Goal: Communication & Community: Ask a question

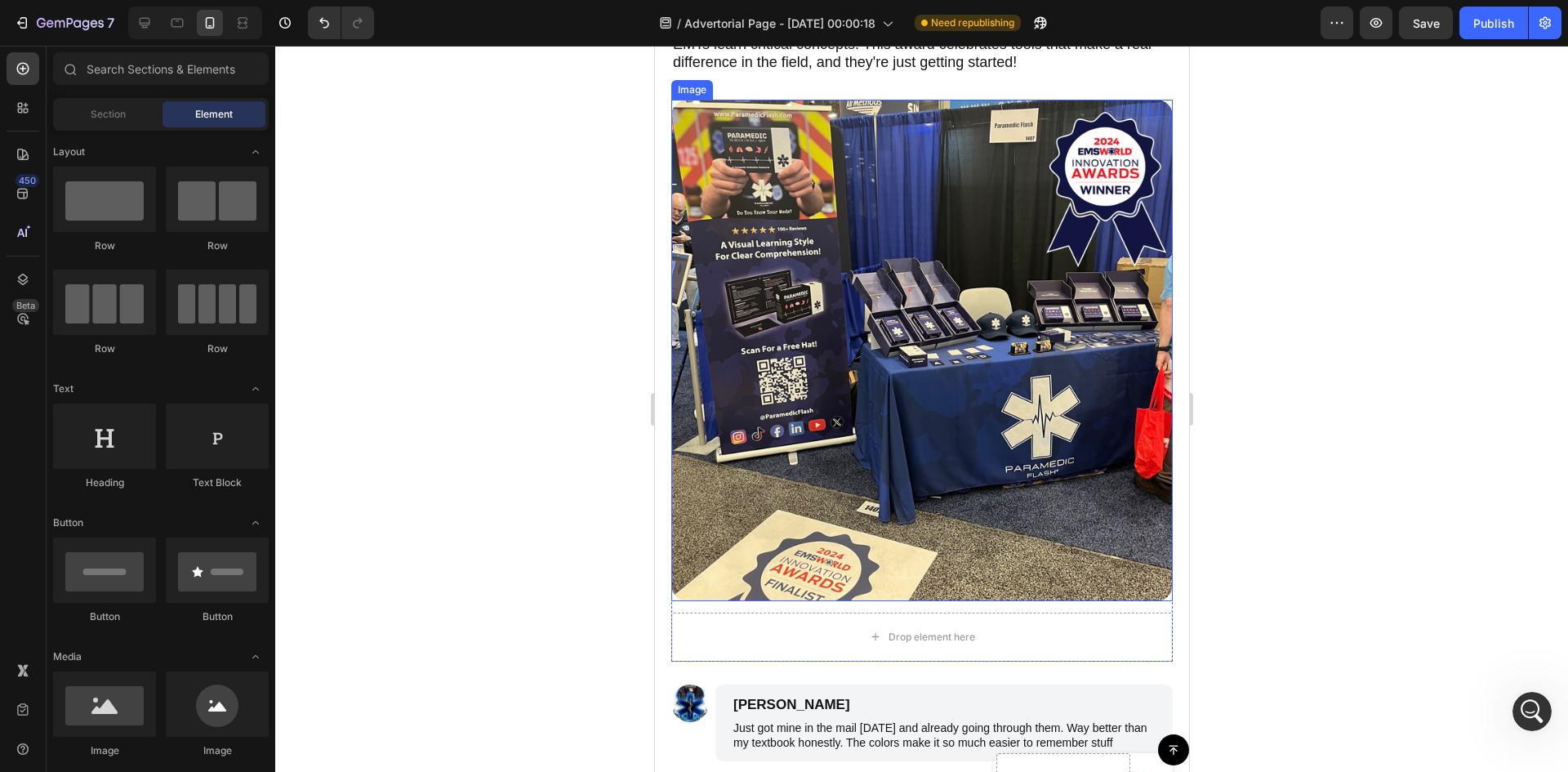
scroll to position [7594, 0]
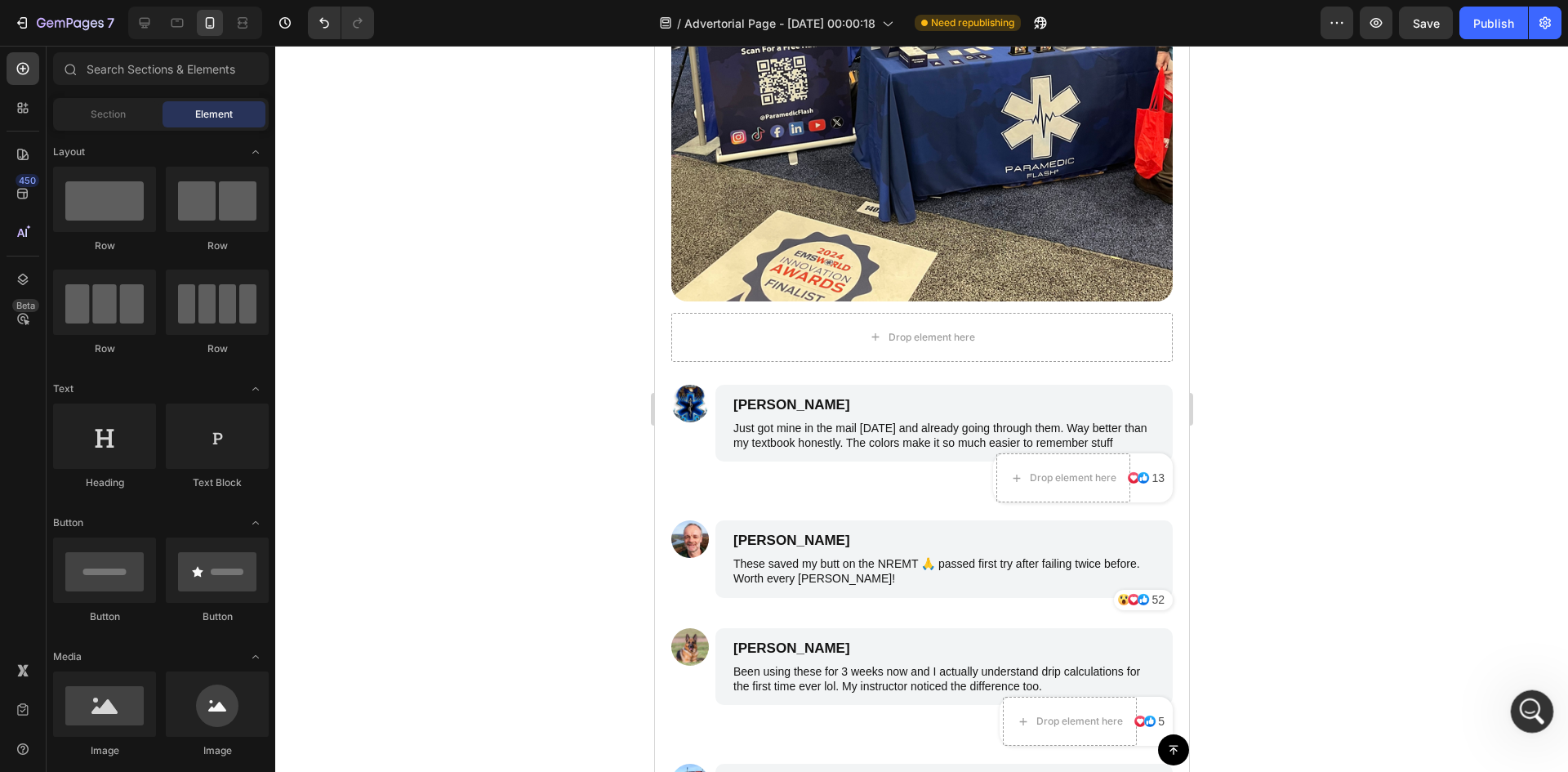
click at [1509, 713] on div "Open Intercom Messenger" at bounding box center [1529, 708] width 54 height 54
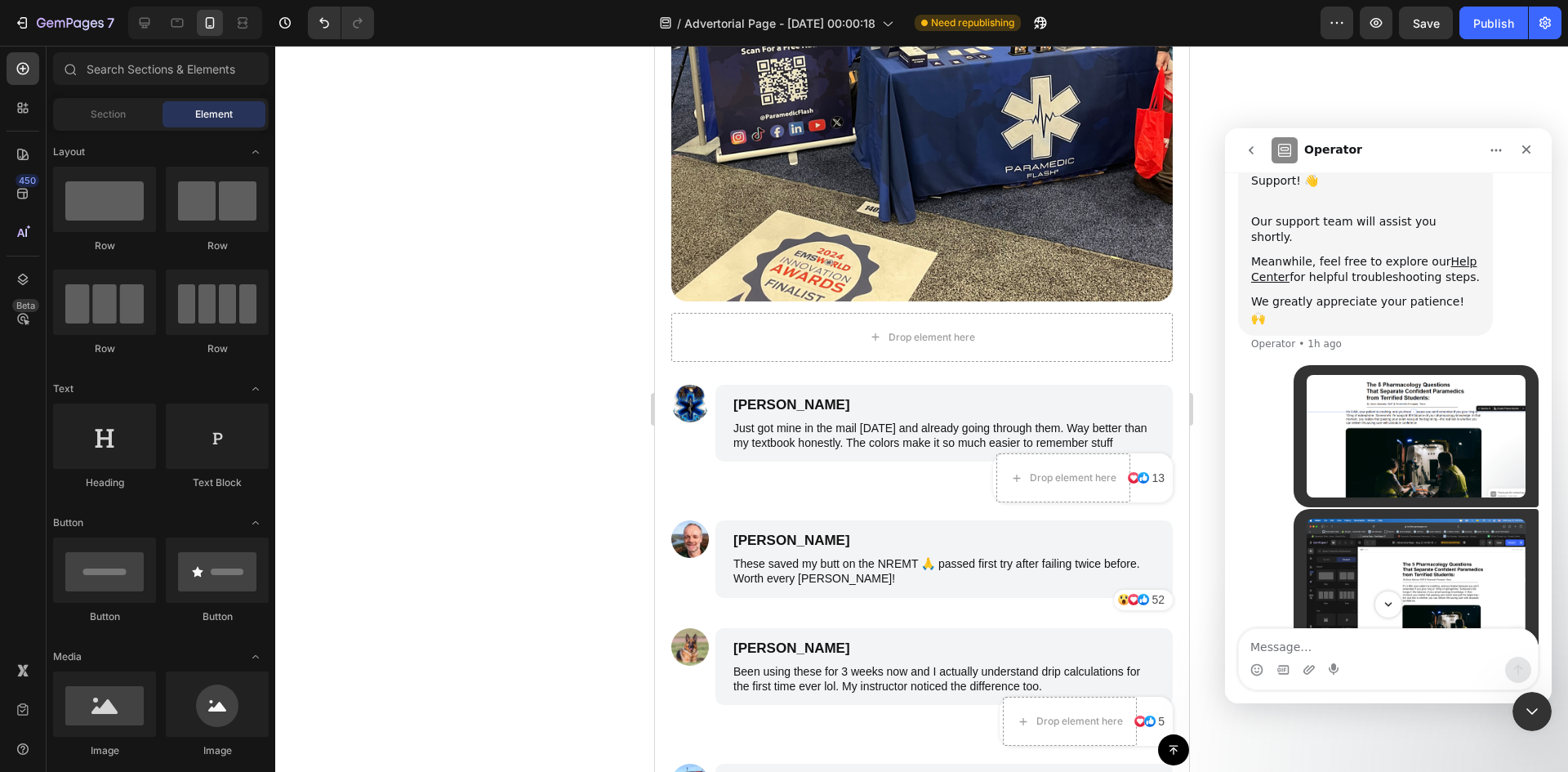
scroll to position [315, 0]
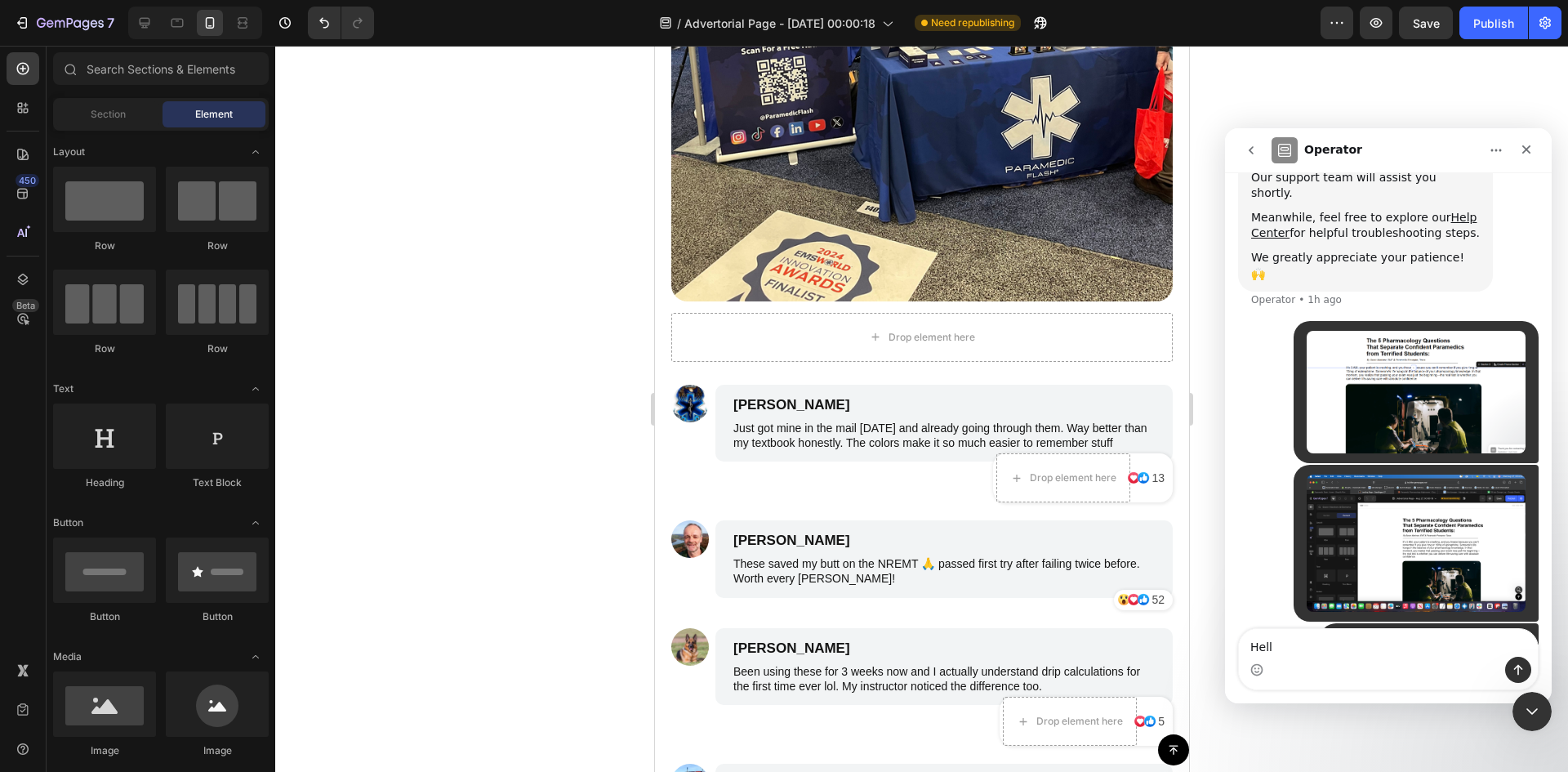
type textarea "Hello"
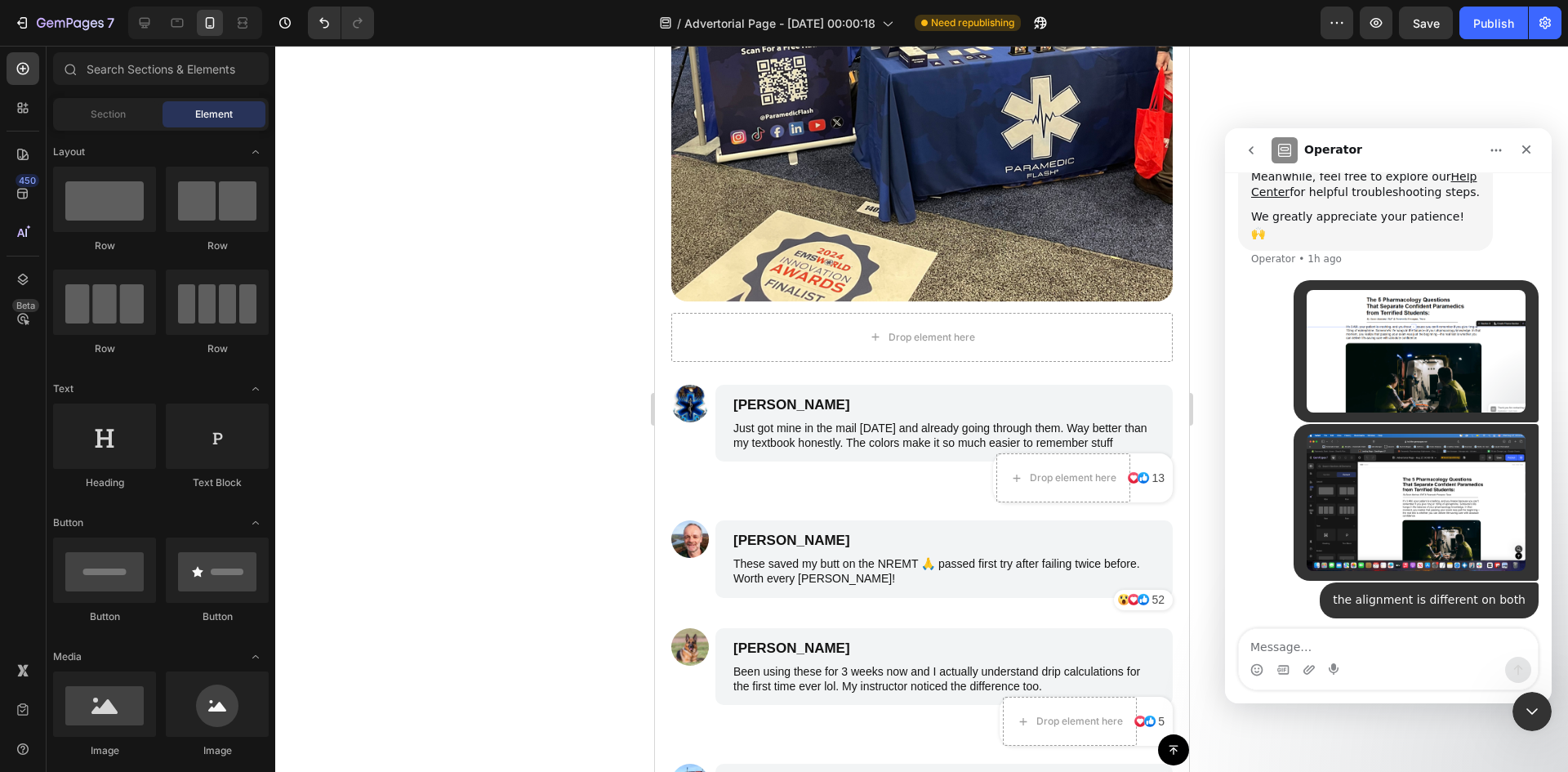
scroll to position [364, 0]
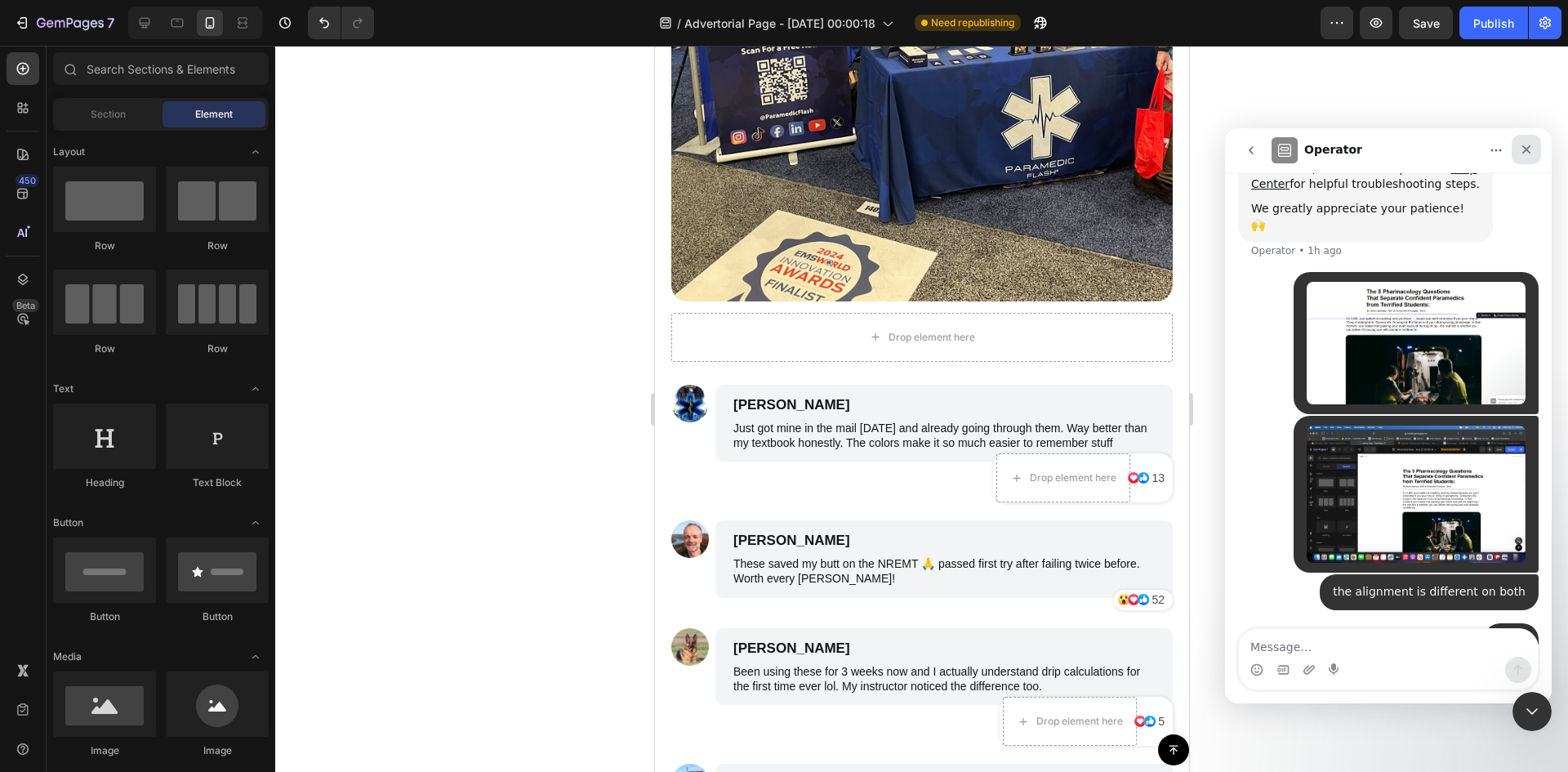
click at [1520, 163] on div "Close" at bounding box center [1526, 150] width 30 height 30
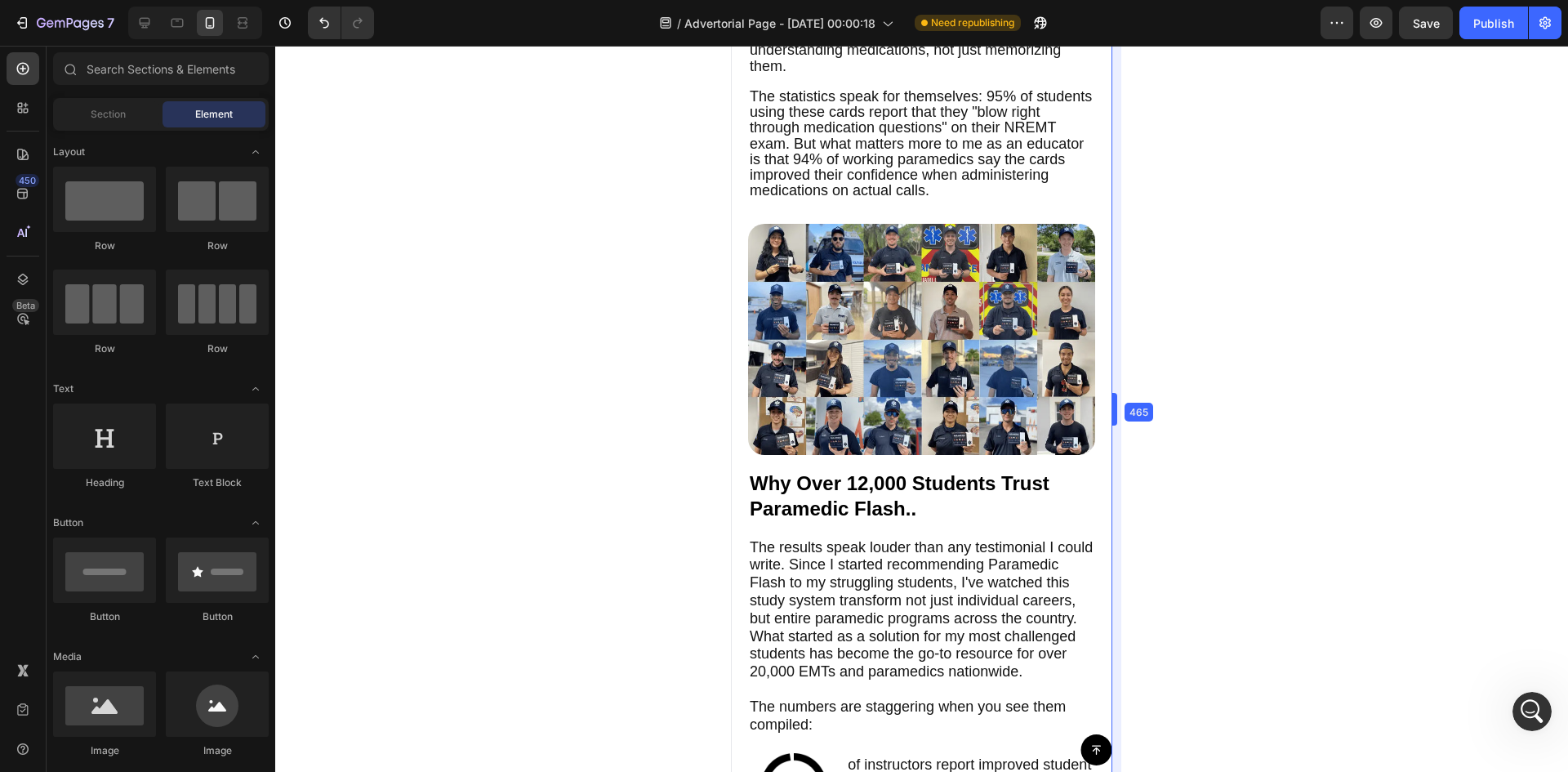
scroll to position [4048, 0]
drag, startPoint x: 1189, startPoint y: 355, endPoint x: 309, endPoint y: 309, distance: 881.2
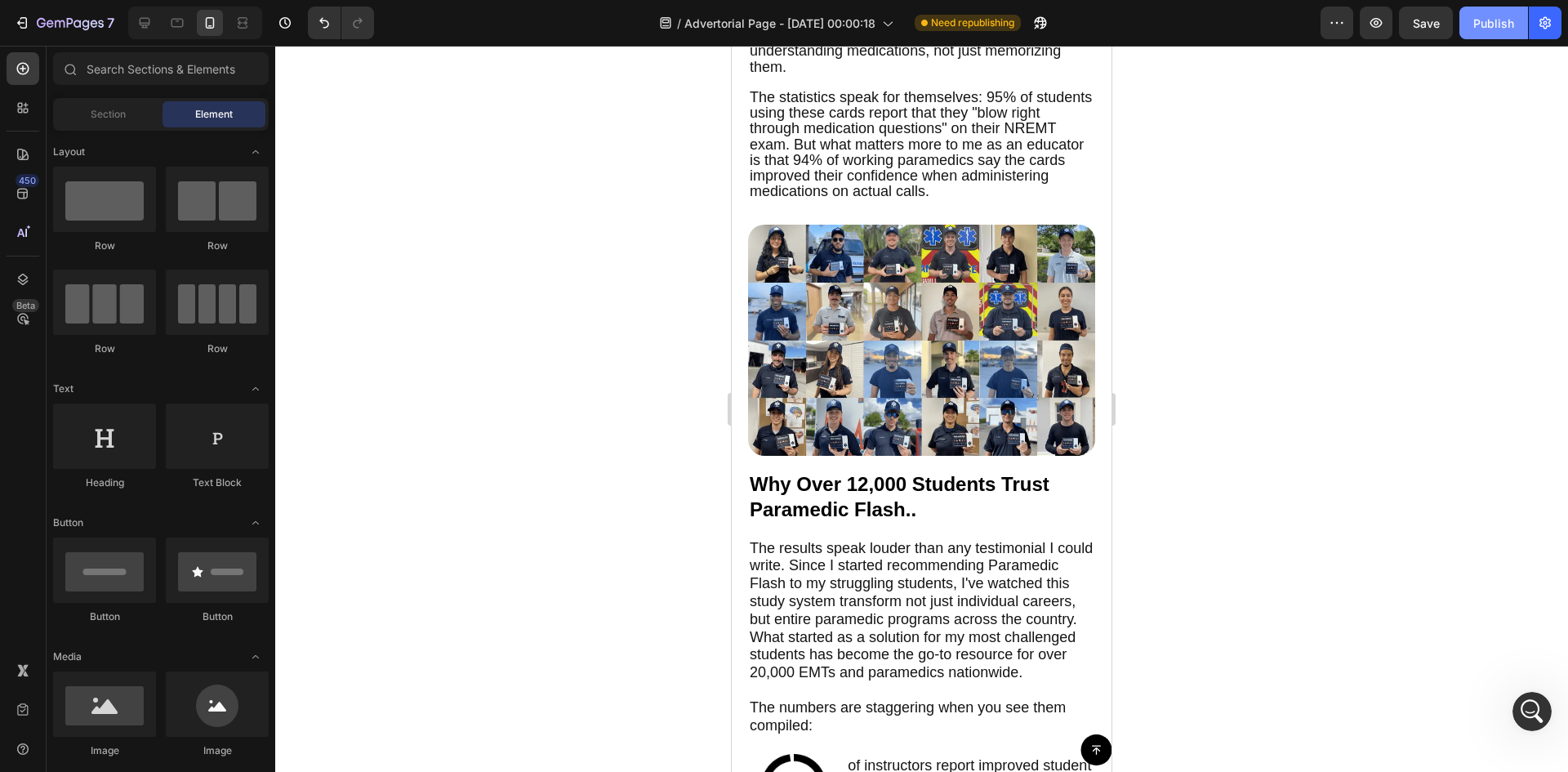
click at [1483, 24] on div "Publish" at bounding box center [1493, 23] width 41 height 17
click at [1551, 35] on button "button" at bounding box center [1544, 23] width 32 height 32
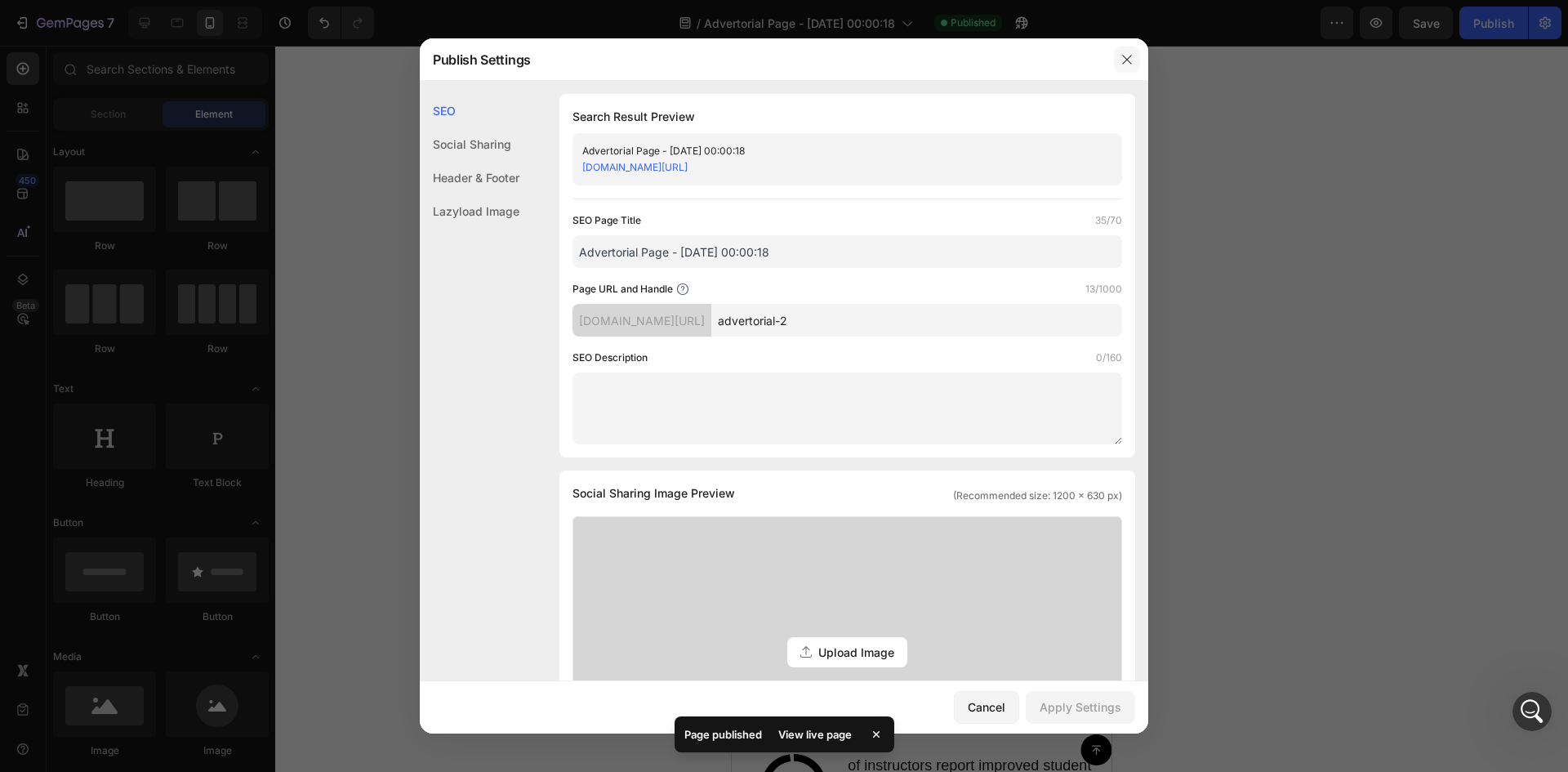
click at [1129, 60] on icon "button" at bounding box center [1126, 59] width 13 height 13
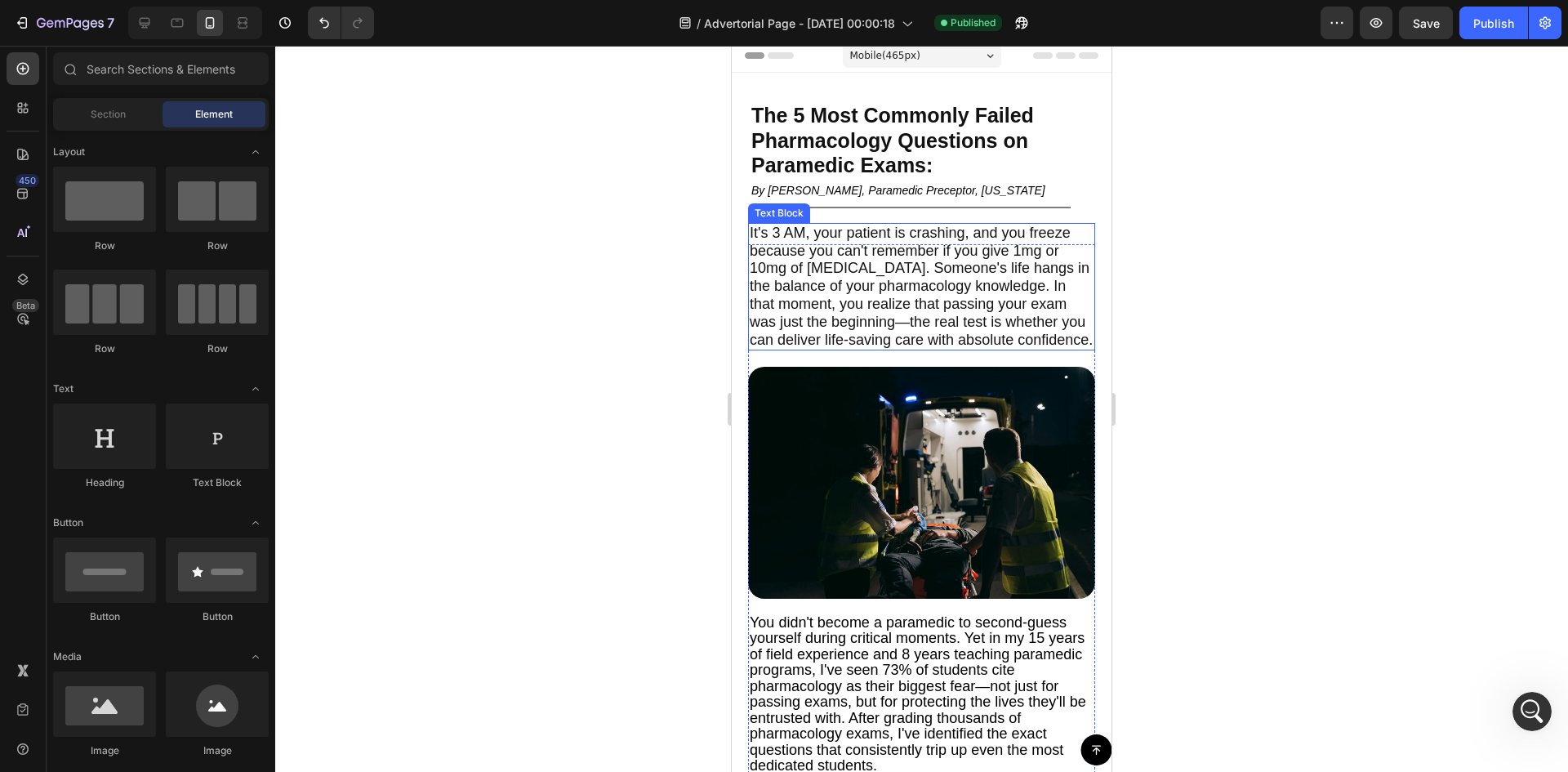
scroll to position [300, 0]
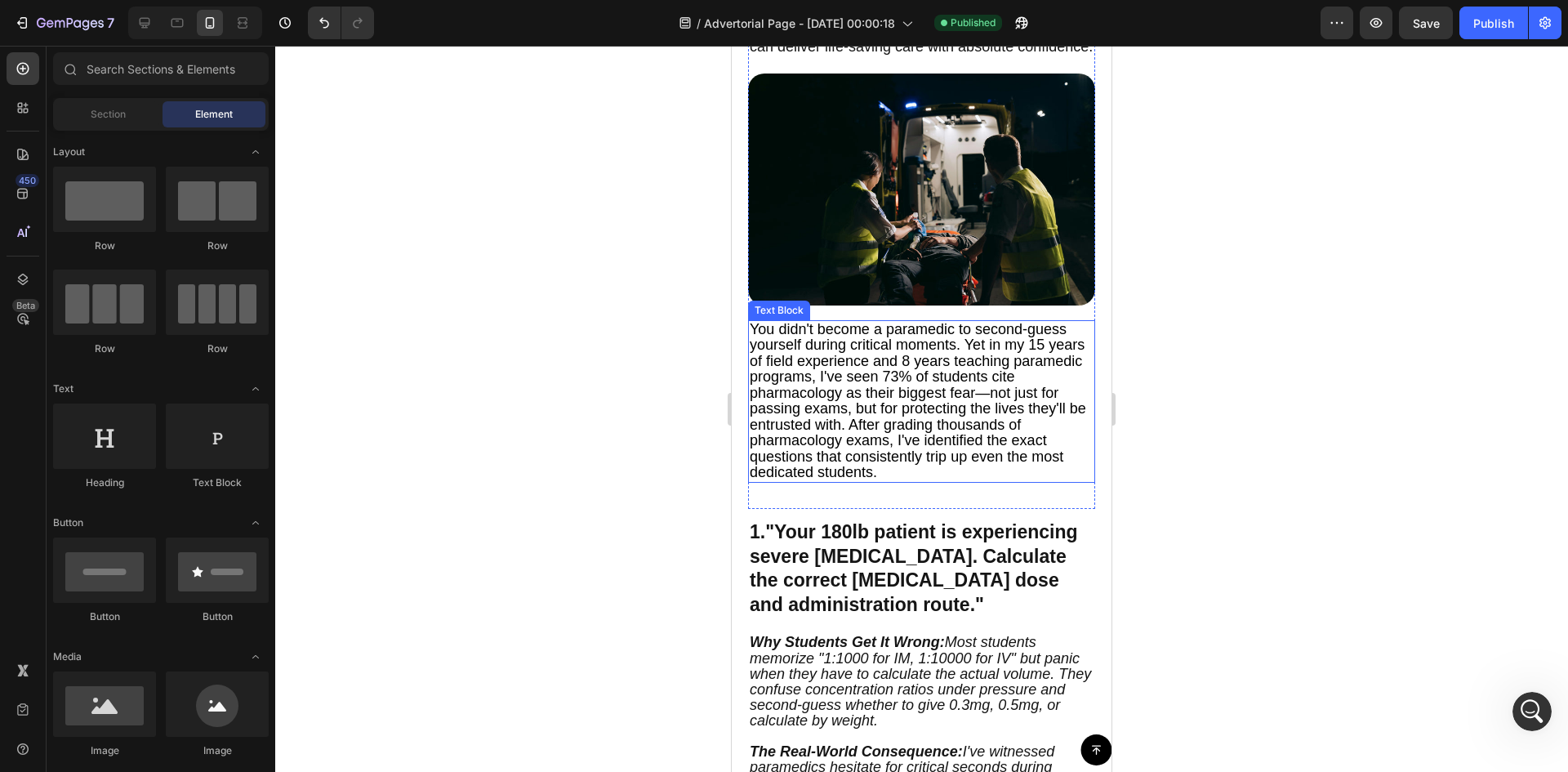
click at [865, 375] on span "You didn't become a paramedic to second-guess yourself during critical moments.…" at bounding box center [918, 401] width 337 height 160
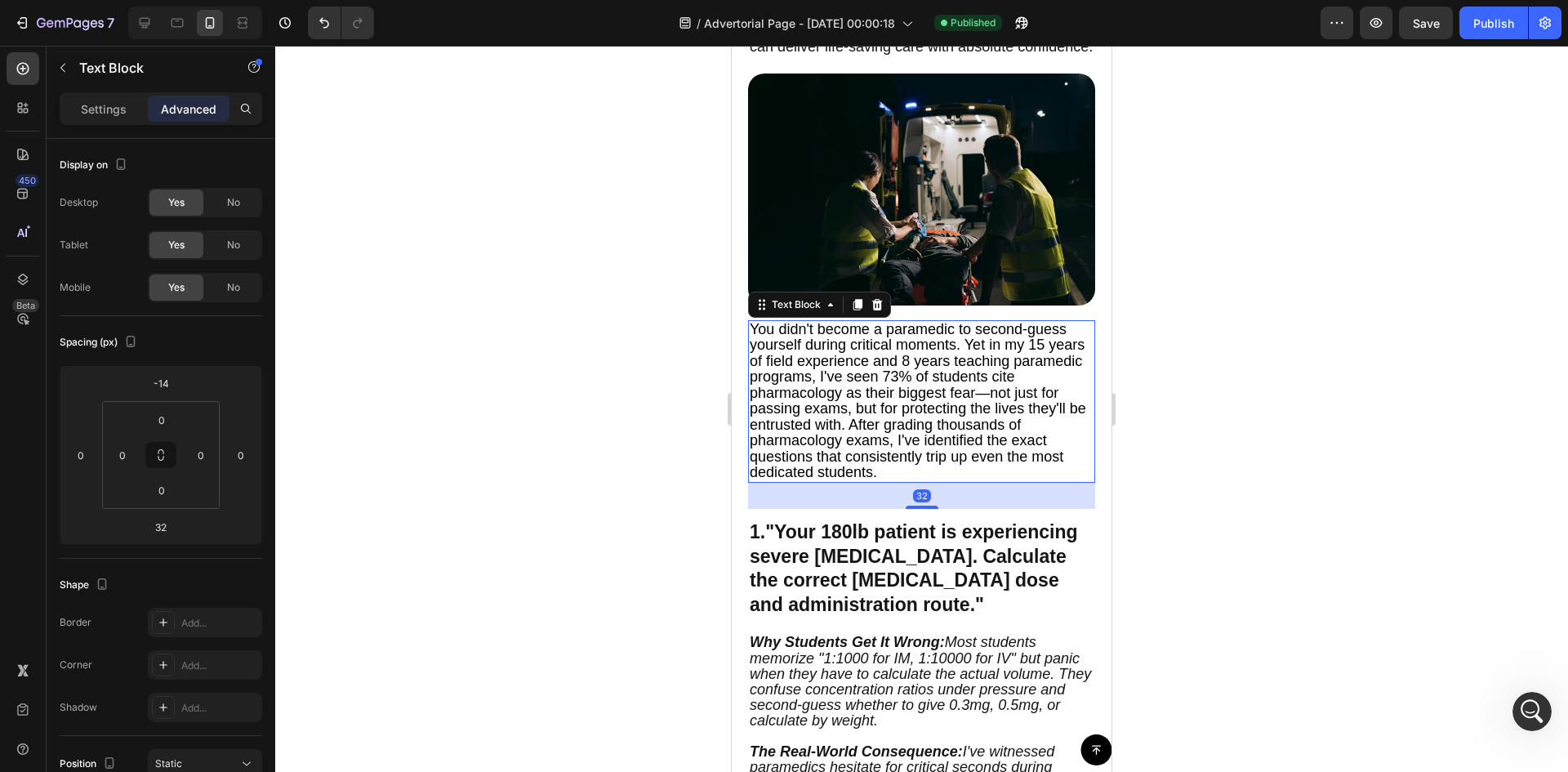
click at [865, 375] on span "You didn't become a paramedic to second-guess yourself during critical moments.…" at bounding box center [918, 401] width 337 height 160
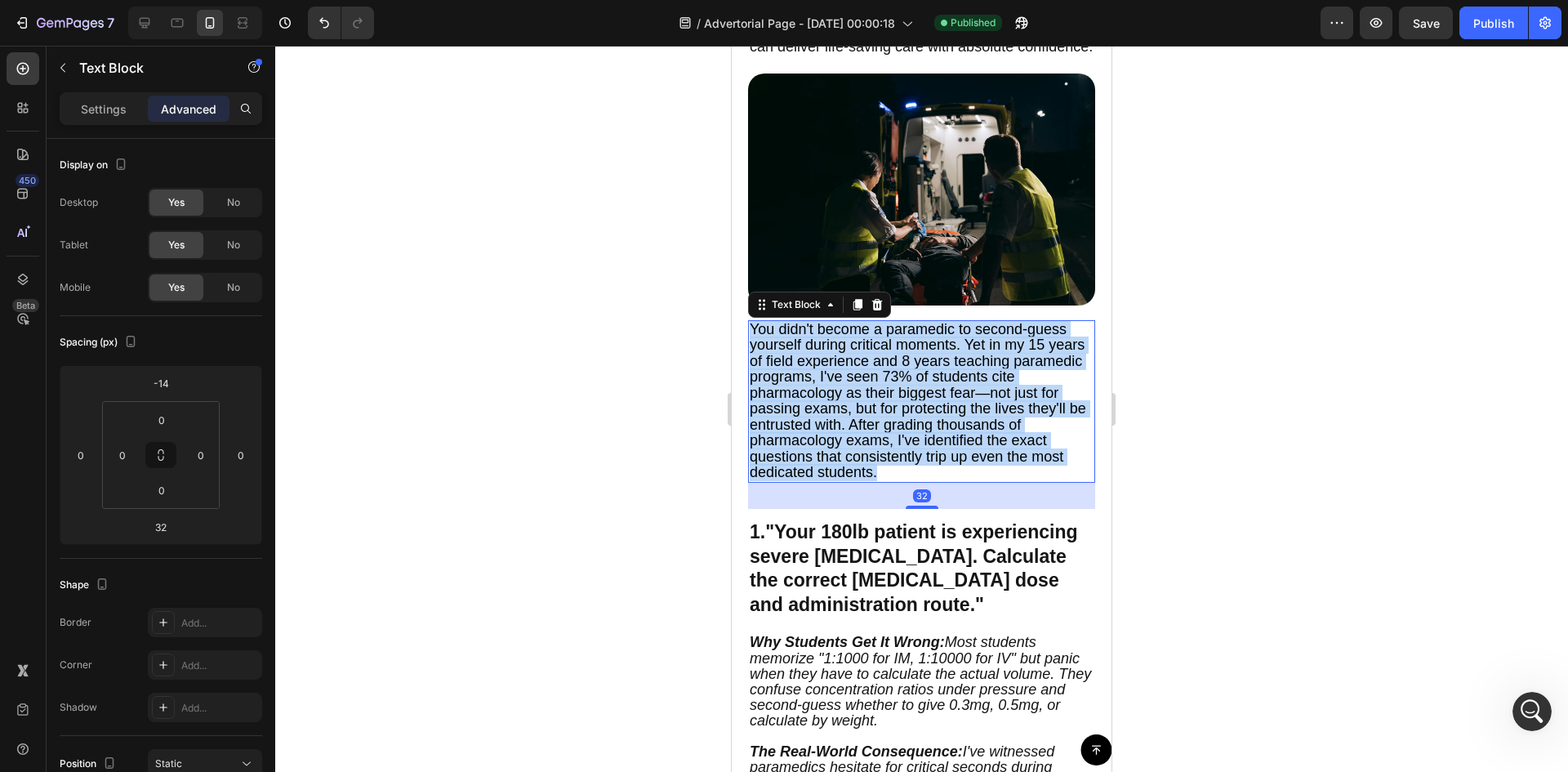
click at [865, 375] on span "You didn't become a paramedic to second-guess yourself during critical moments.…" at bounding box center [918, 401] width 337 height 160
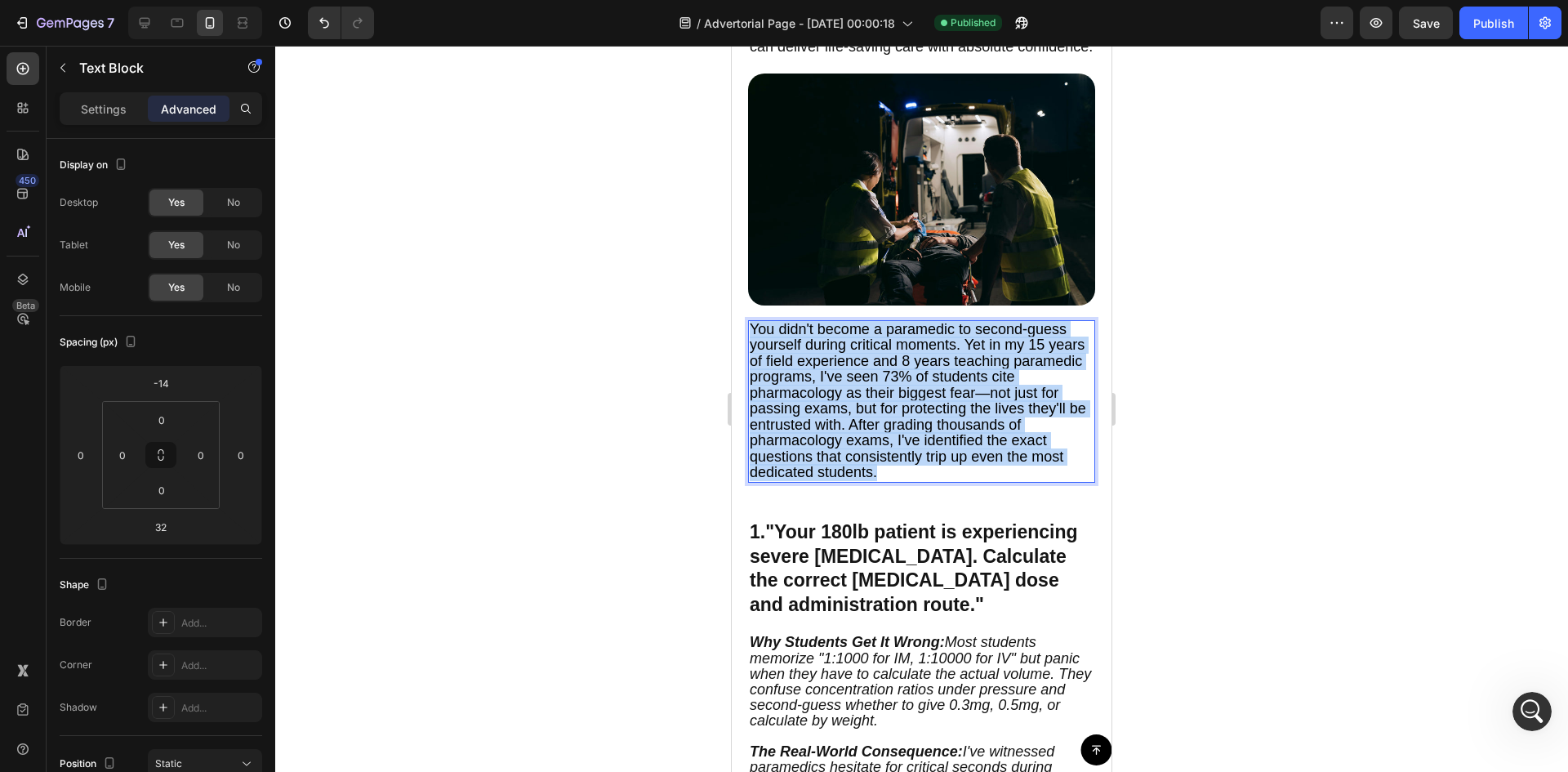
click at [865, 375] on span "You didn't become a paramedic to second-guess yourself during critical moments.…" at bounding box center [918, 401] width 337 height 160
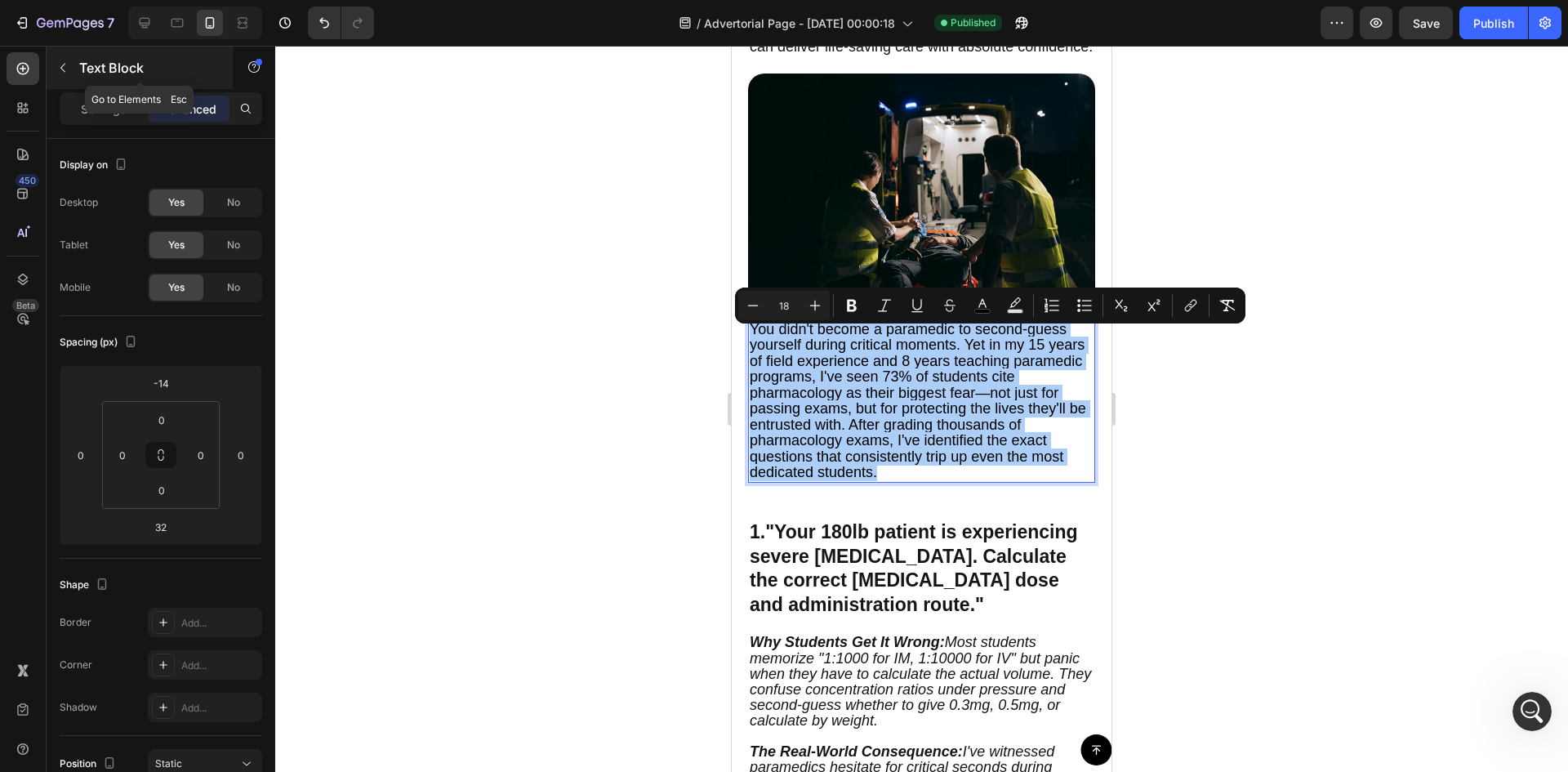
click at [132, 77] on div "Text Block" at bounding box center [139, 68] width 186 height 43
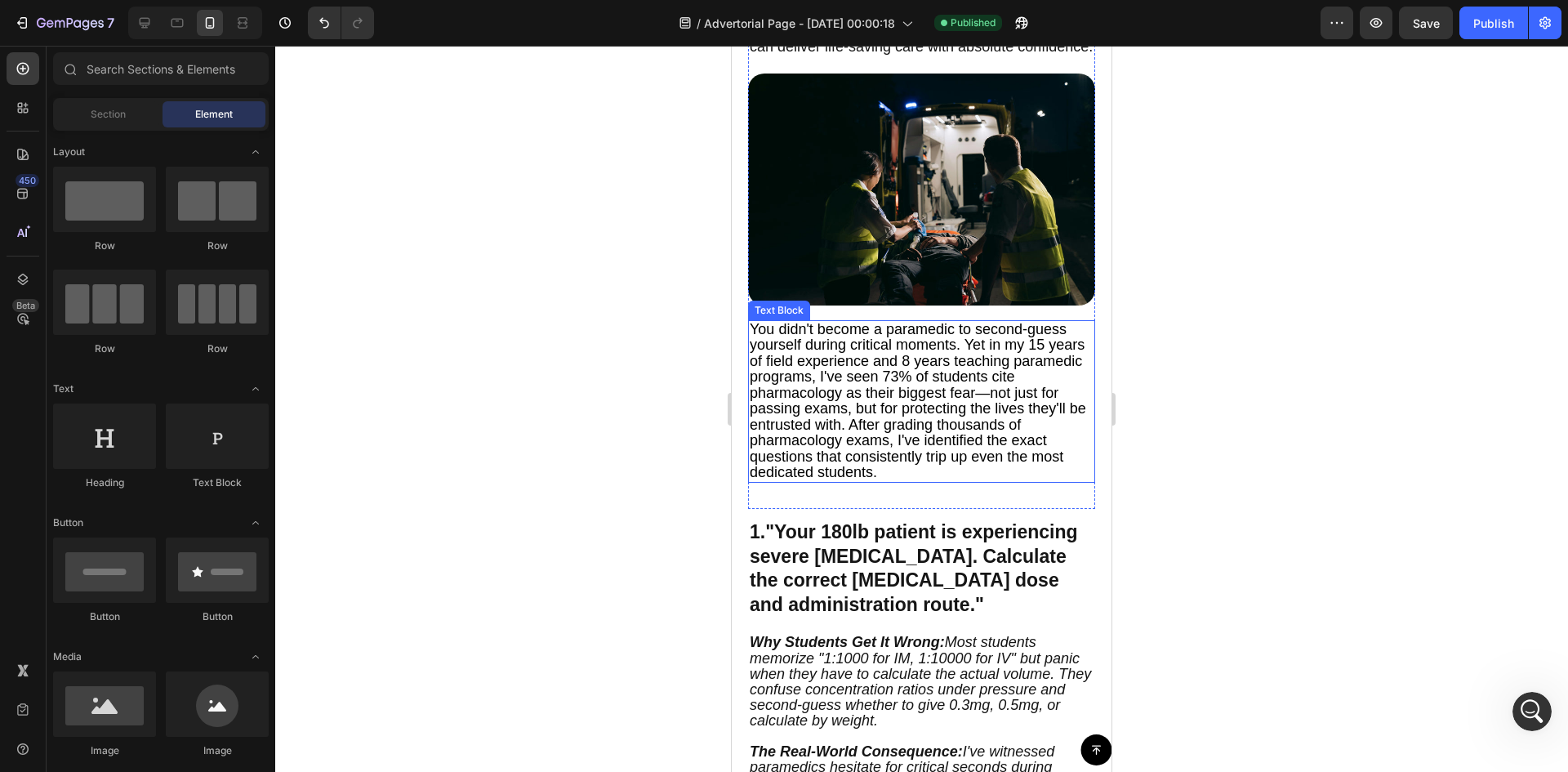
click at [908, 360] on span "You didn't become a paramedic to second-guess yourself during critical moments.…" at bounding box center [918, 401] width 337 height 160
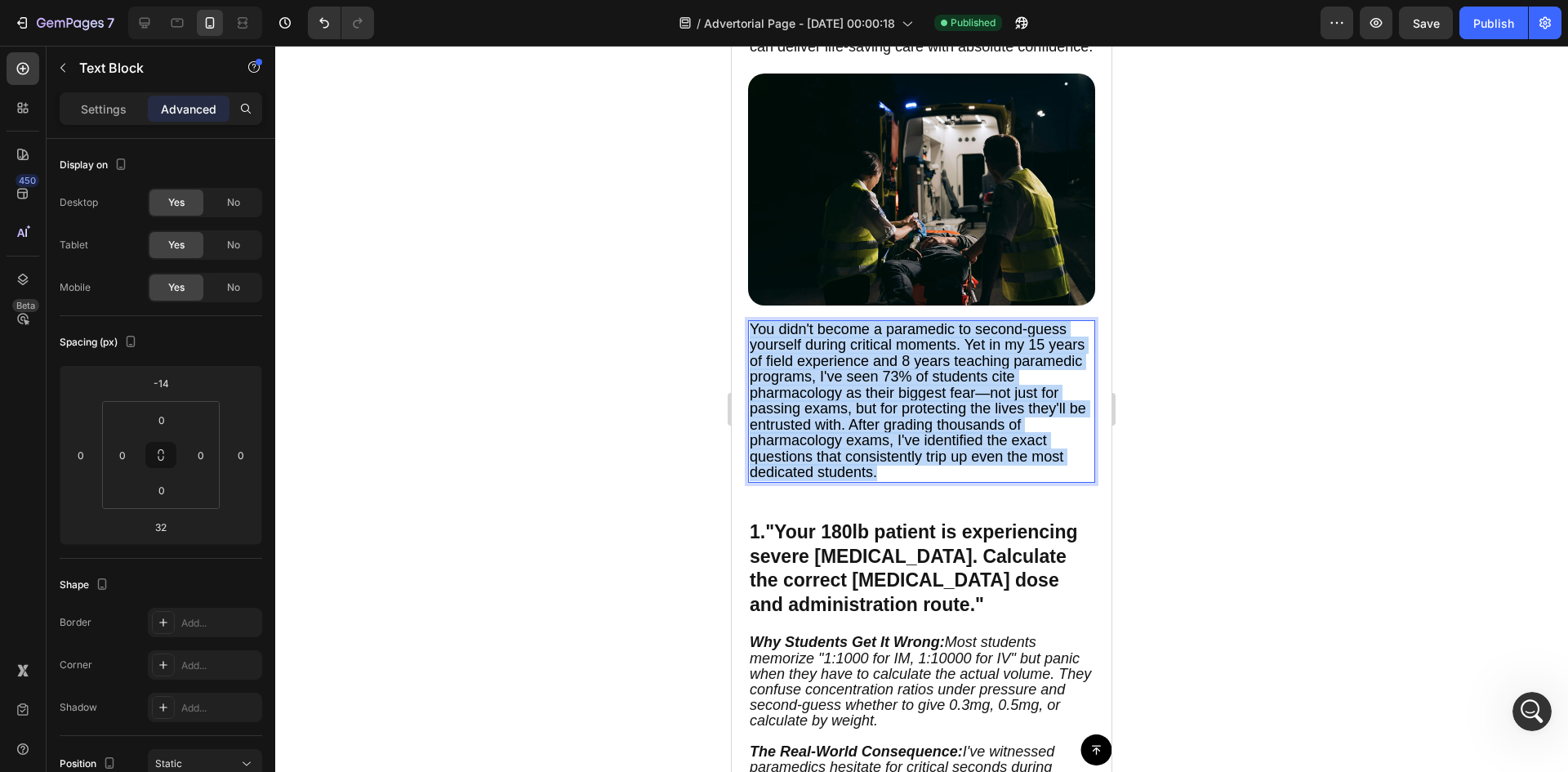
click at [908, 360] on span "You didn't become a paramedic to second-guess yourself during critical moments.…" at bounding box center [918, 401] width 337 height 160
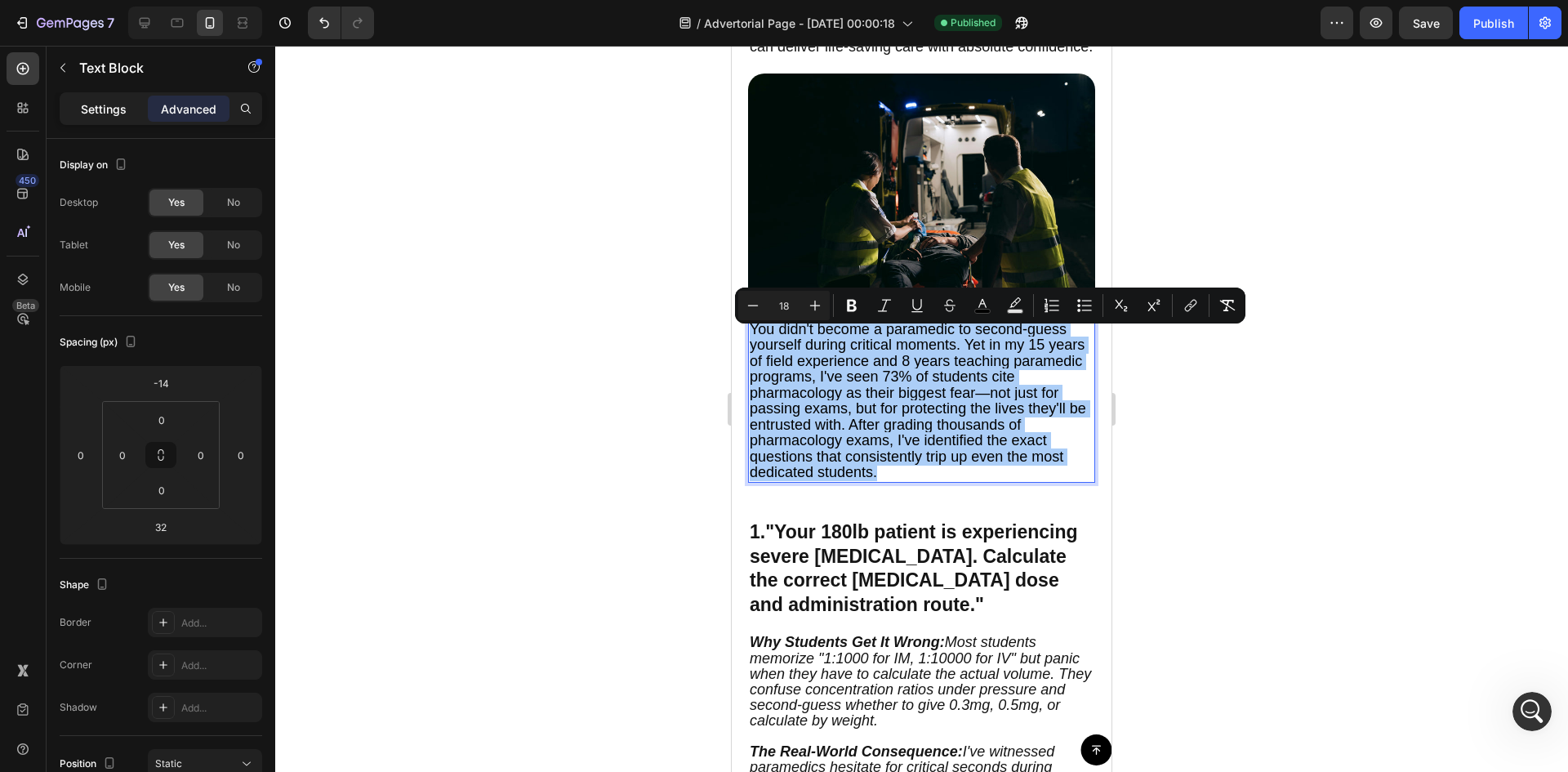
click at [109, 104] on p "Settings" at bounding box center [104, 109] width 46 height 17
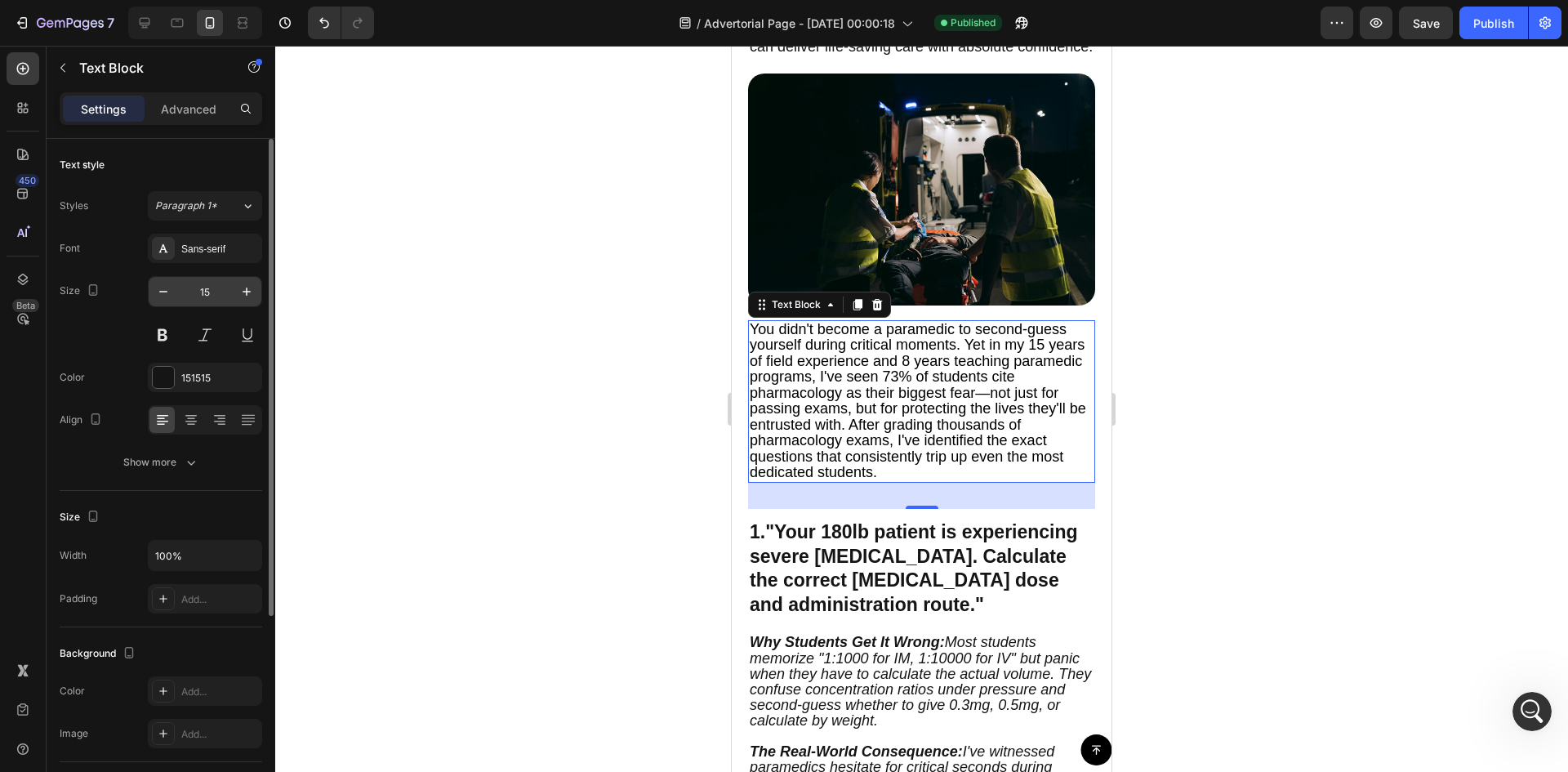
click at [240, 306] on div "15" at bounding box center [205, 292] width 115 height 31
click at [248, 292] on icon "button" at bounding box center [246, 291] width 16 height 16
type input "16"
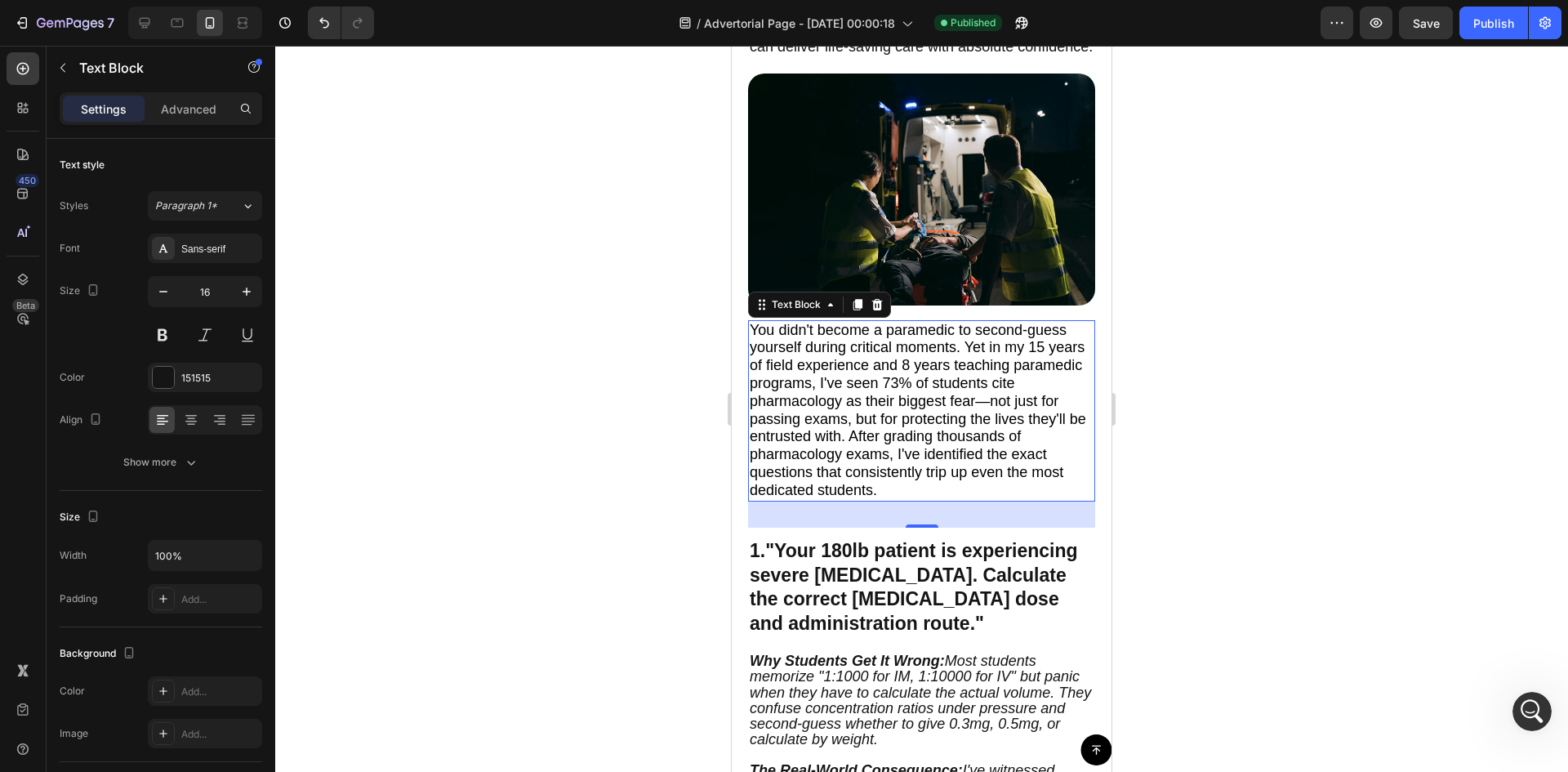
click at [671, 346] on div at bounding box center [921, 409] width 1293 height 726
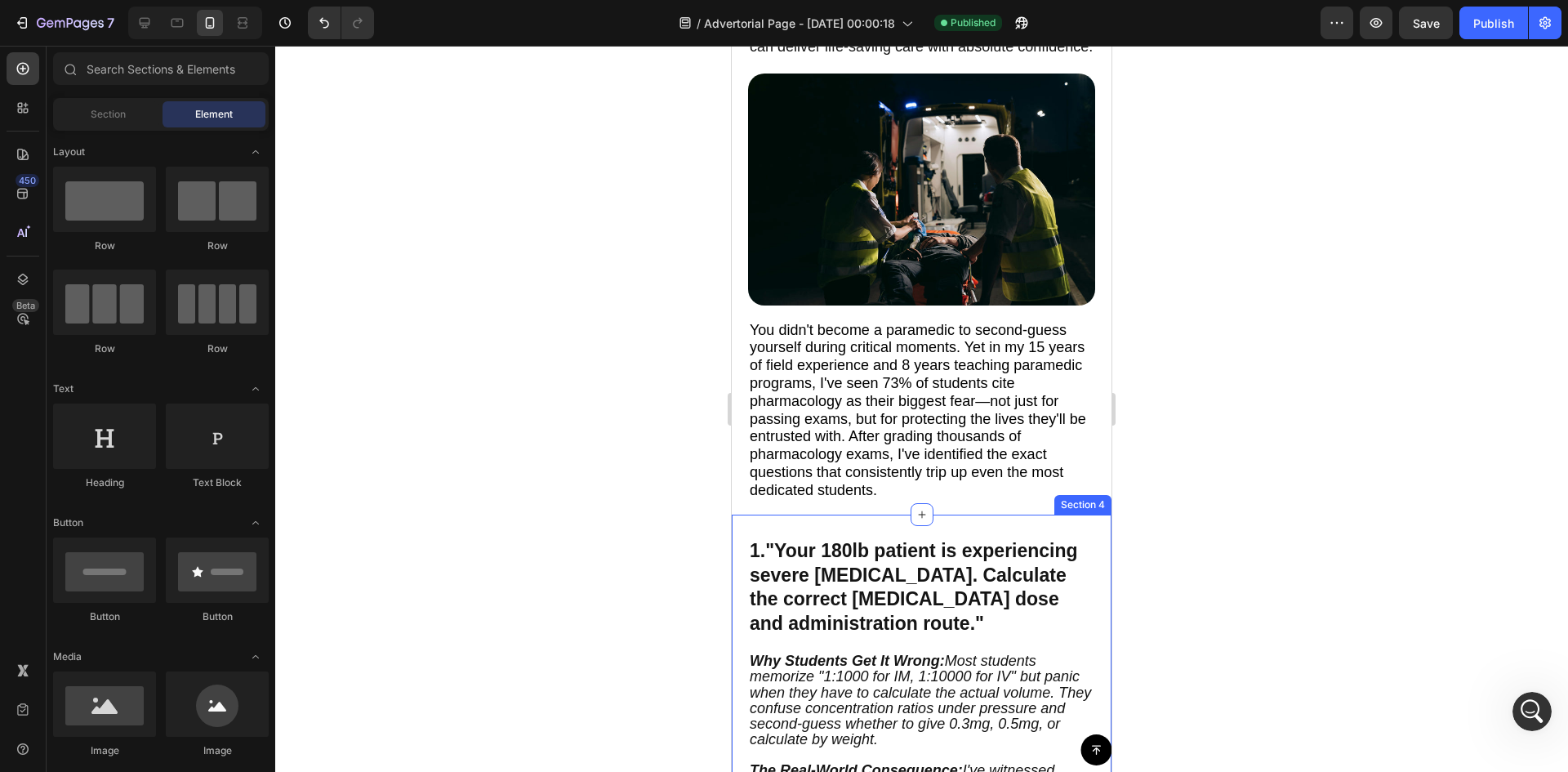
scroll to position [599, 0]
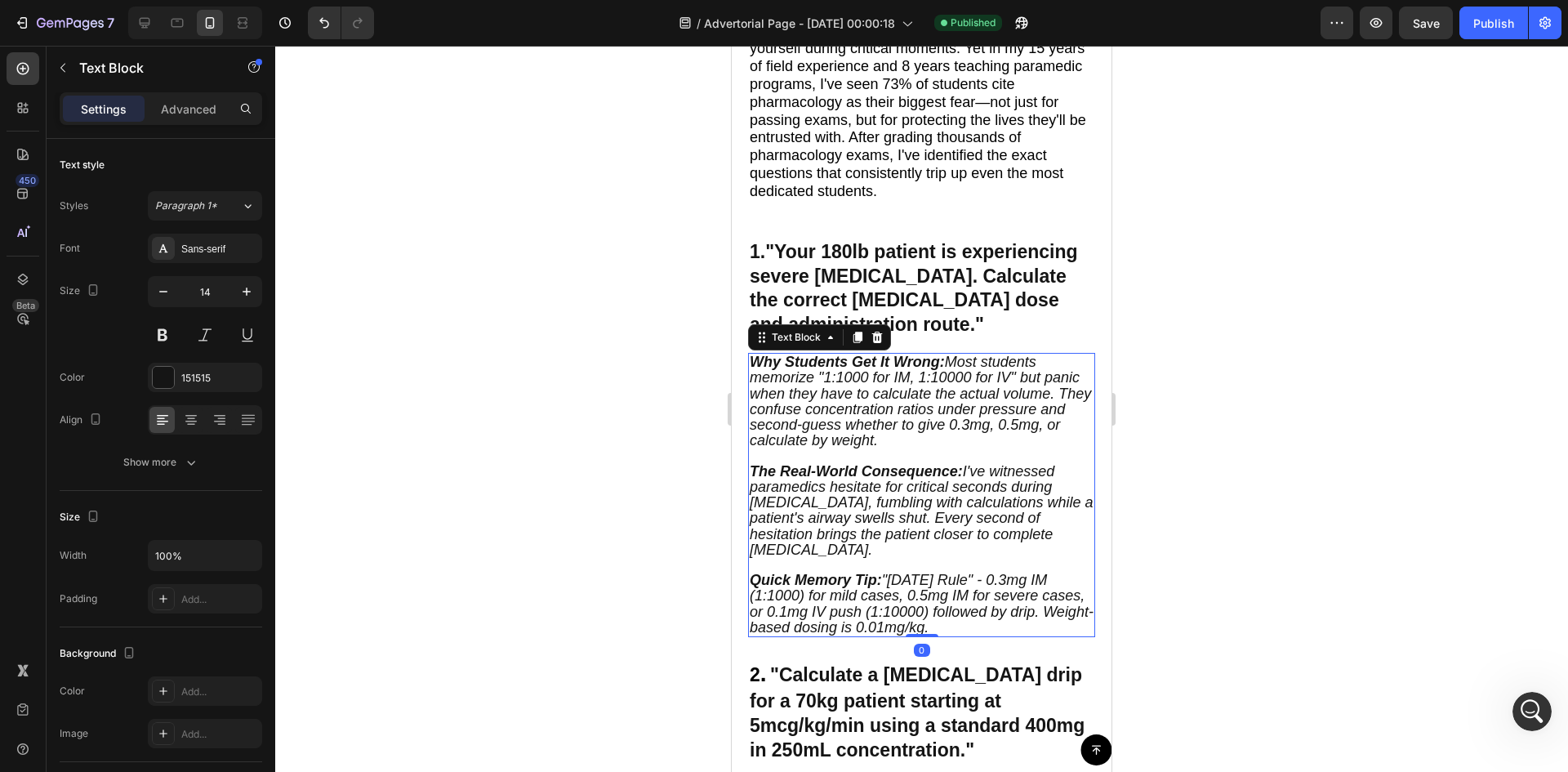
click at [920, 452] on p "Why Students Get It Wrong: Most students memorize "1:1000 for IM, 1:10000 for I…" at bounding box center [921, 409] width 343 height 109
click at [914, 424] on icon "Why Students Get It Wrong: Most students memorize "1:1000 for IM, 1:10000 for I…" at bounding box center [920, 400] width 342 height 94
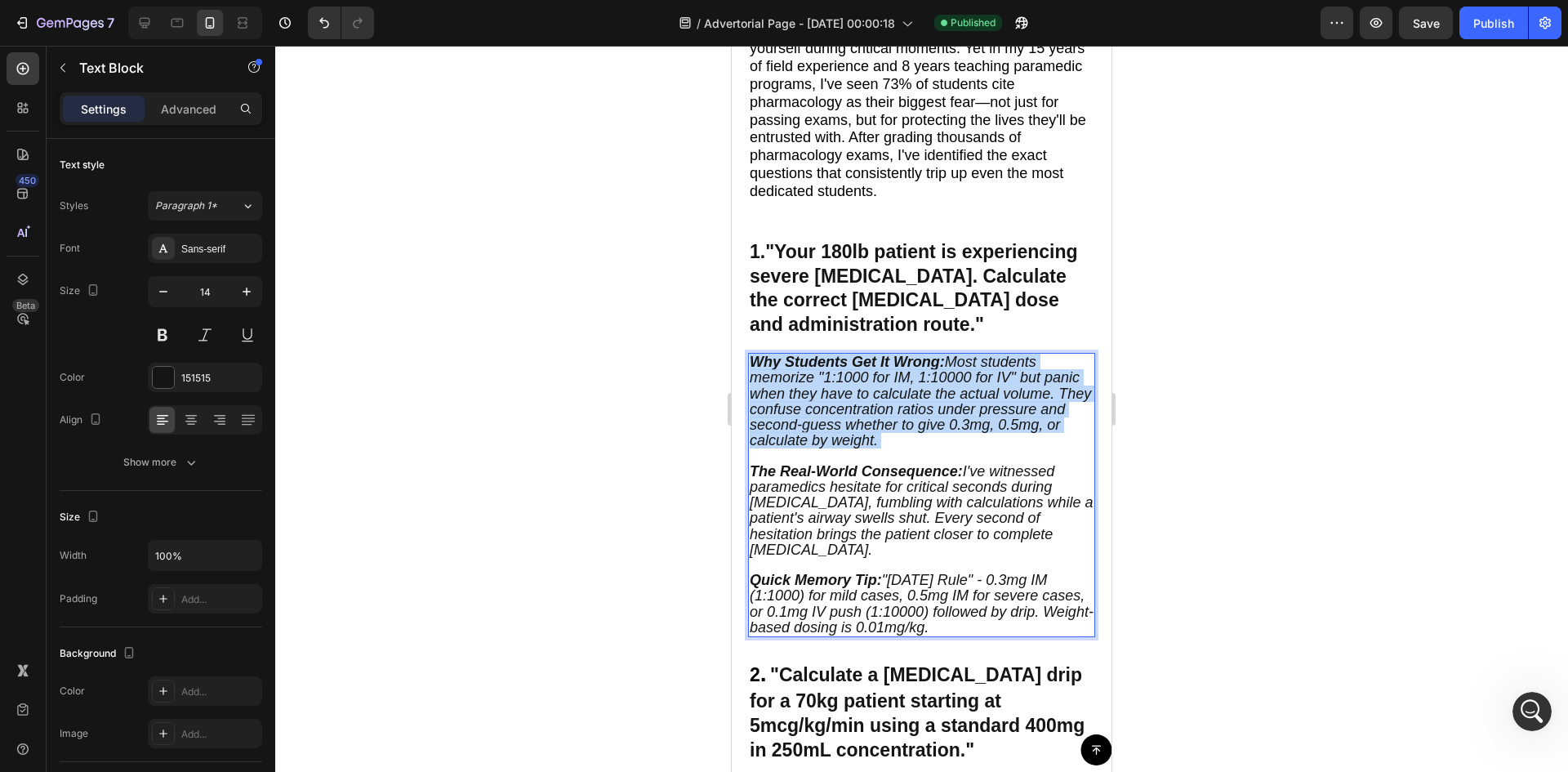
click at [914, 424] on icon "Why Students Get It Wrong: Most students memorize "1:1000 for IM, 1:10000 for I…" at bounding box center [920, 400] width 342 height 94
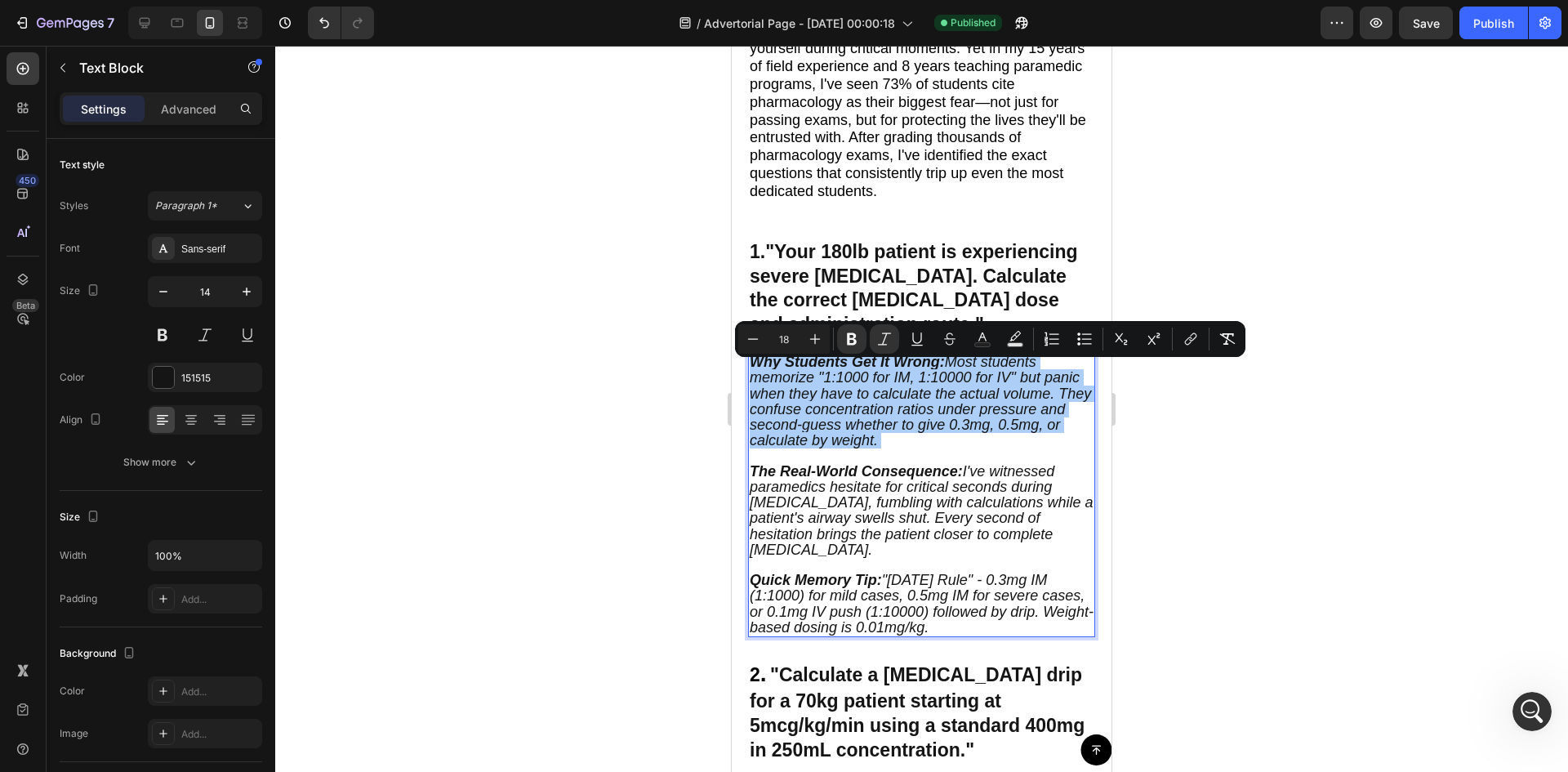
click at [589, 418] on div at bounding box center [921, 409] width 1293 height 726
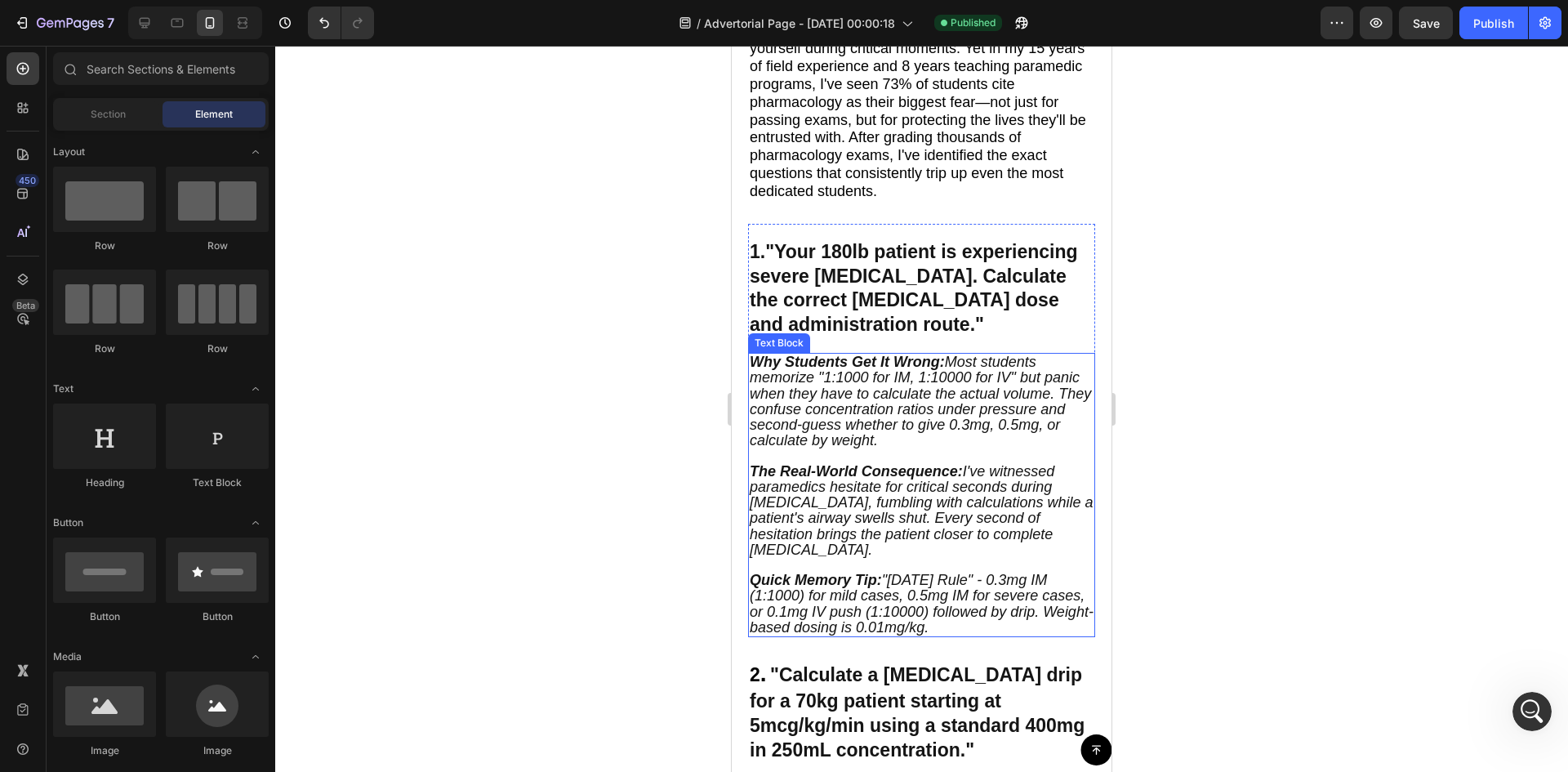
click at [971, 444] on p "Why Students Get It Wrong: Most students memorize "1:1000 for IM, 1:10000 for I…" at bounding box center [921, 409] width 343 height 109
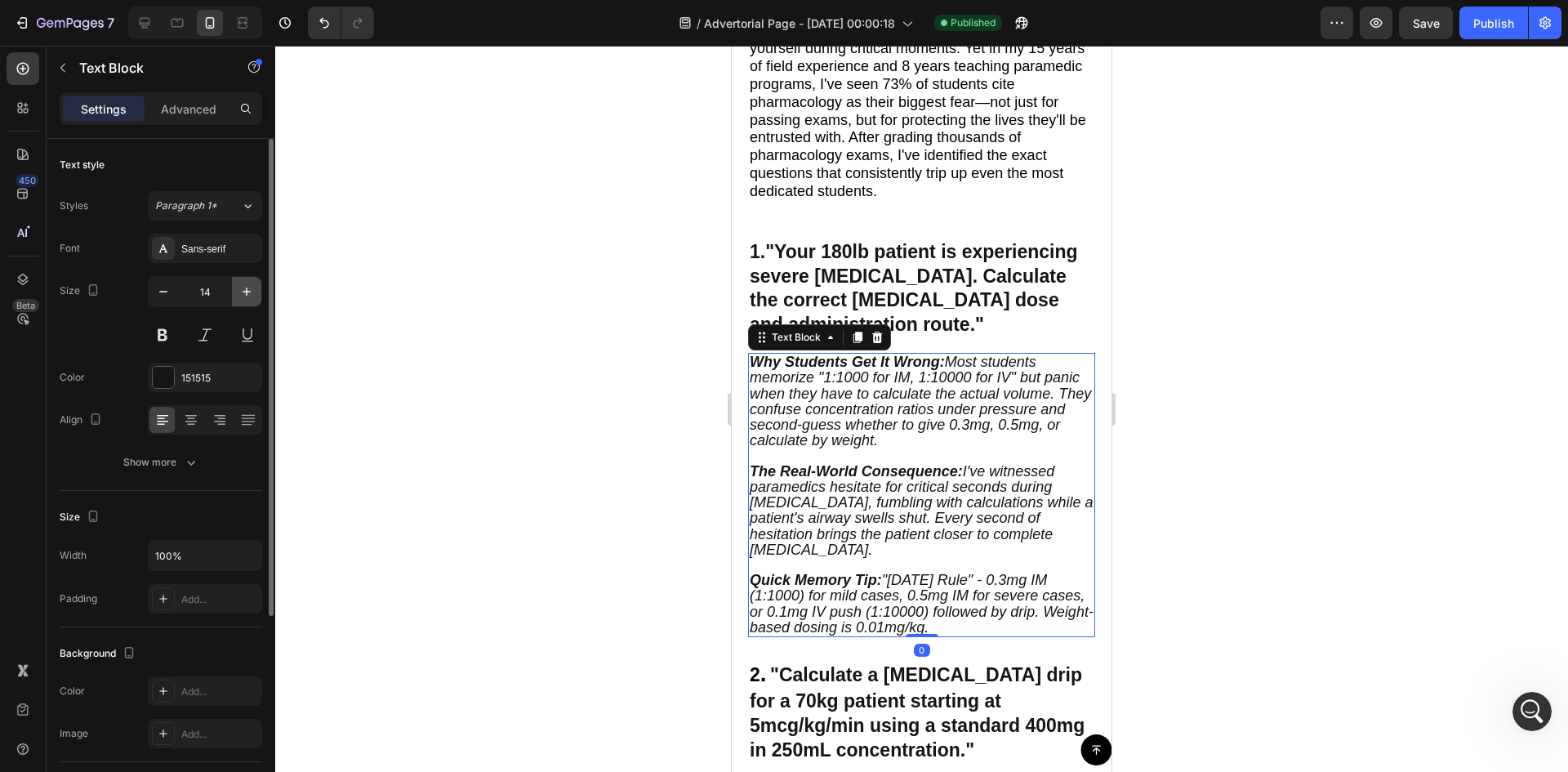
click at [246, 289] on icon "button" at bounding box center [246, 291] width 16 height 16
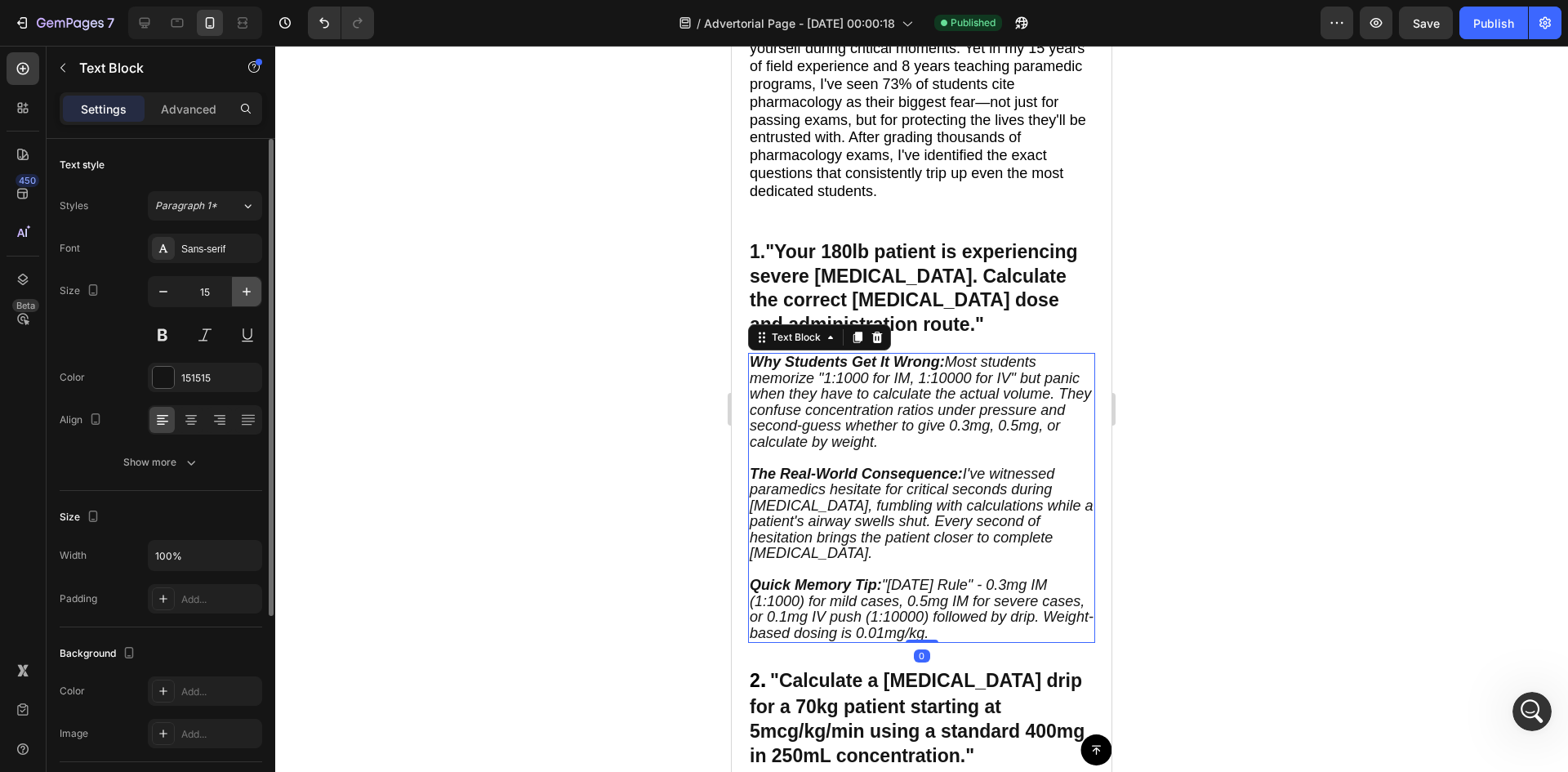
click at [246, 289] on icon "button" at bounding box center [246, 291] width 16 height 16
type input "16"
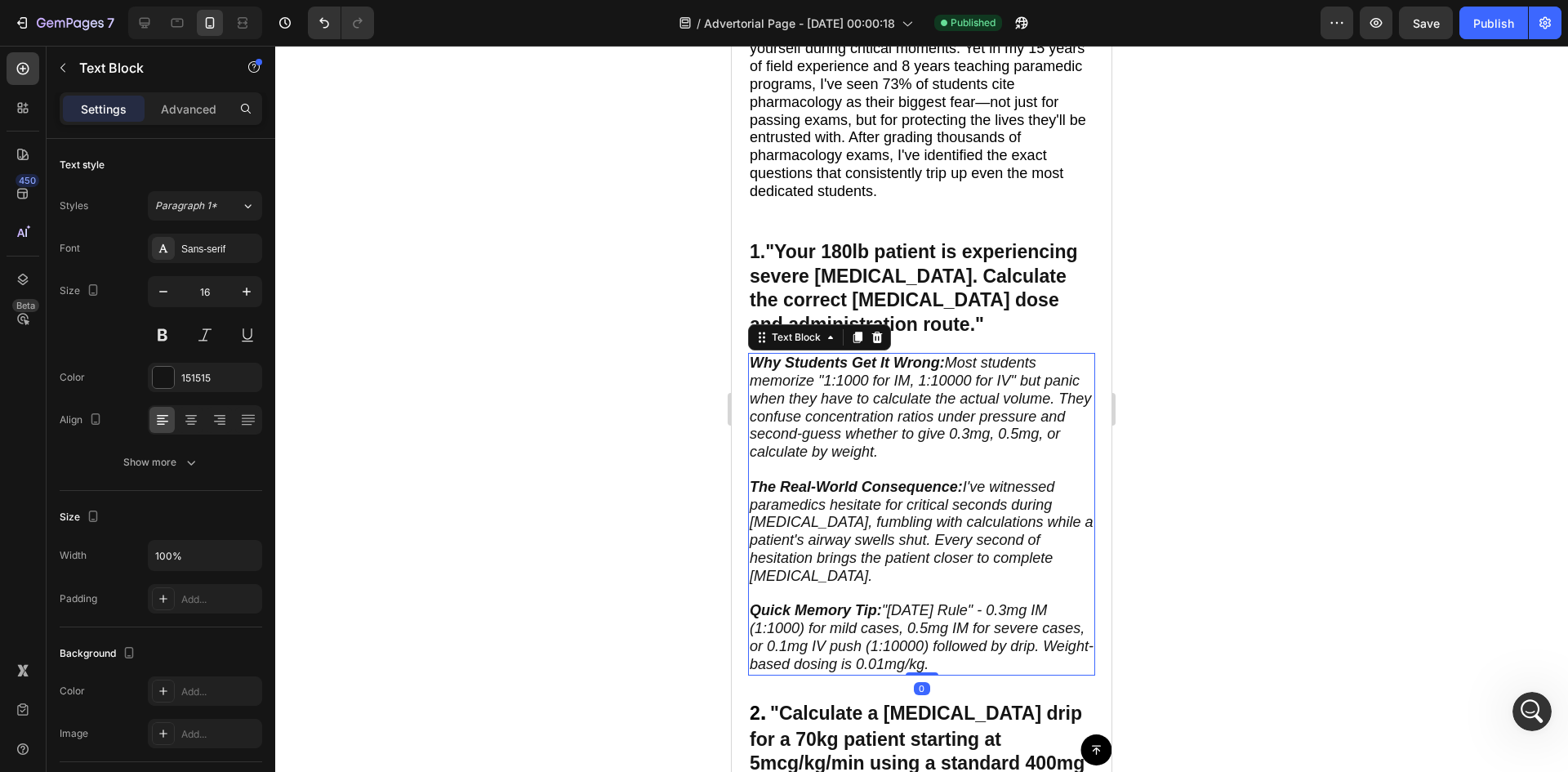
click at [540, 295] on div at bounding box center [921, 409] width 1293 height 726
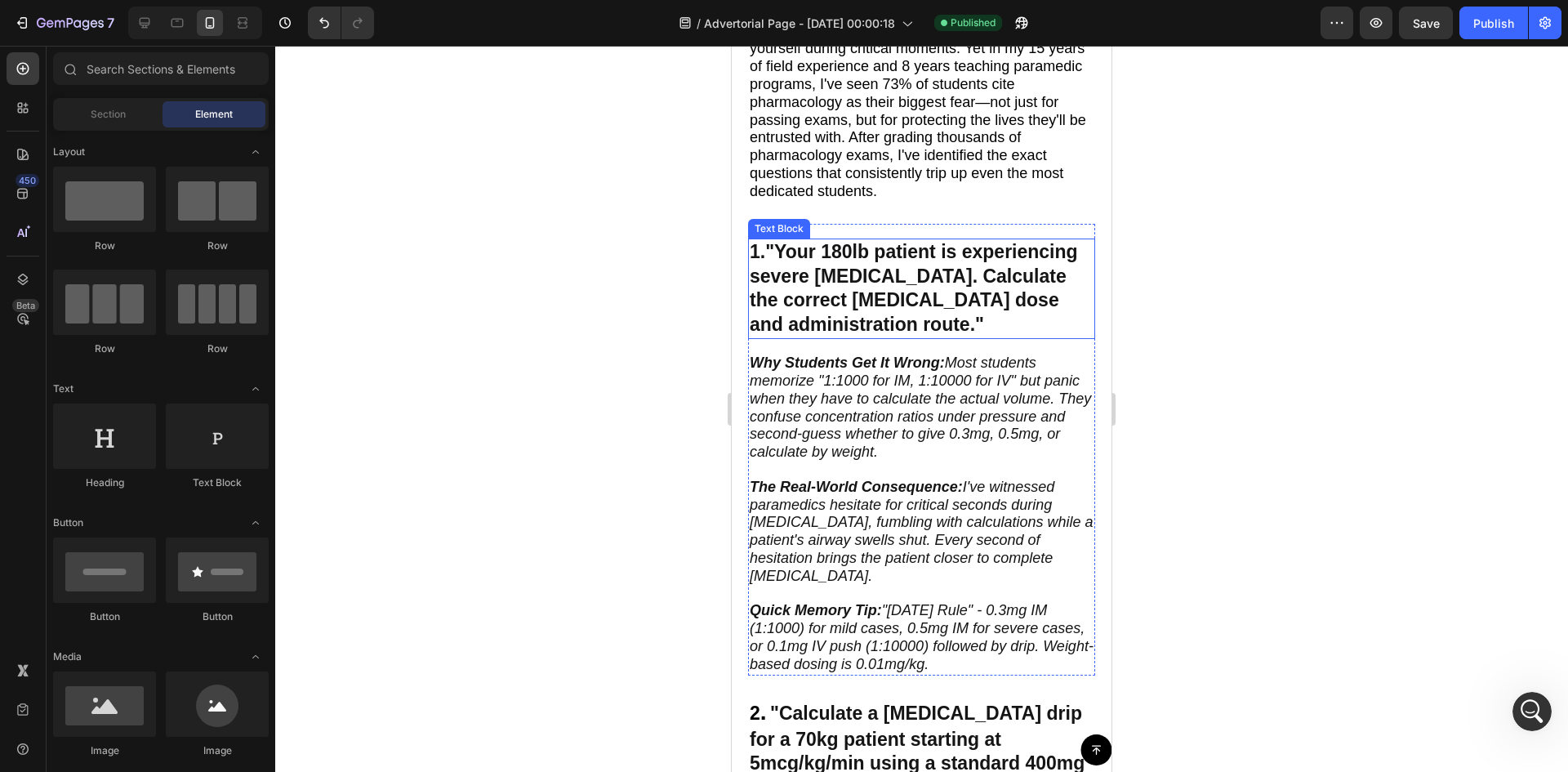
click at [880, 266] on strong ""Your 180lb patient is experiencing severe anaphylaxis. Calculate the correct e…" at bounding box center [914, 287] width 328 height 94
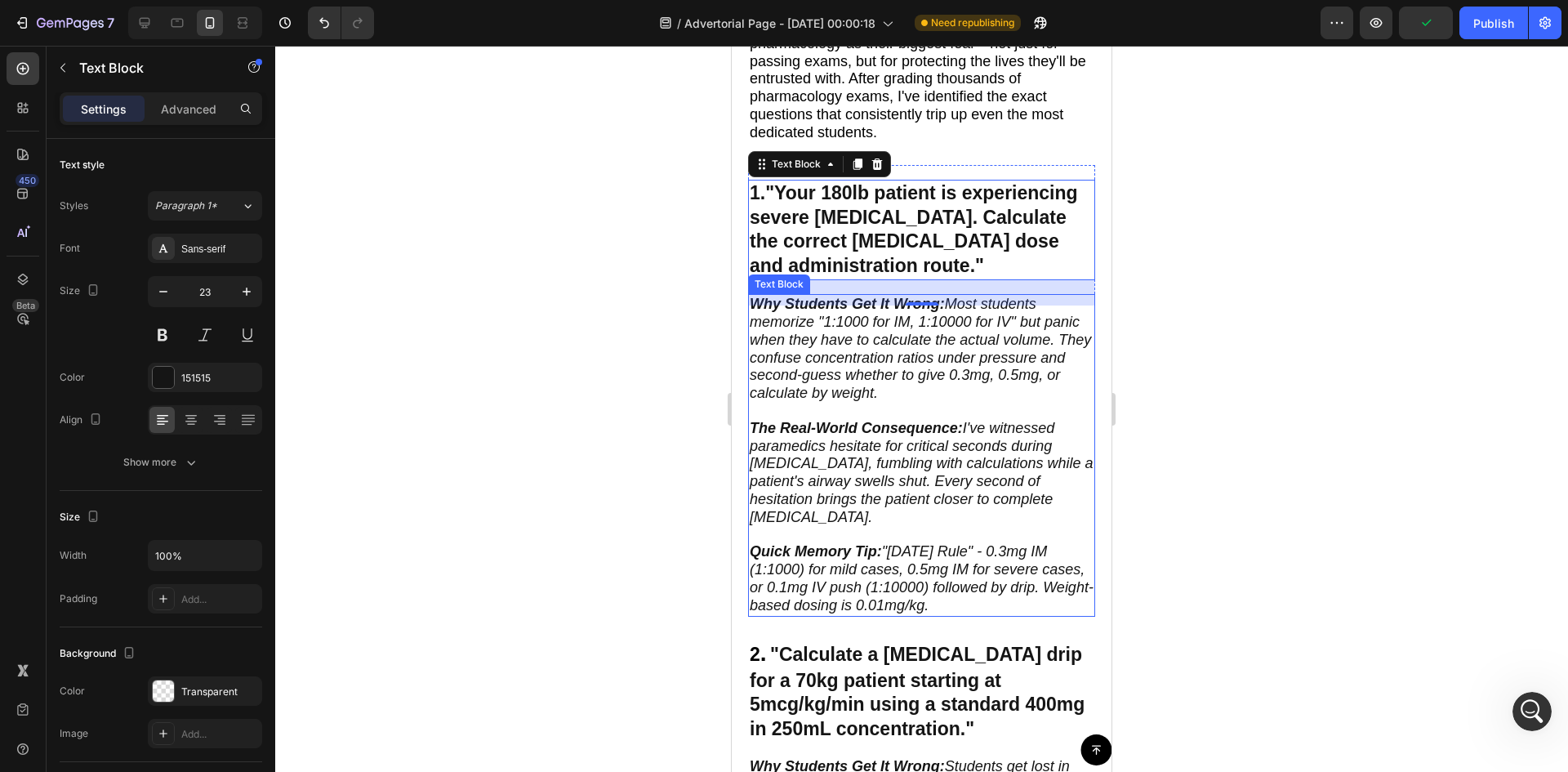
scroll to position [899, 0]
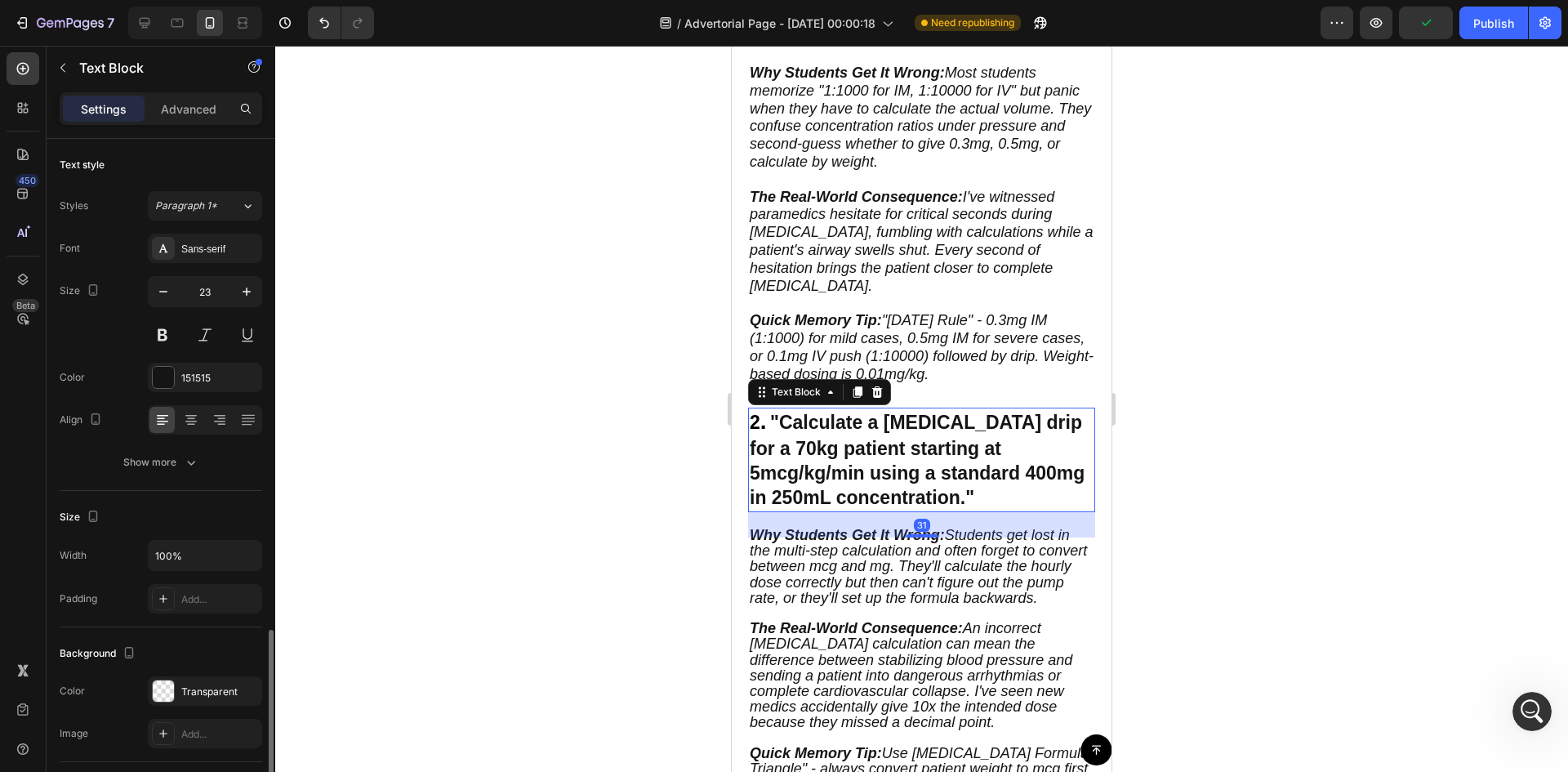
click at [825, 449] on strong ""Calculate a dopamine drip for a 70kg patient starting at 5mcg/kg/min using a s…" at bounding box center [917, 459] width 335 height 96
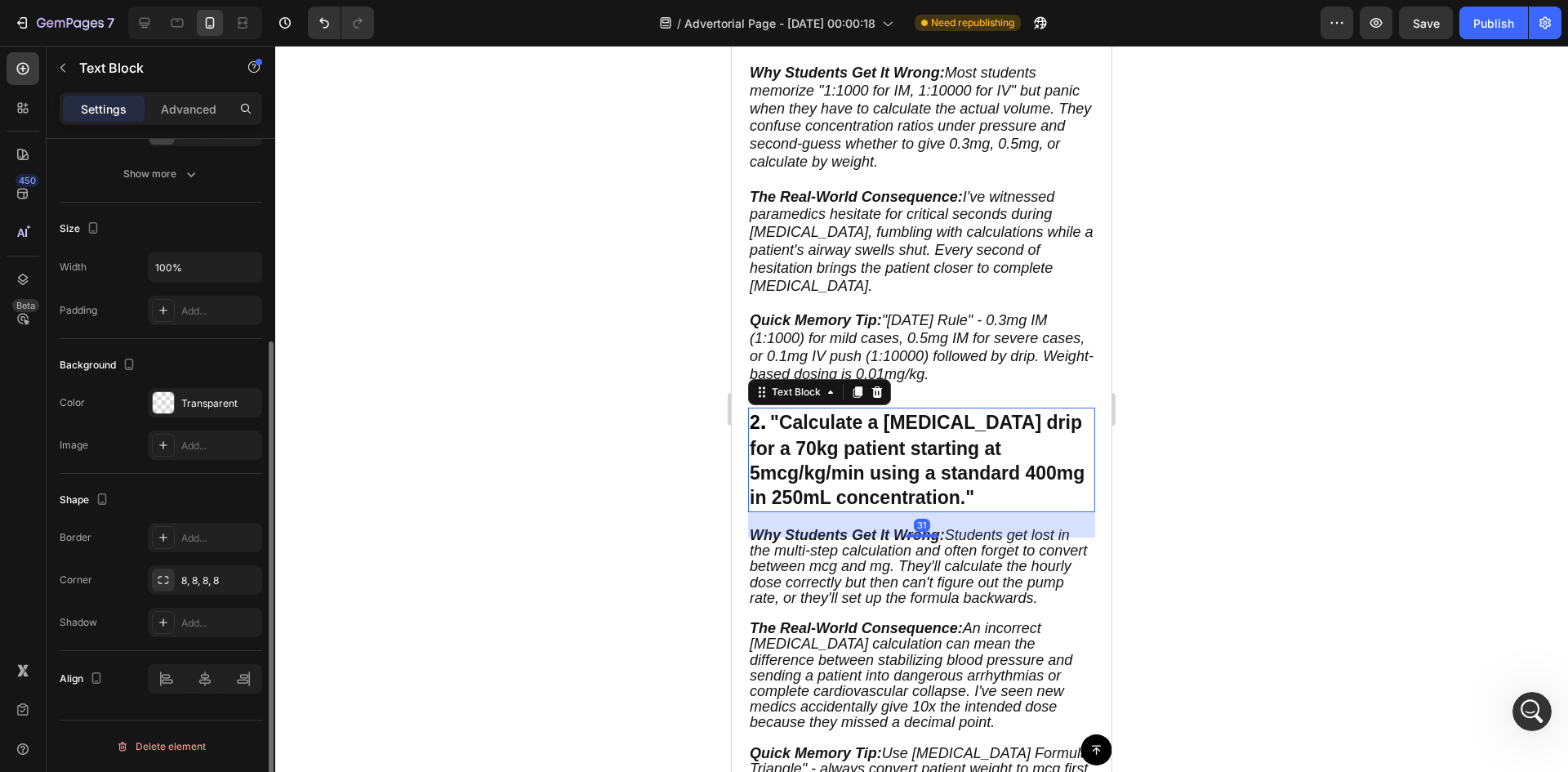
scroll to position [0, 0]
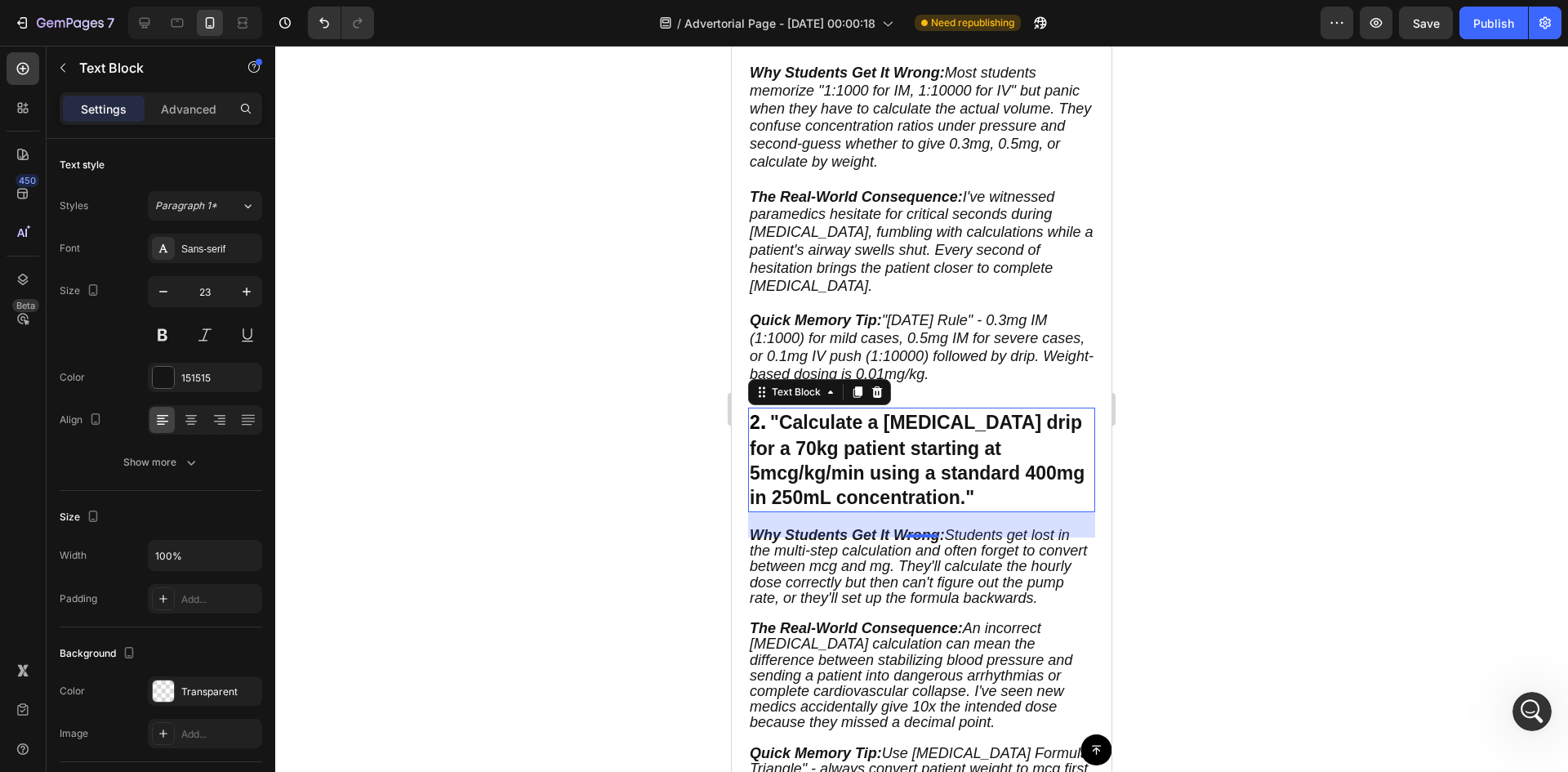
click at [553, 364] on div at bounding box center [921, 409] width 1293 height 726
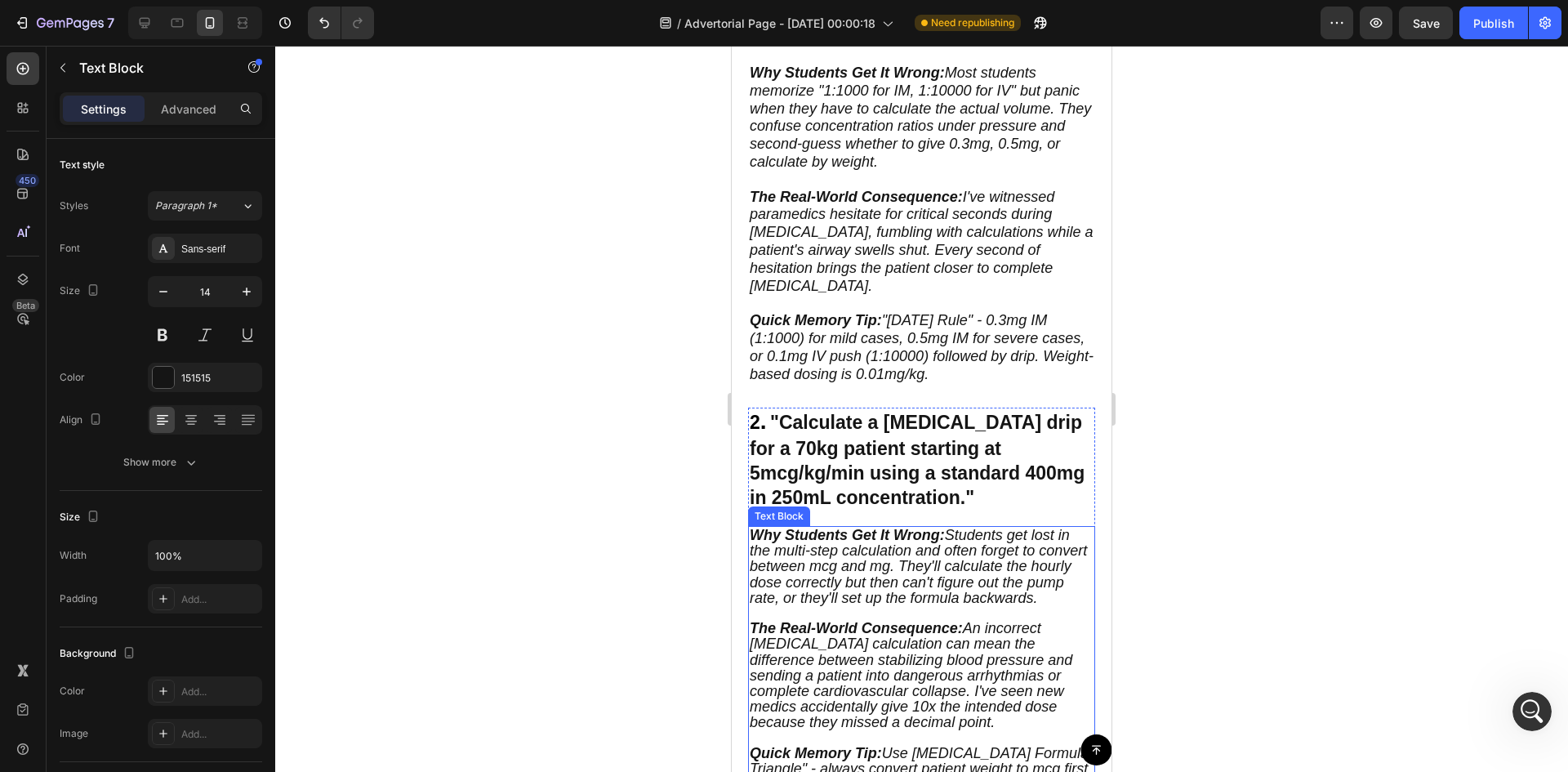
click at [762, 581] on icon "Why Students Get It Wrong: Students get lost in the multi-step calculation and …" at bounding box center [918, 566] width 337 height 79
click at [242, 298] on icon "button" at bounding box center [246, 291] width 16 height 16
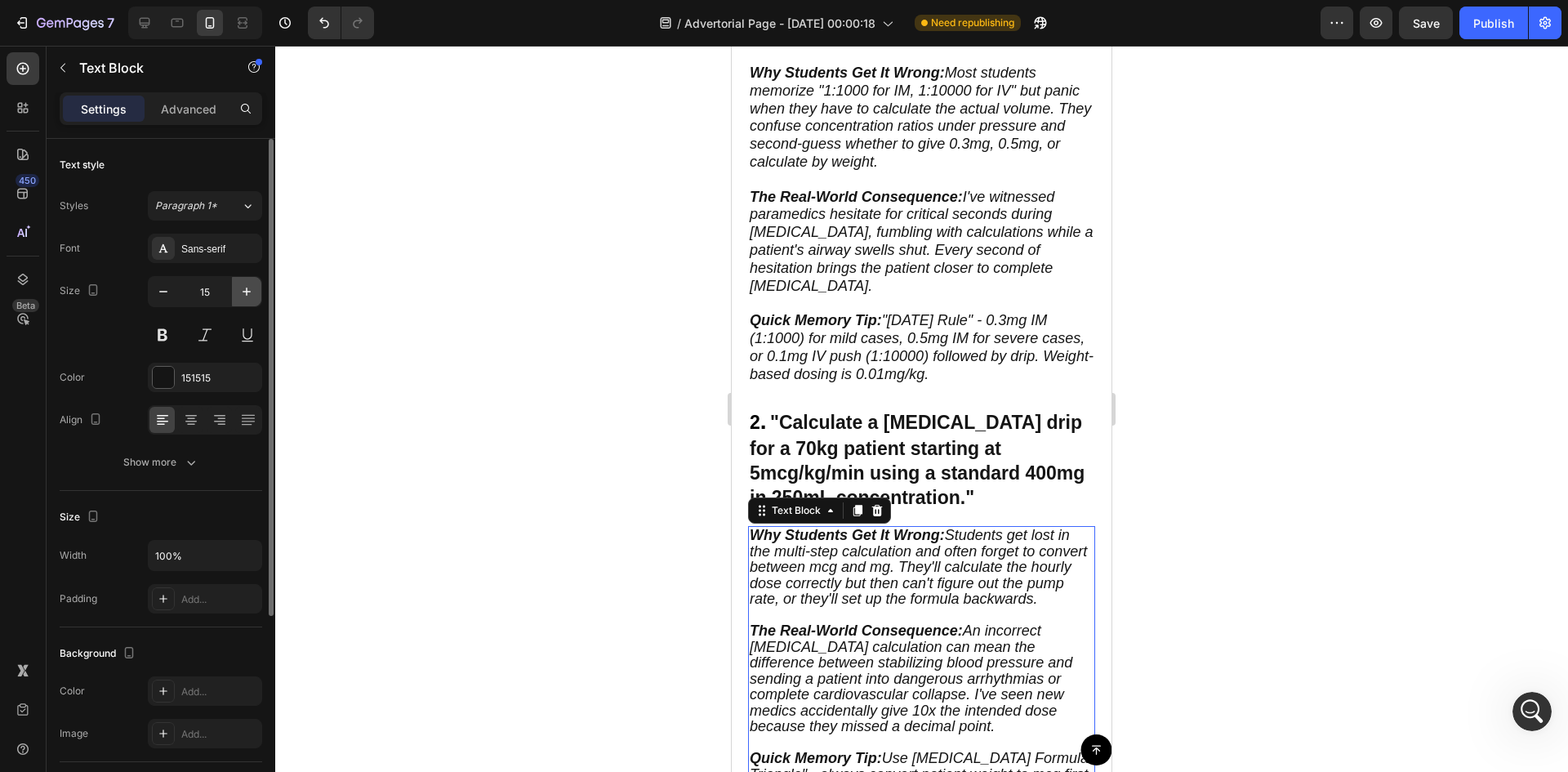
type input "16"
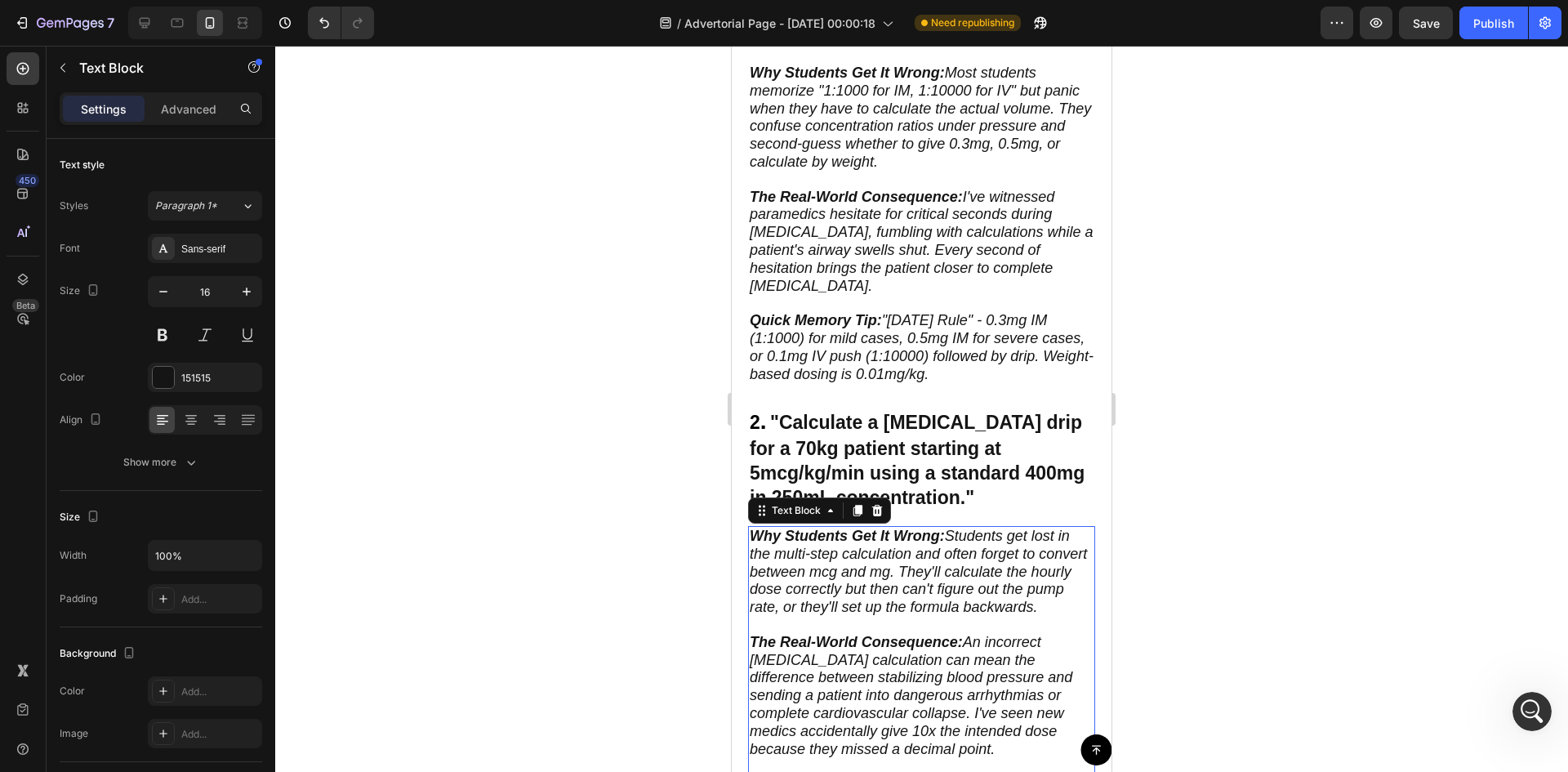
click at [559, 421] on div at bounding box center [921, 409] width 1293 height 726
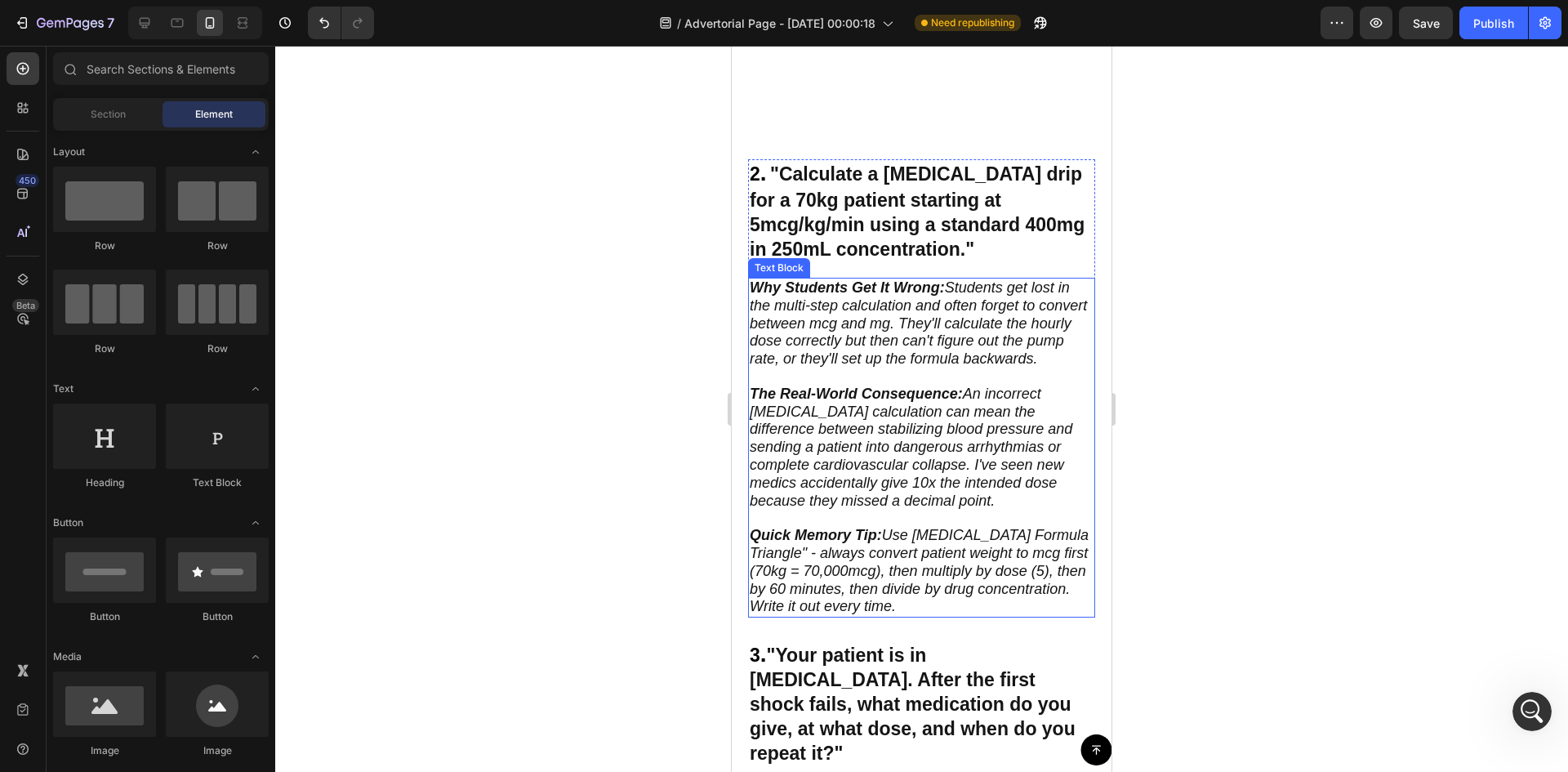
scroll to position [1497, 0]
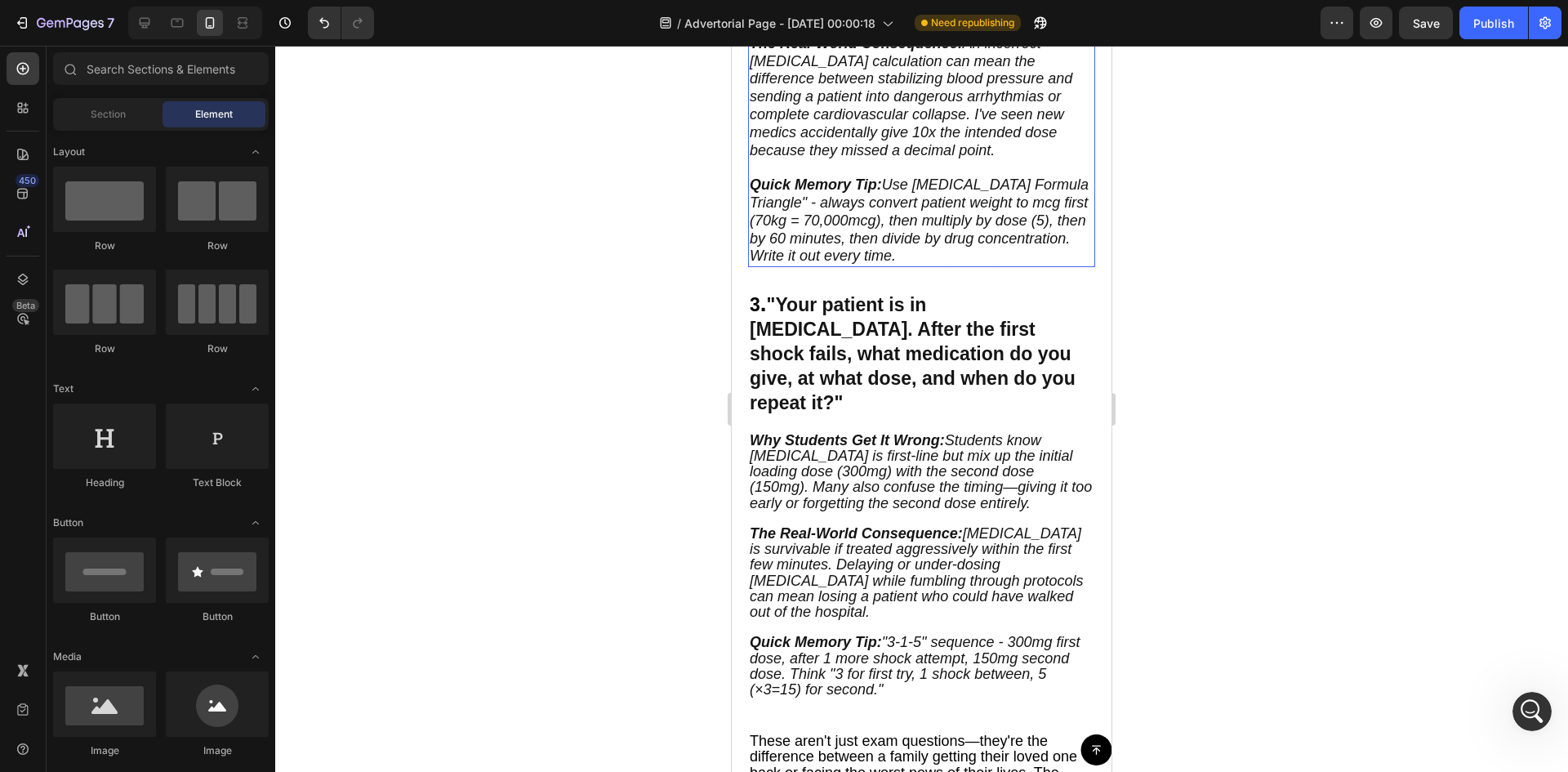
click at [863, 447] on icon "Why Students Get It Wrong: Students know amiodarone is first-line but mix up th…" at bounding box center [920, 471] width 342 height 79
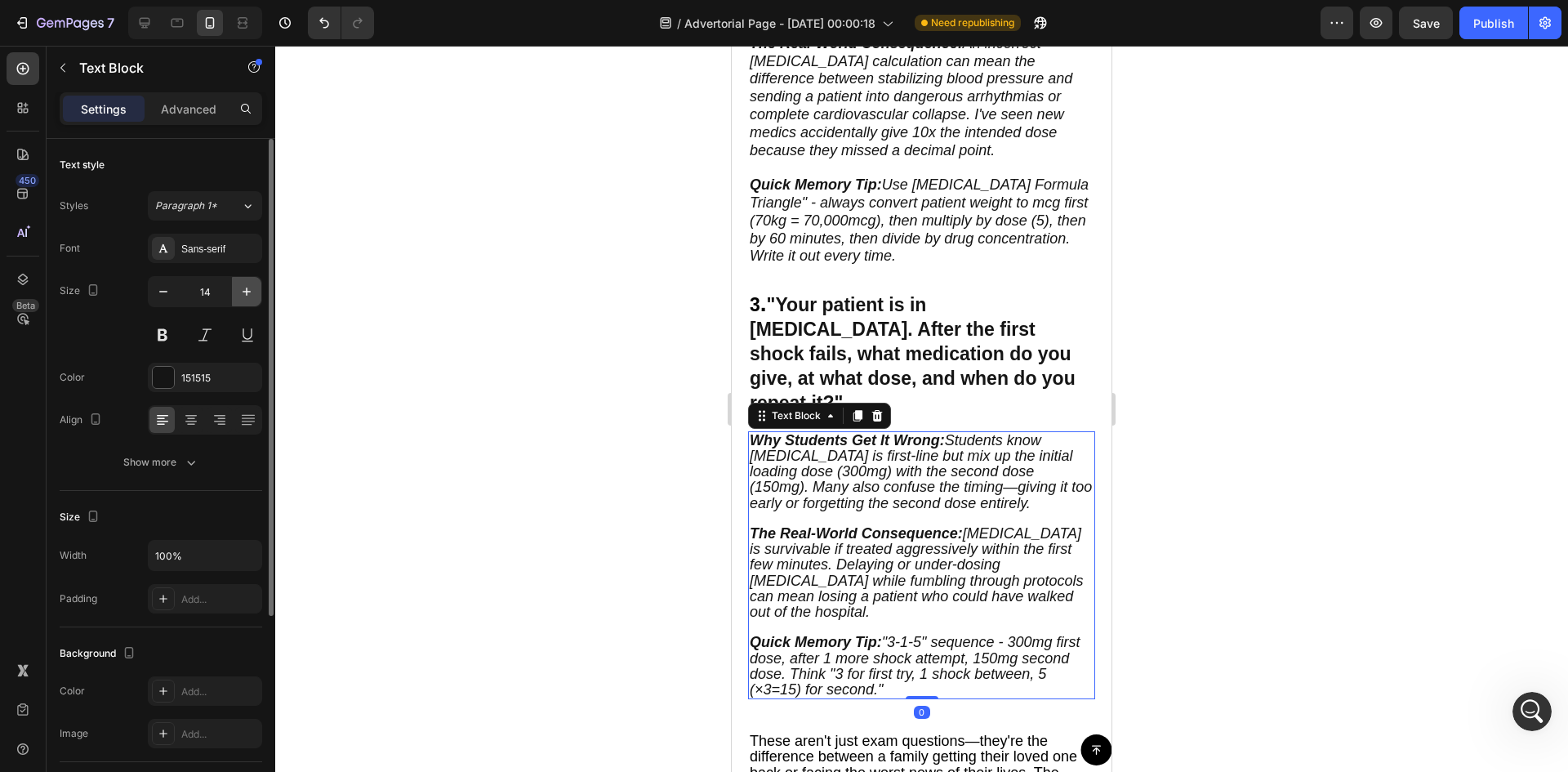
click at [260, 283] on button "button" at bounding box center [246, 292] width 30 height 30
type input "16"
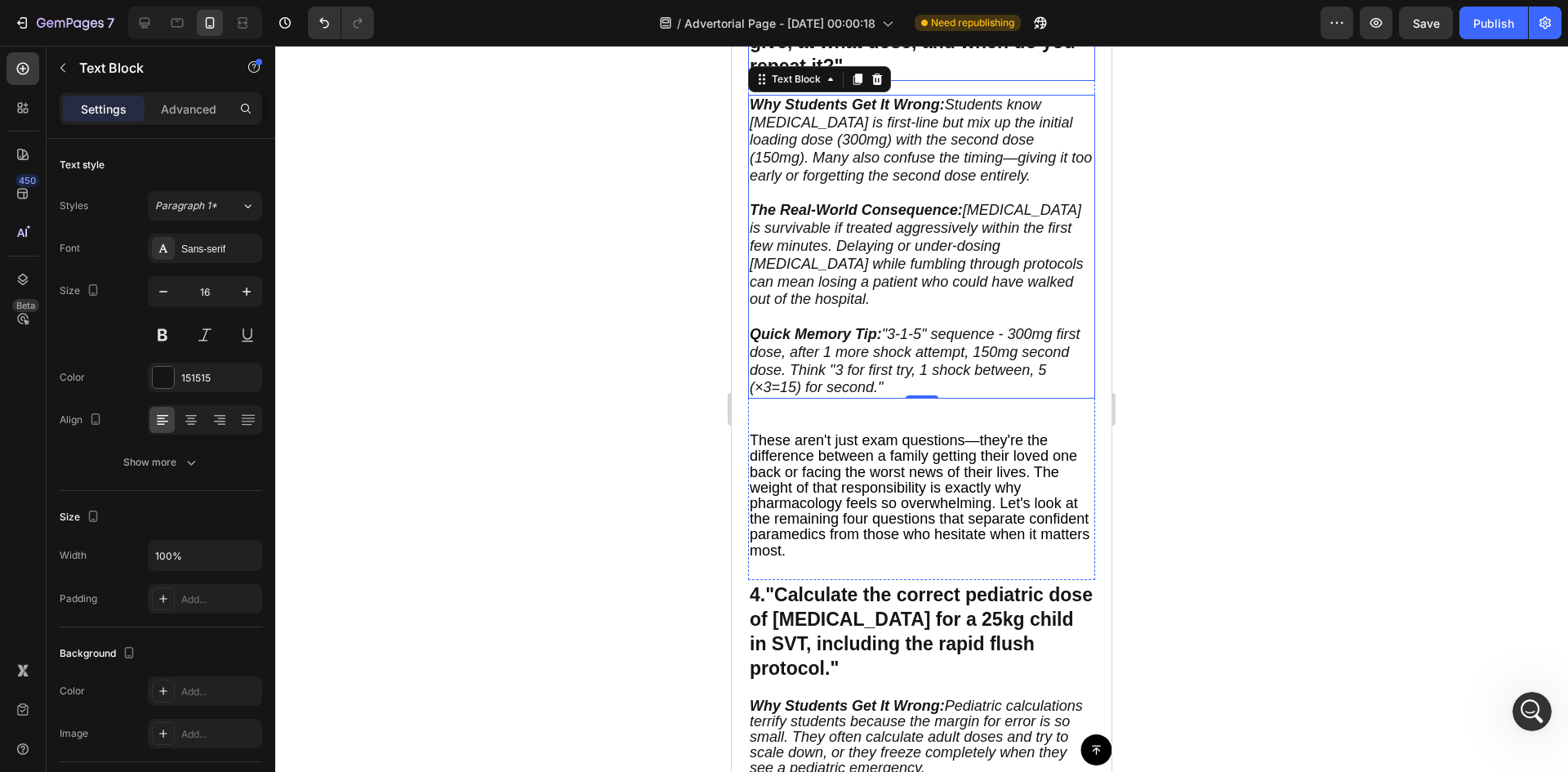
scroll to position [2097, 0]
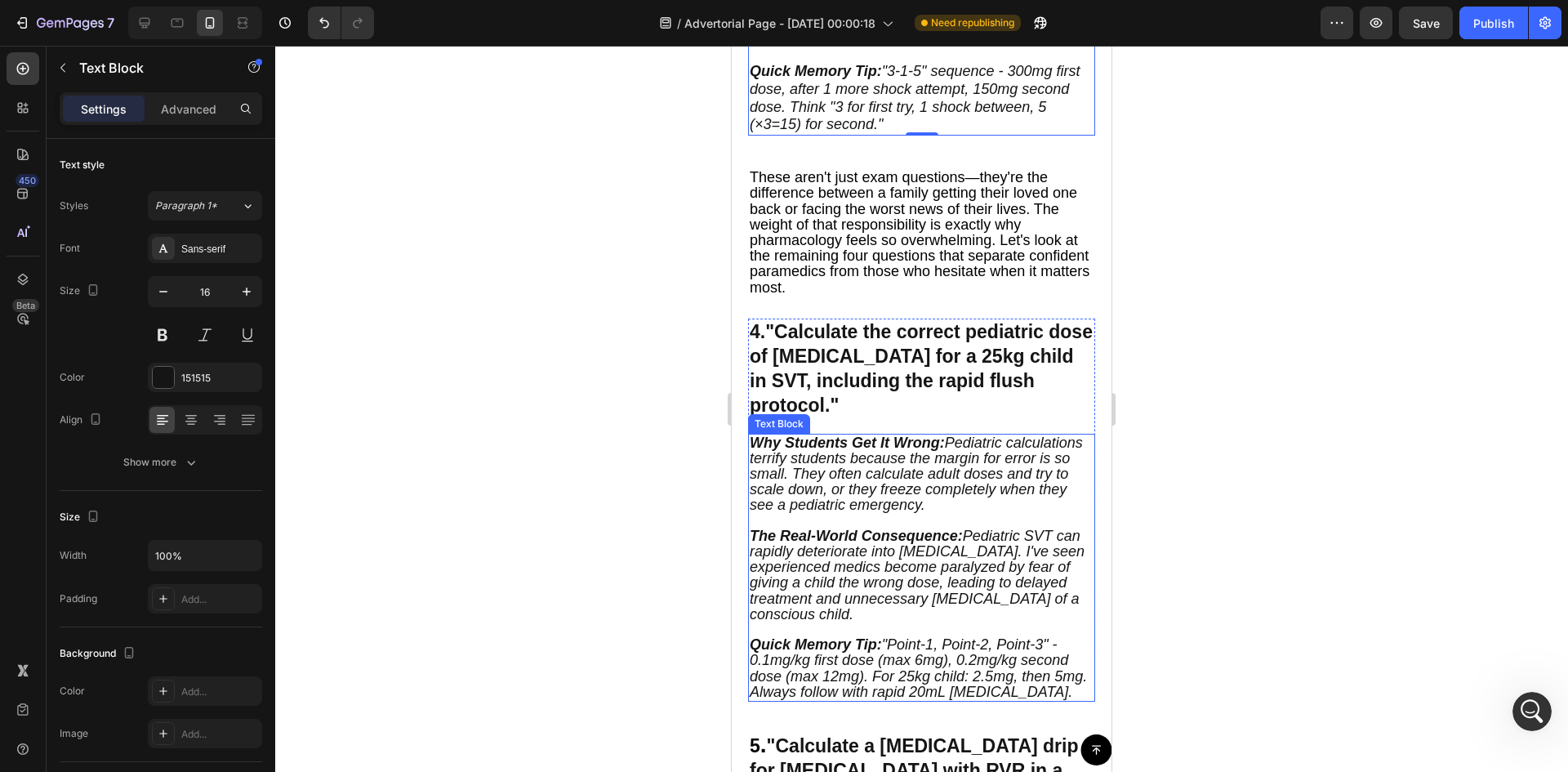
click at [860, 467] on span "Why Students Get It Wrong: Pediatric calculations terrify students because the …" at bounding box center [916, 474] width 333 height 79
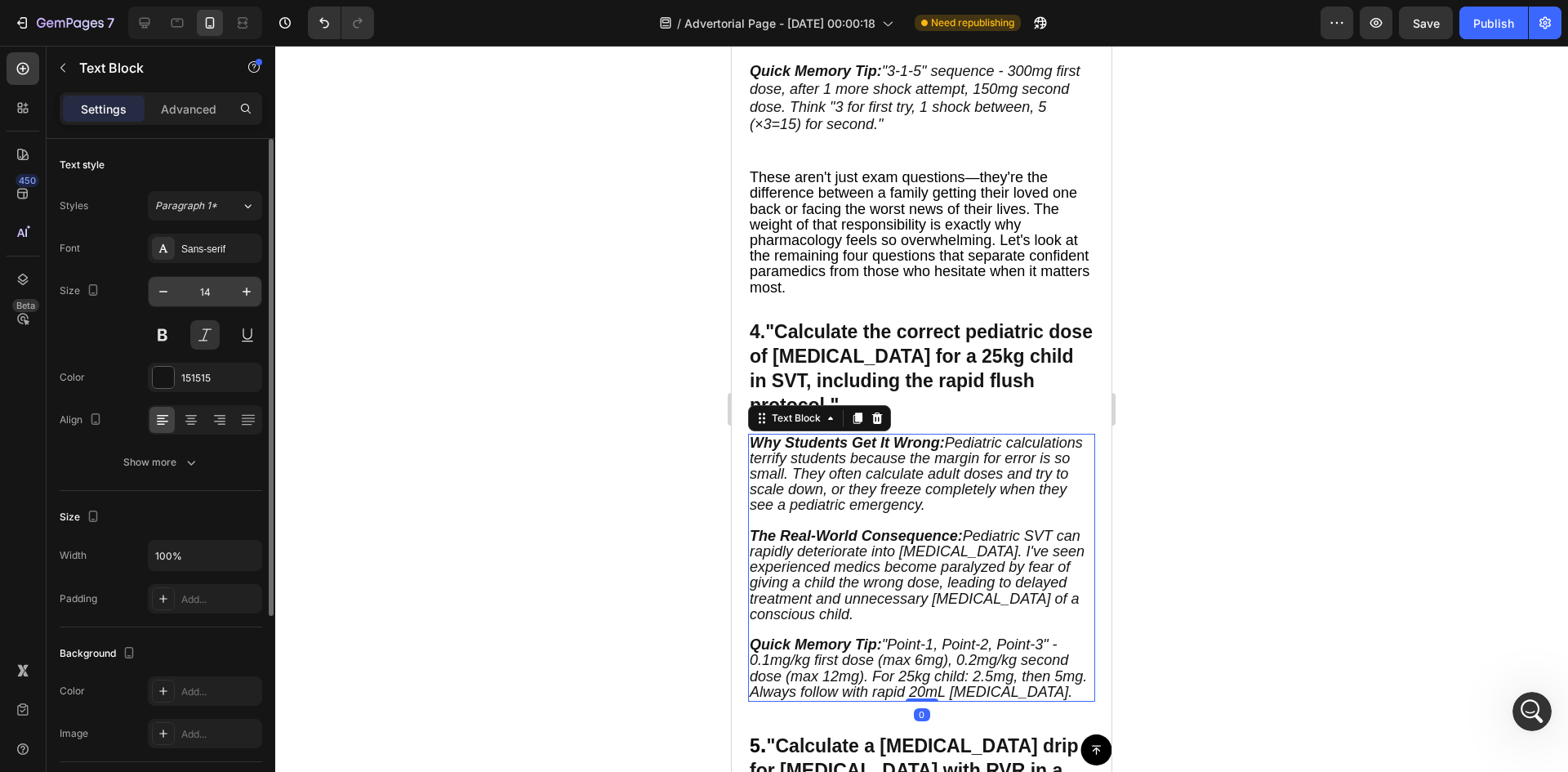
click at [229, 301] on input "14" at bounding box center [204, 292] width 54 height 30
click at [239, 292] on icon "button" at bounding box center [246, 291] width 16 height 16
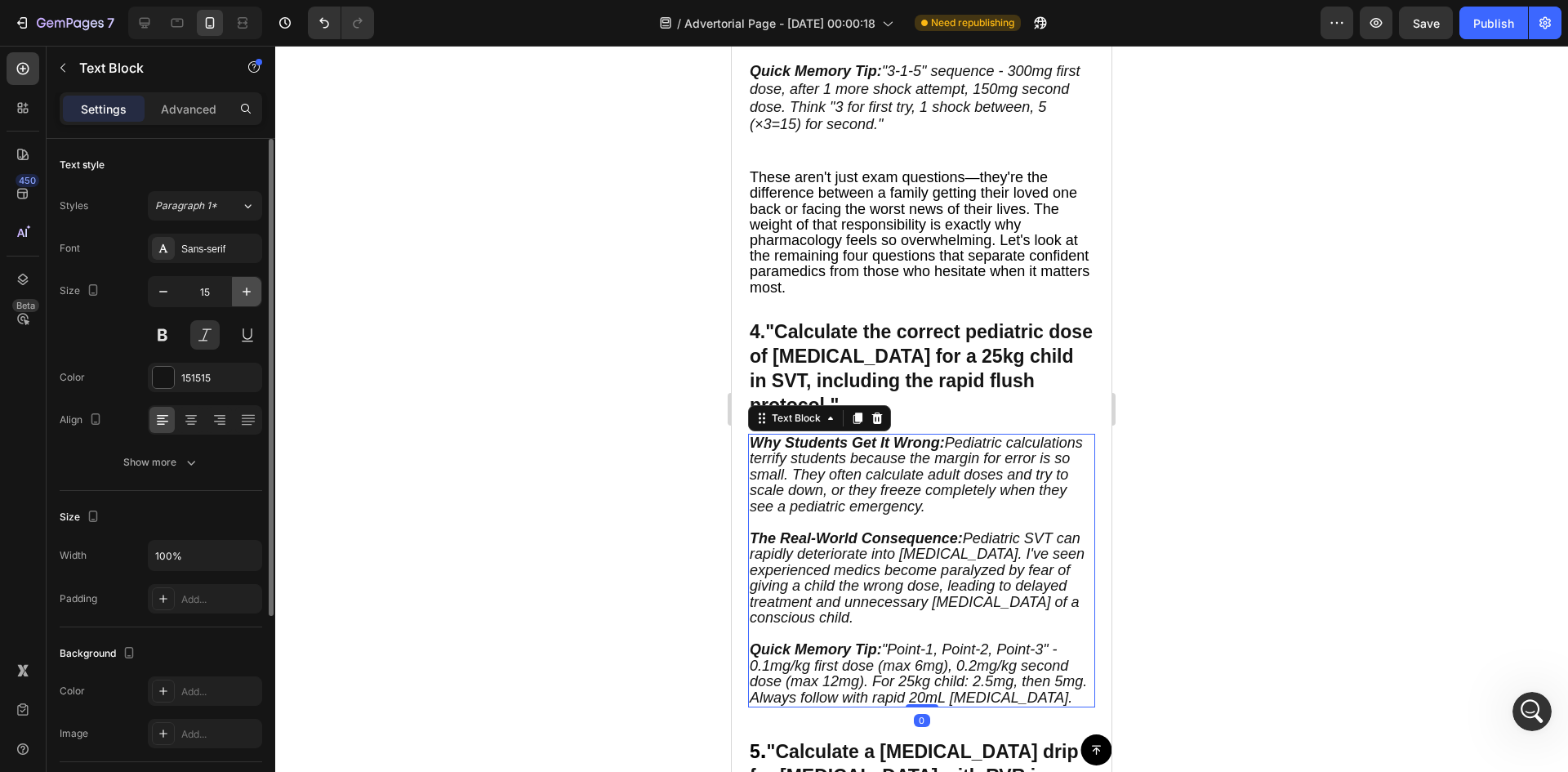
type input "16"
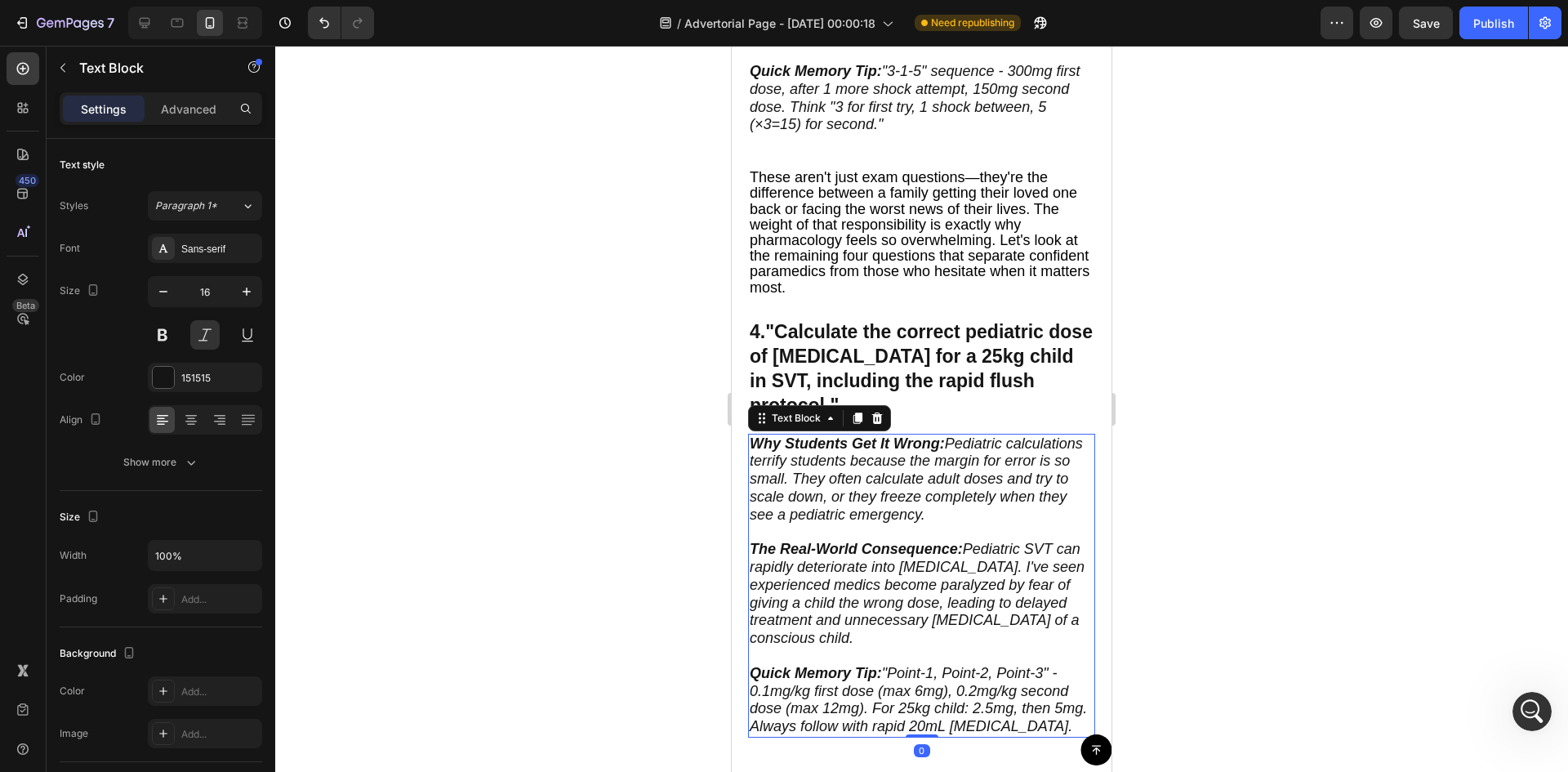
click at [557, 395] on div at bounding box center [921, 409] width 1293 height 726
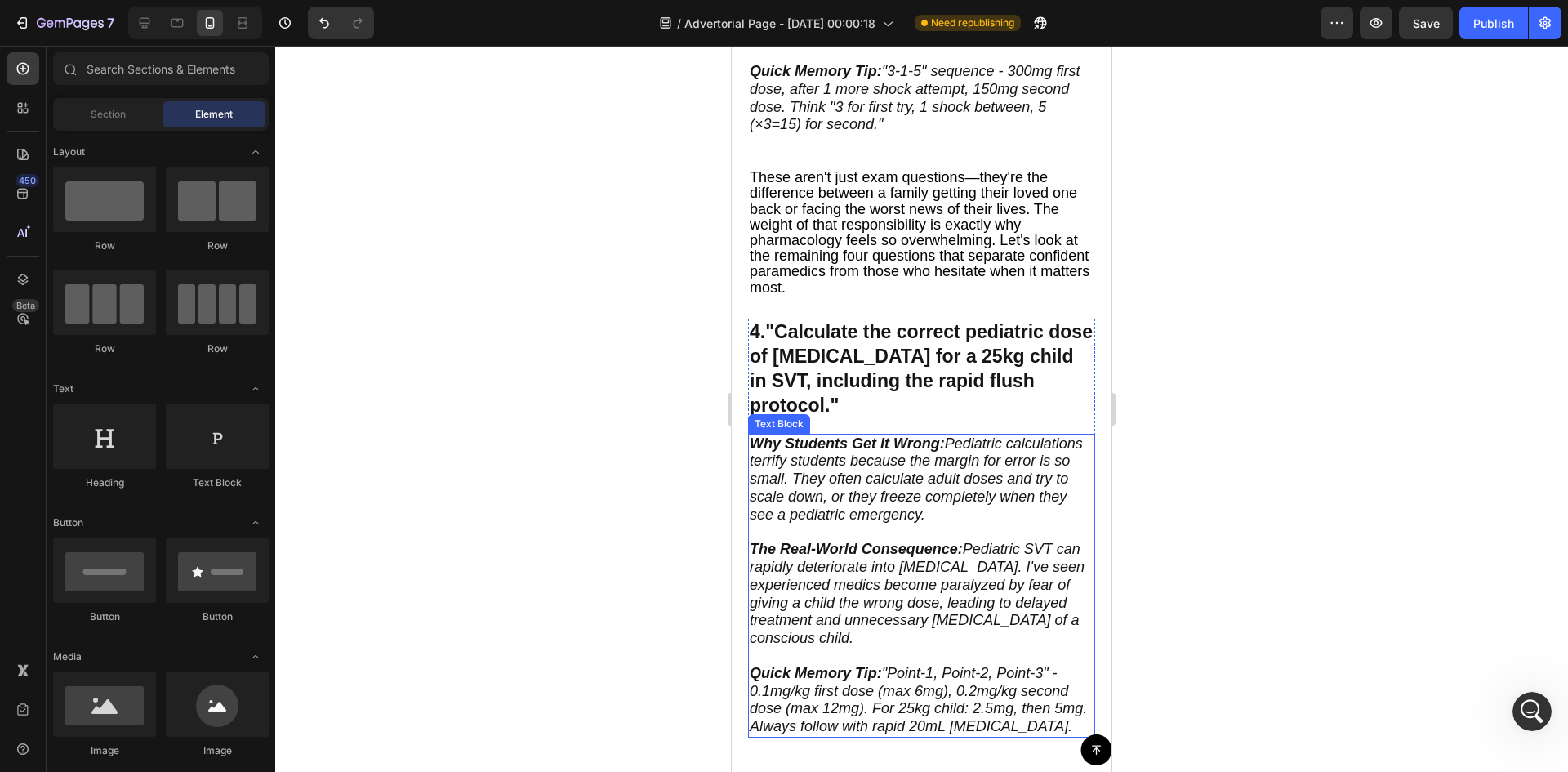
scroll to position [2396, 0]
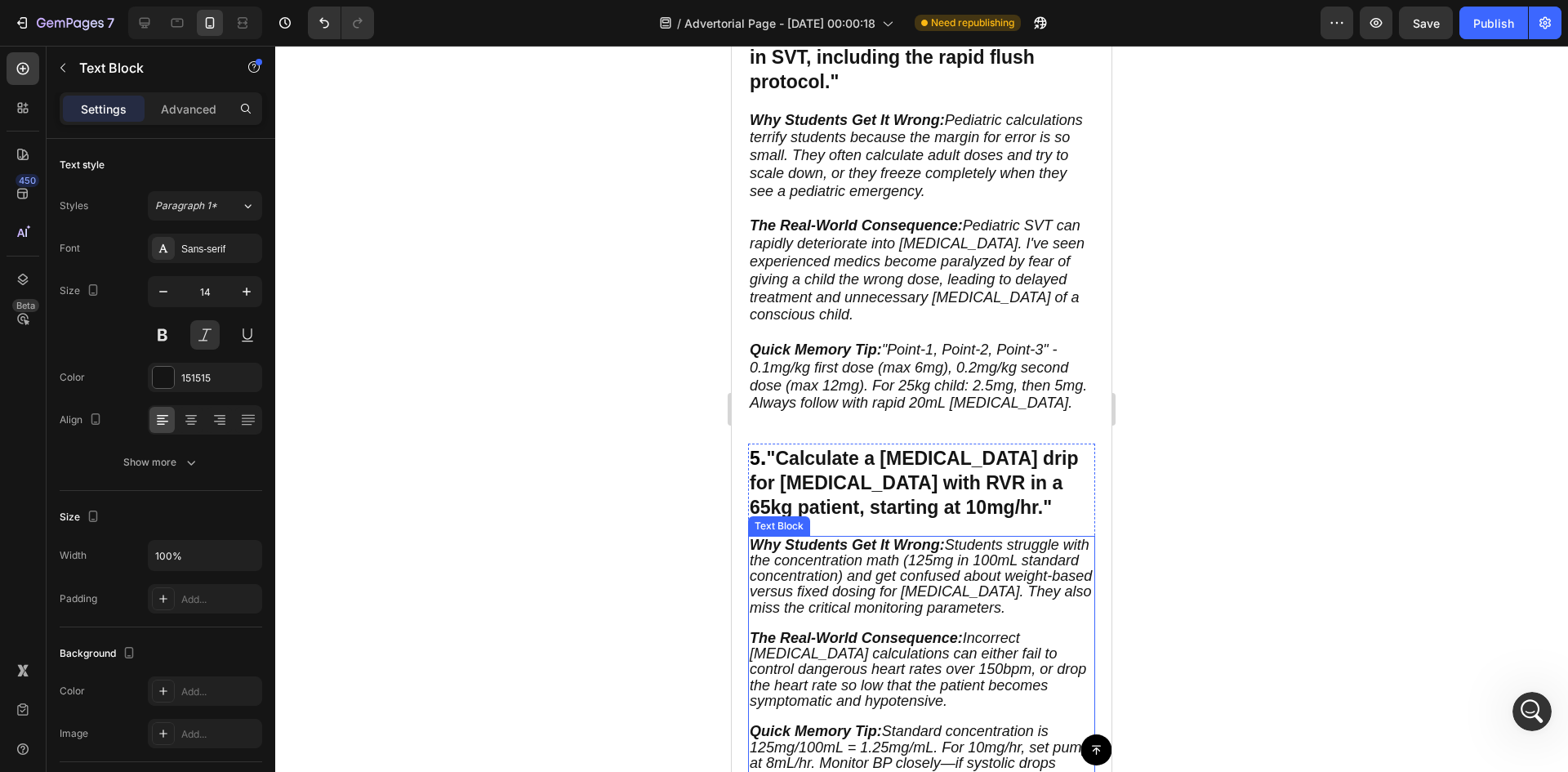
click at [854, 587] on span "Why Students Get It Wrong: Students struggle with the concentration math (125mg…" at bounding box center [920, 576] width 342 height 79
click at [242, 295] on icon "button" at bounding box center [246, 291] width 16 height 16
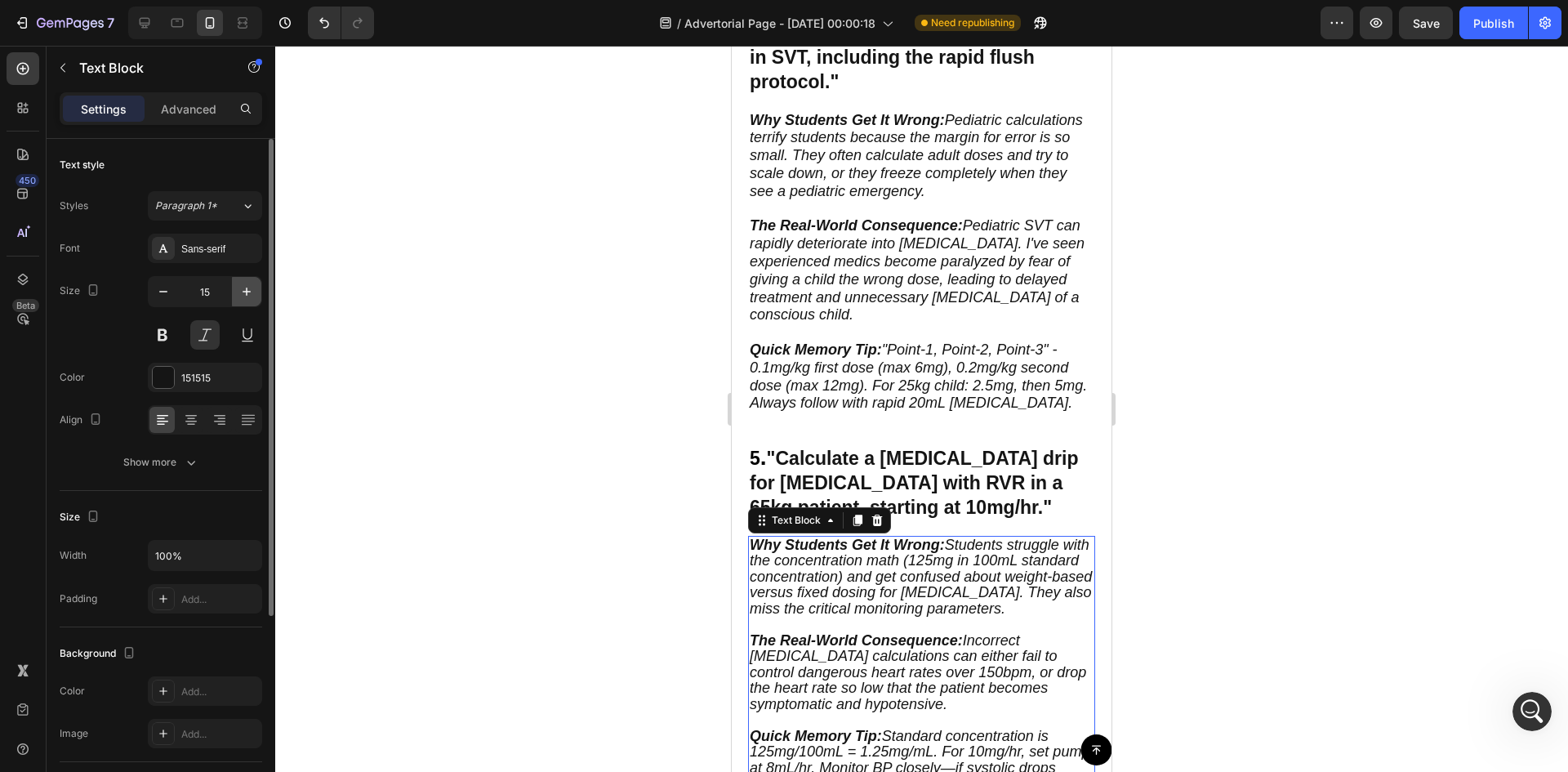
click at [242, 295] on icon "button" at bounding box center [246, 291] width 16 height 16
type input "16"
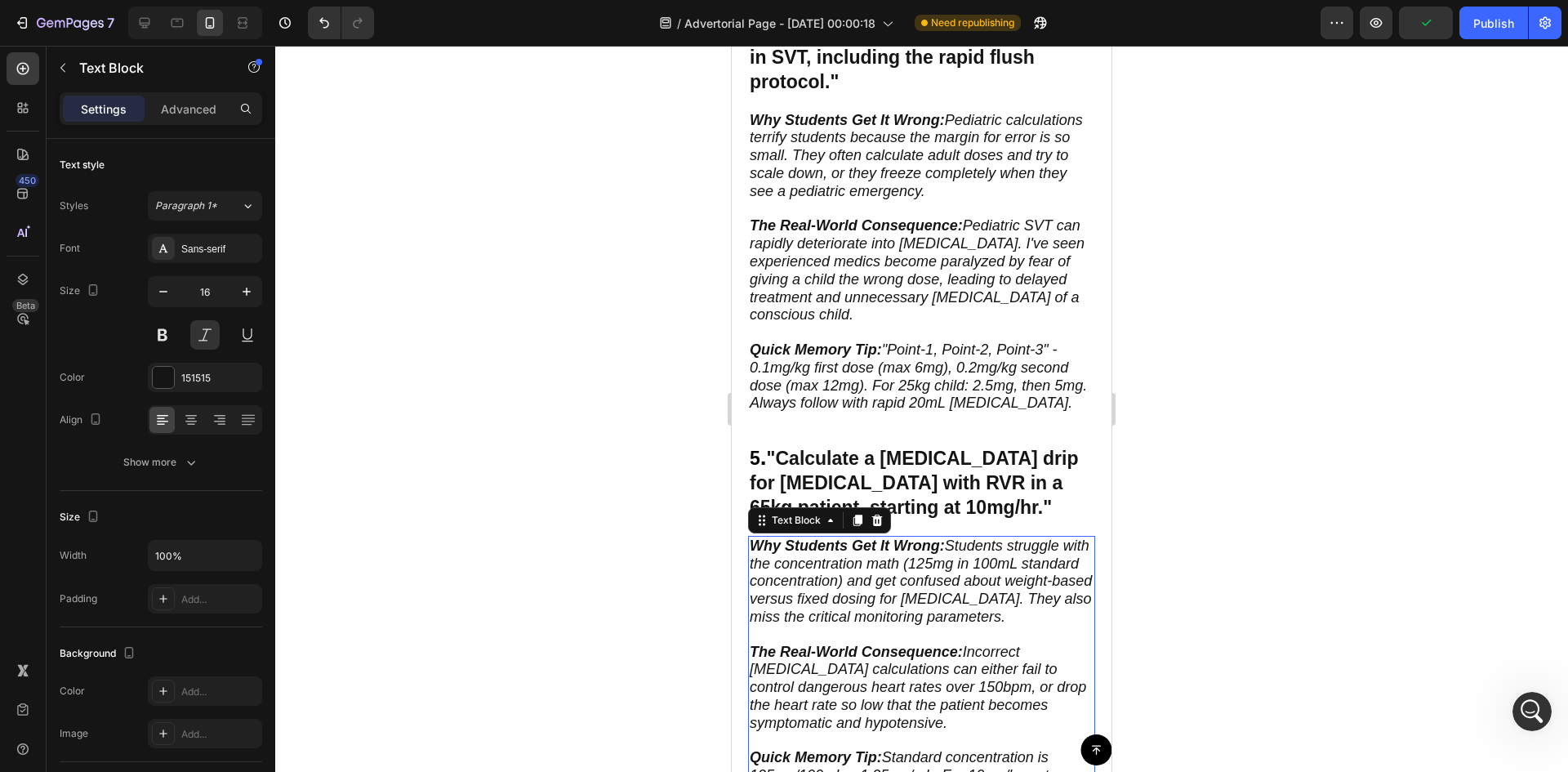
click at [603, 478] on div at bounding box center [921, 409] width 1293 height 726
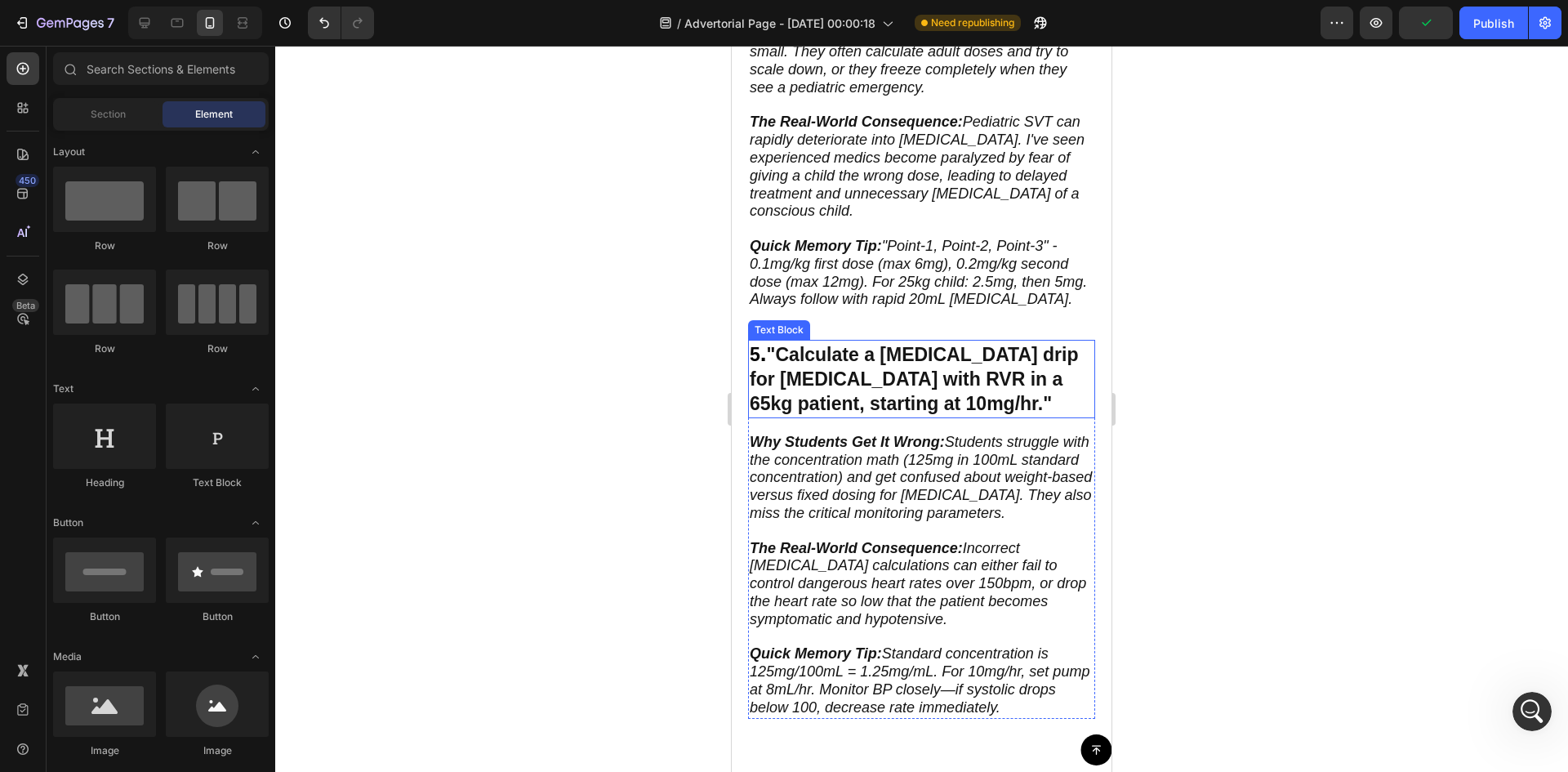
scroll to position [2695, 0]
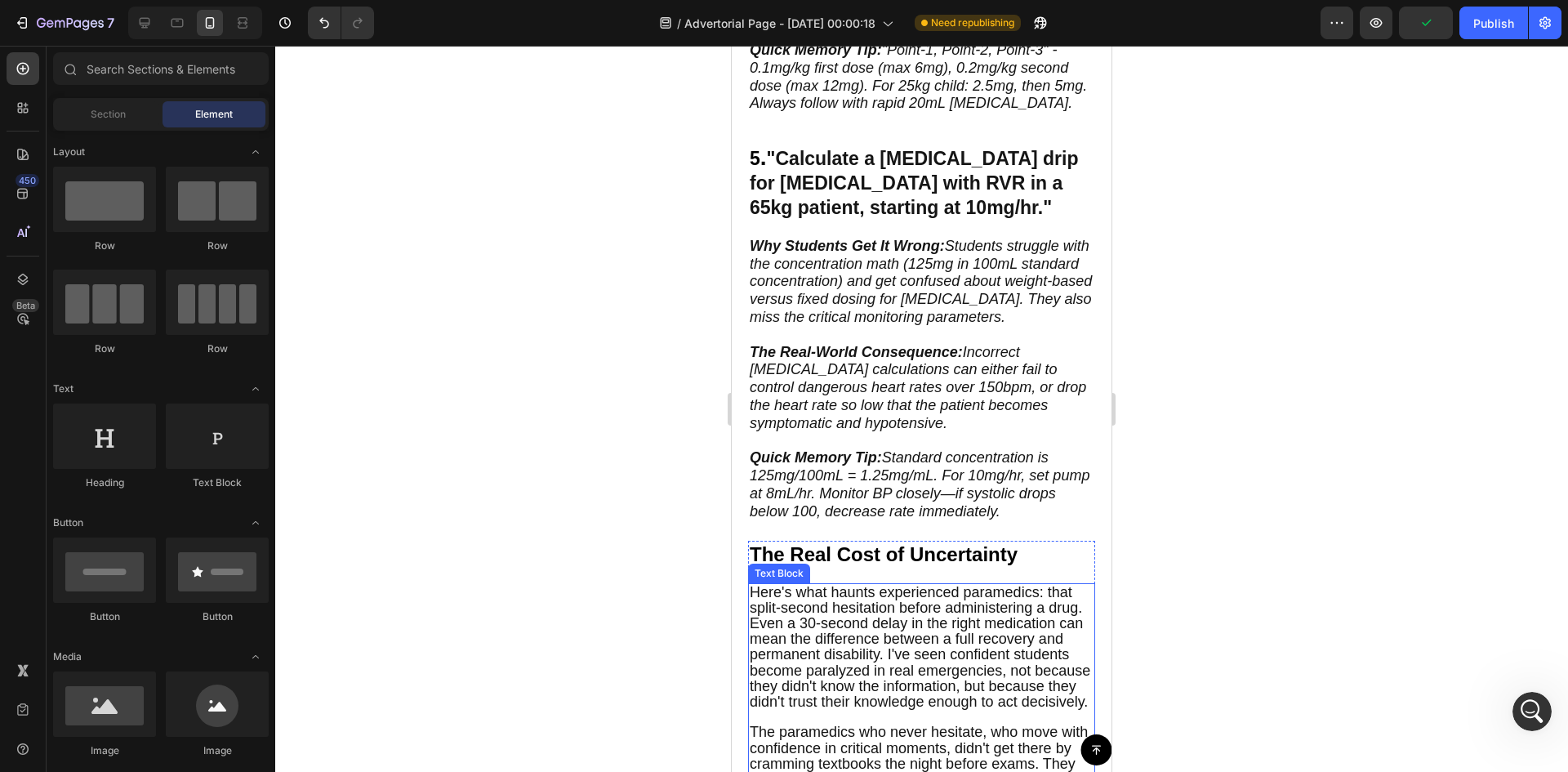
click at [802, 663] on span "Here's what haunts experienced paramedics: that split-second hesitation before …" at bounding box center [920, 647] width 341 height 126
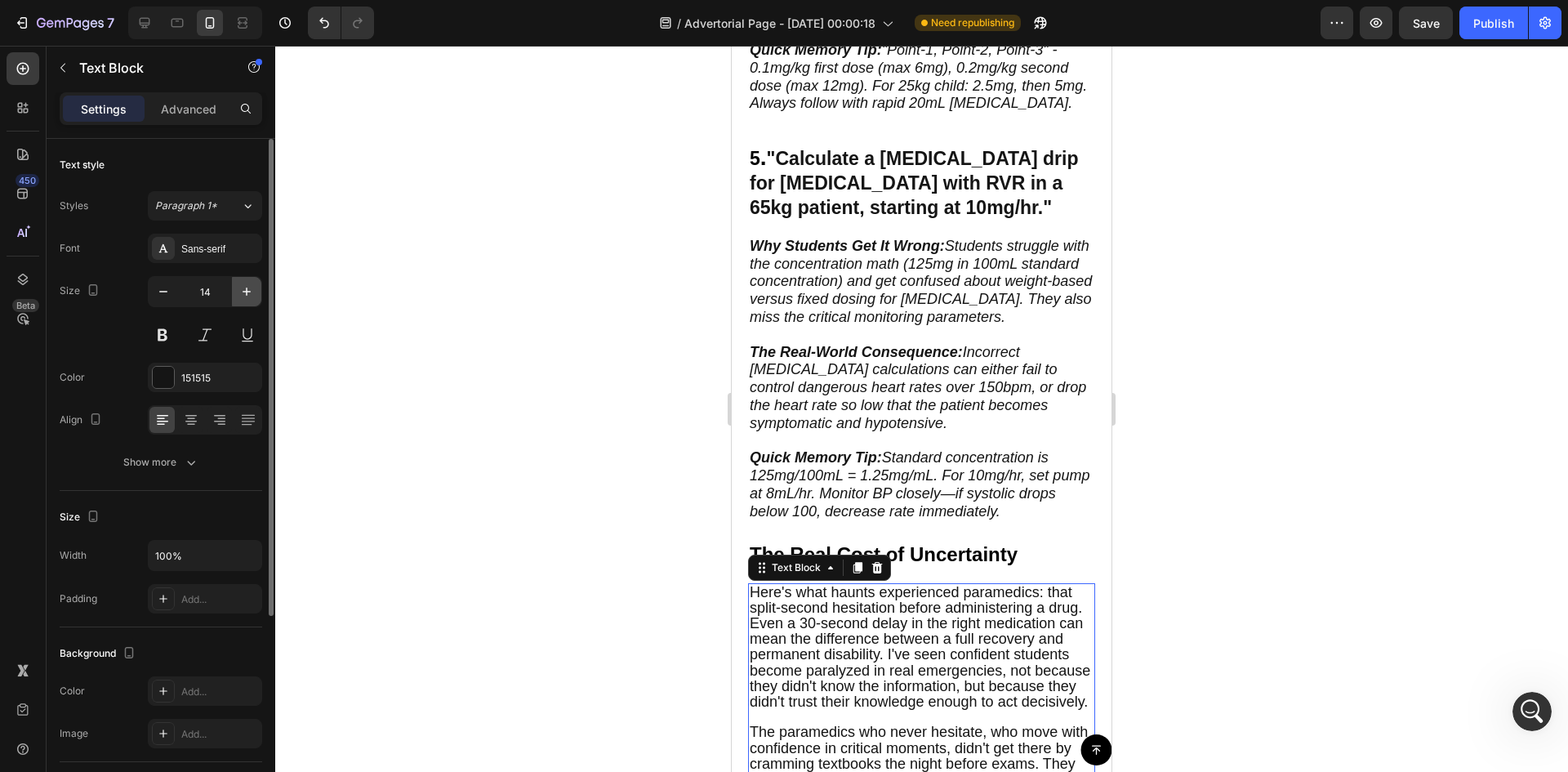
click at [240, 292] on icon "button" at bounding box center [246, 291] width 16 height 16
type input "16"
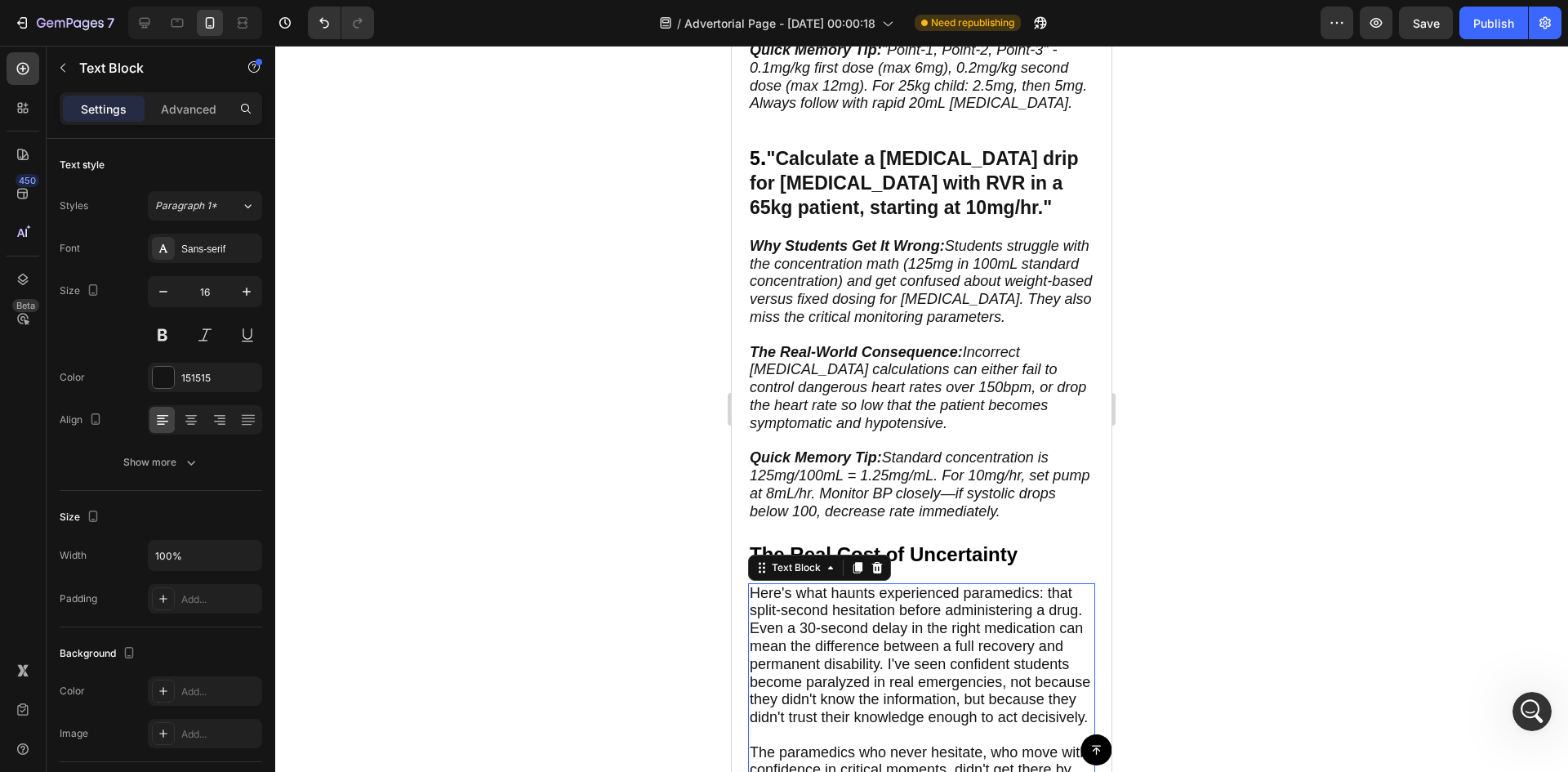
click at [427, 298] on div at bounding box center [921, 409] width 1293 height 726
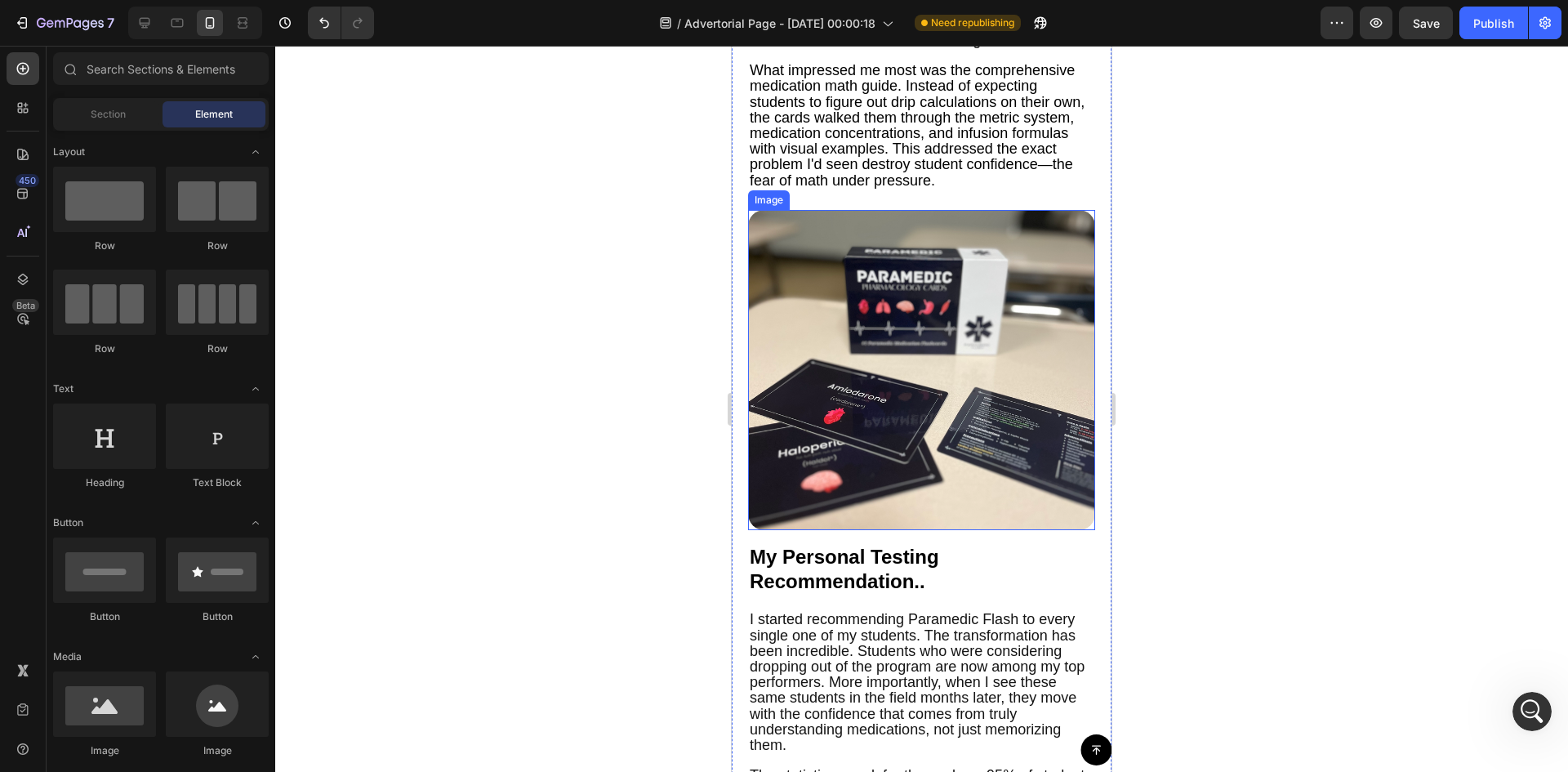
scroll to position [3894, 0]
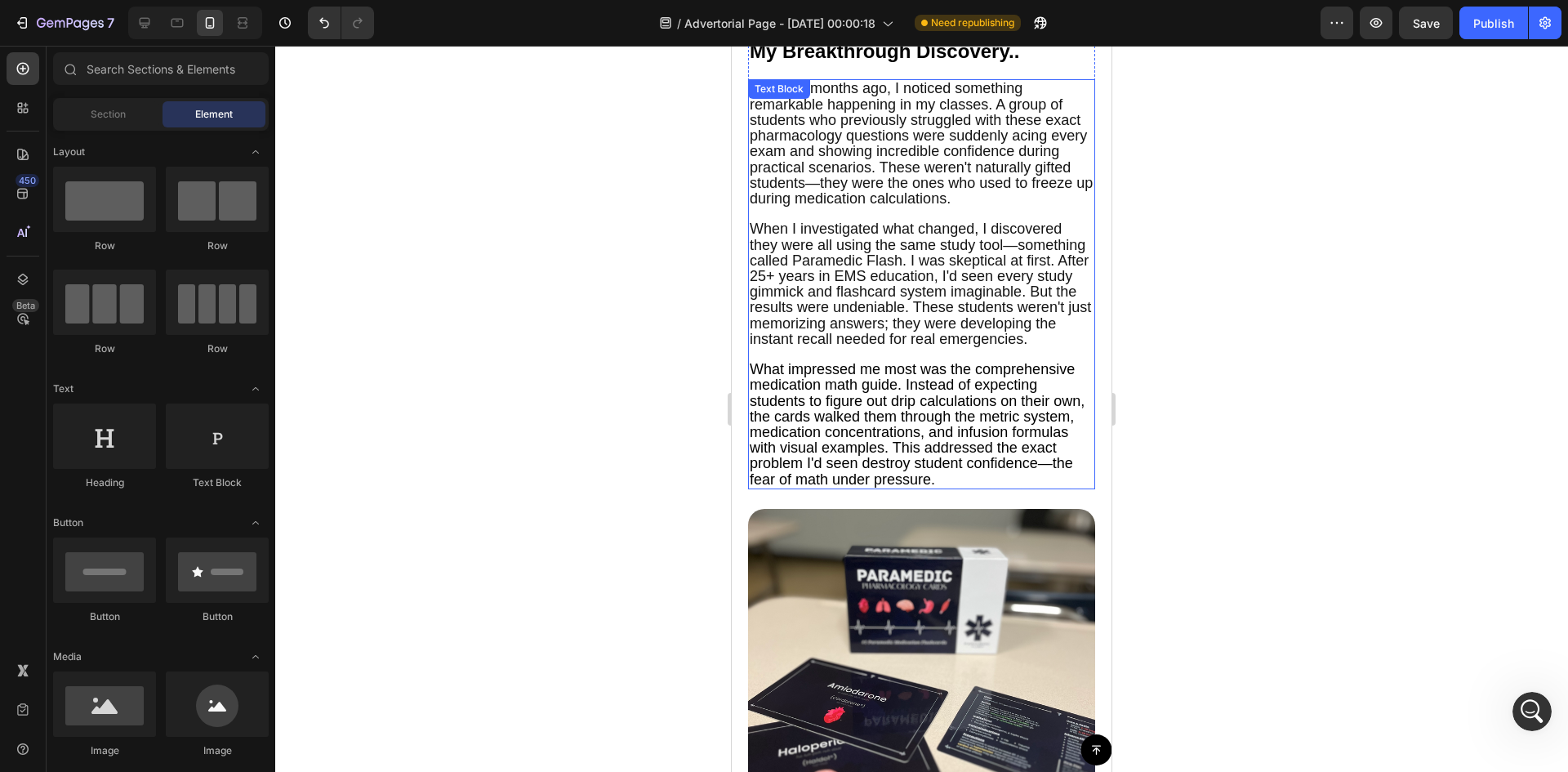
click at [988, 347] on p "When I investigated what changed, I discovered they were all using the same stu…" at bounding box center [921, 284] width 343 height 126
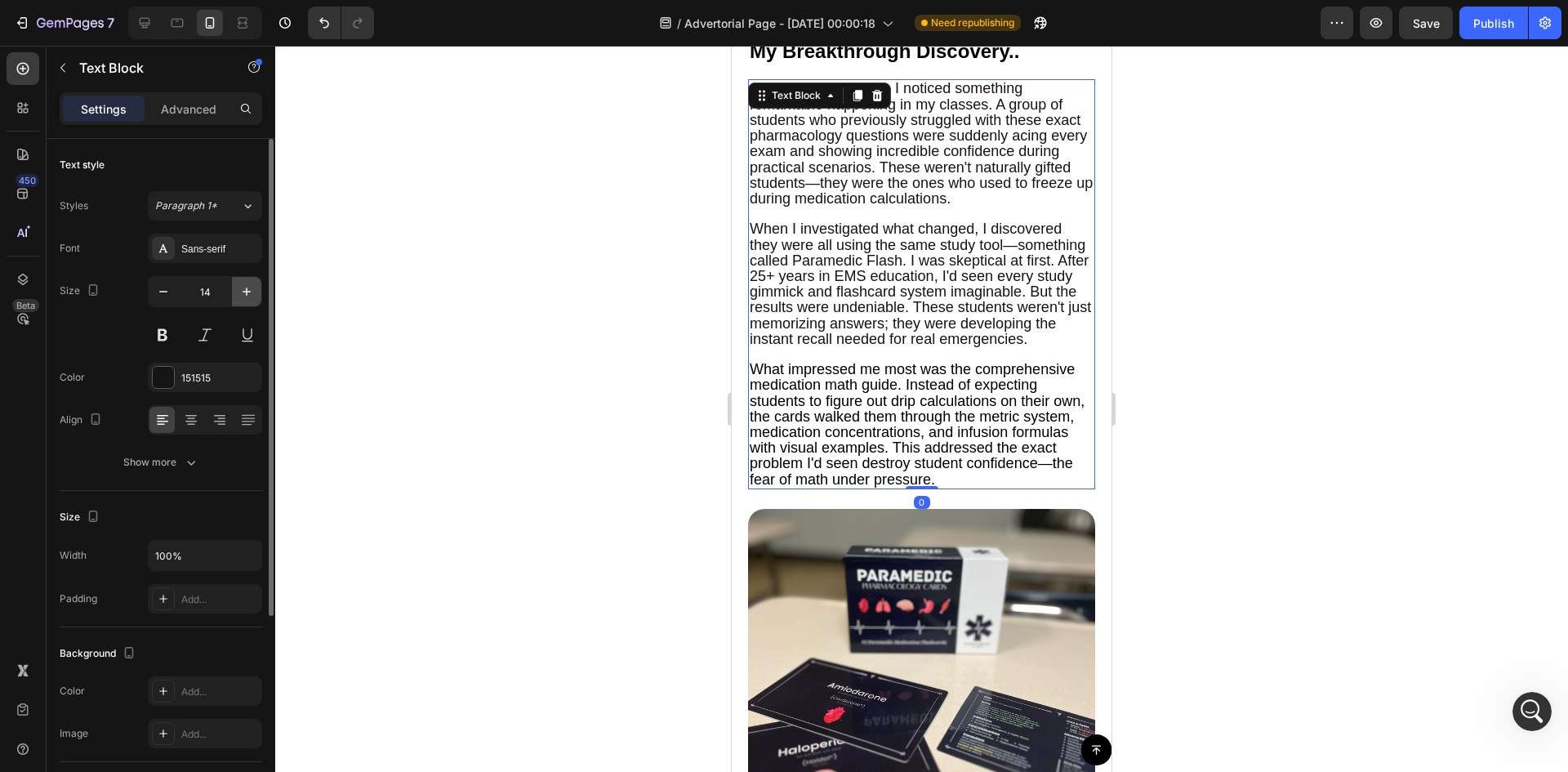
click at [242, 292] on icon "button" at bounding box center [246, 291] width 16 height 16
type input "16"
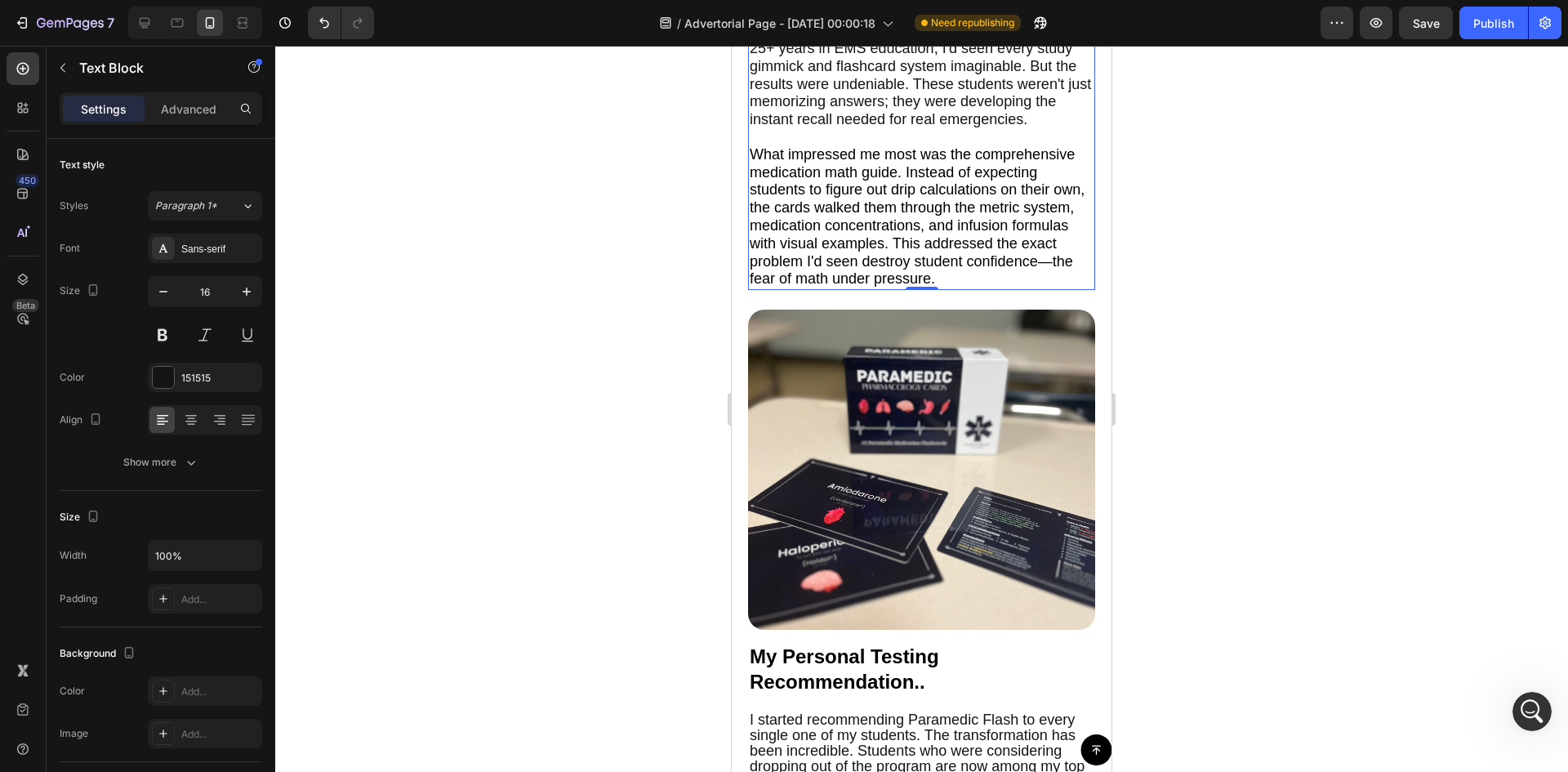
scroll to position [4493, 0]
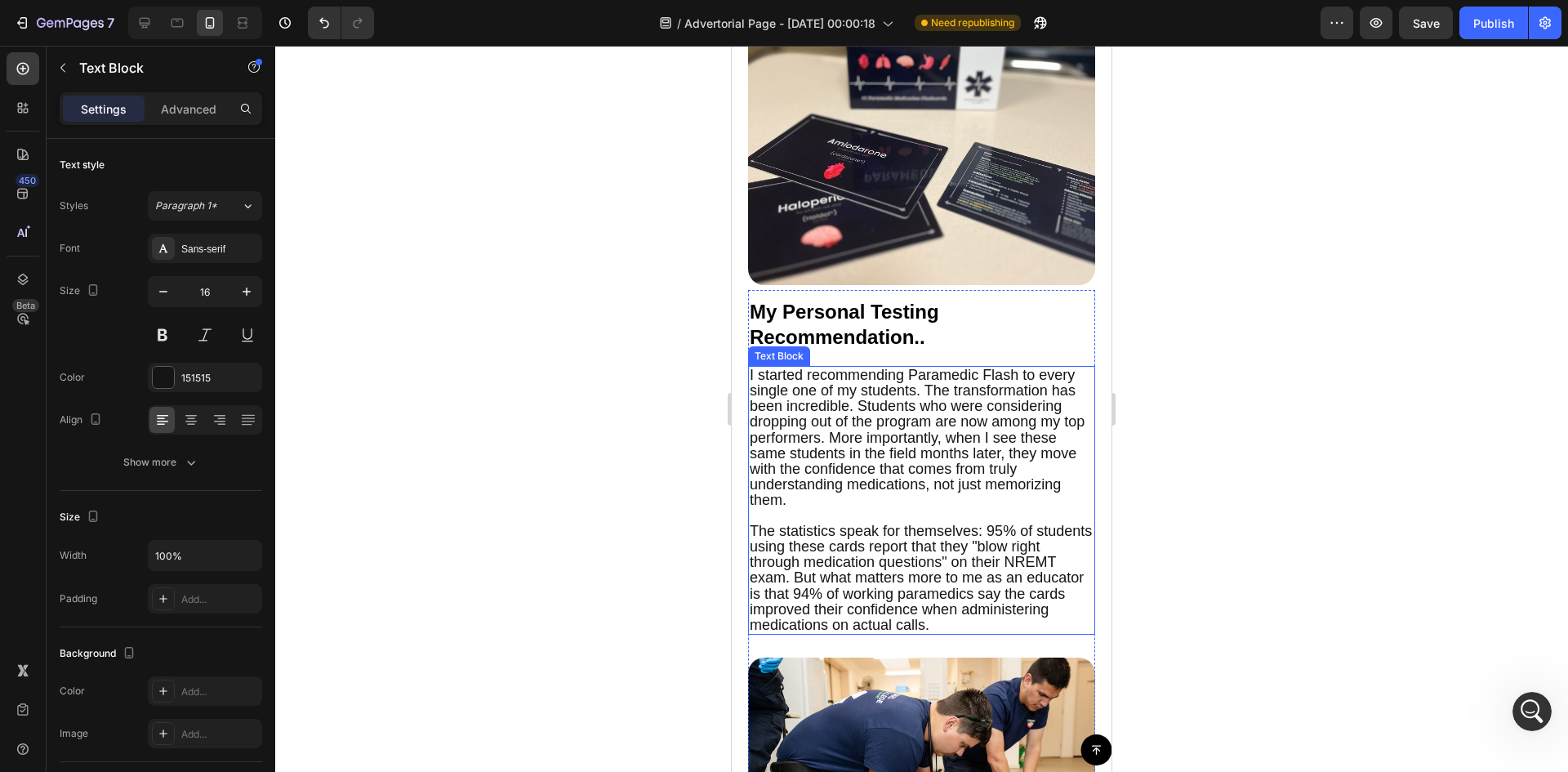
click at [974, 495] on span "I started recommending Paramedic Flash to every single one of my students. The …" at bounding box center [917, 437] width 335 height 142
click at [719, 461] on div at bounding box center [921, 409] width 1293 height 726
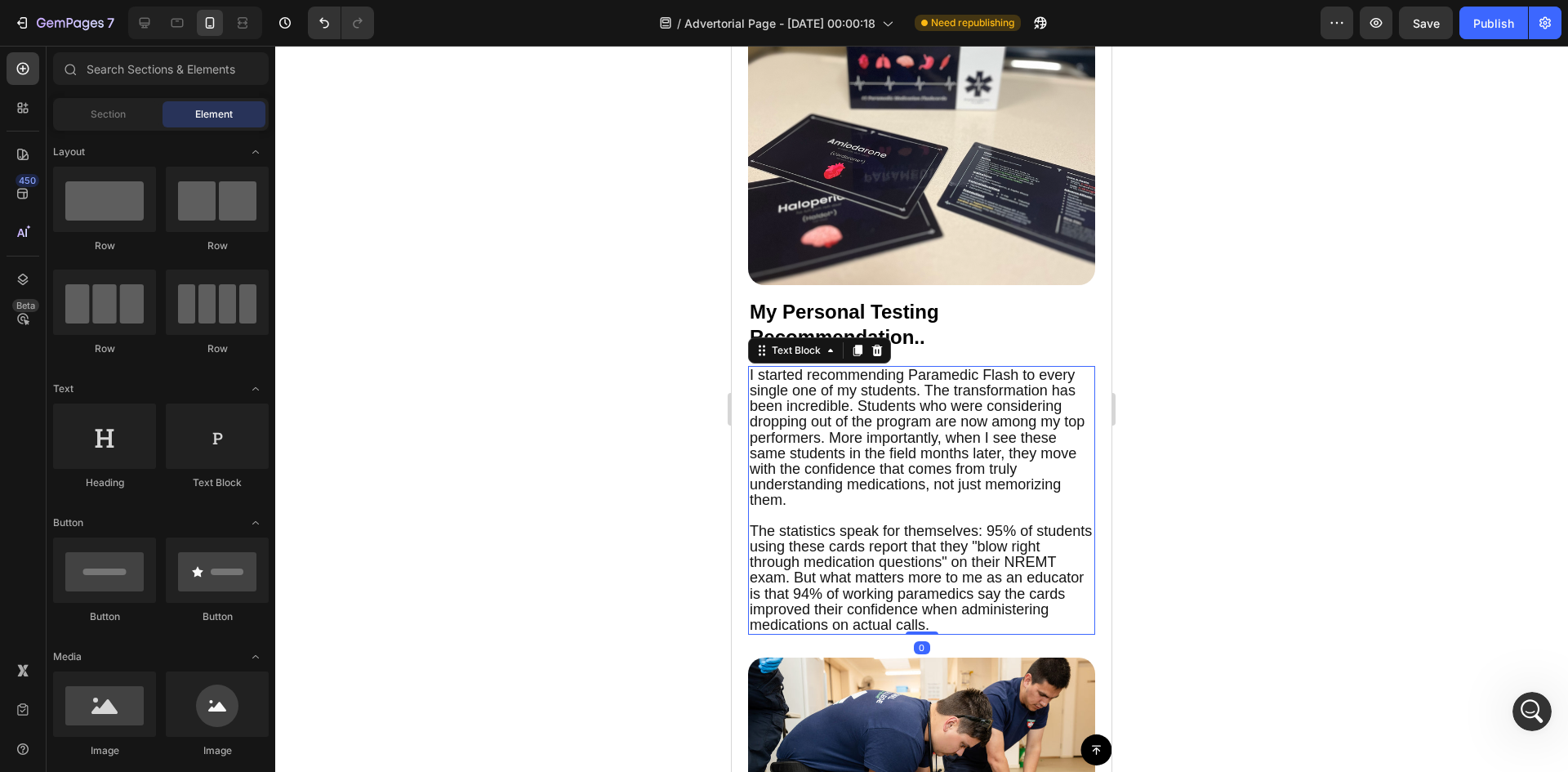
click at [817, 418] on span "I started recommending Paramedic Flash to every single one of my students. The …" at bounding box center [917, 437] width 335 height 142
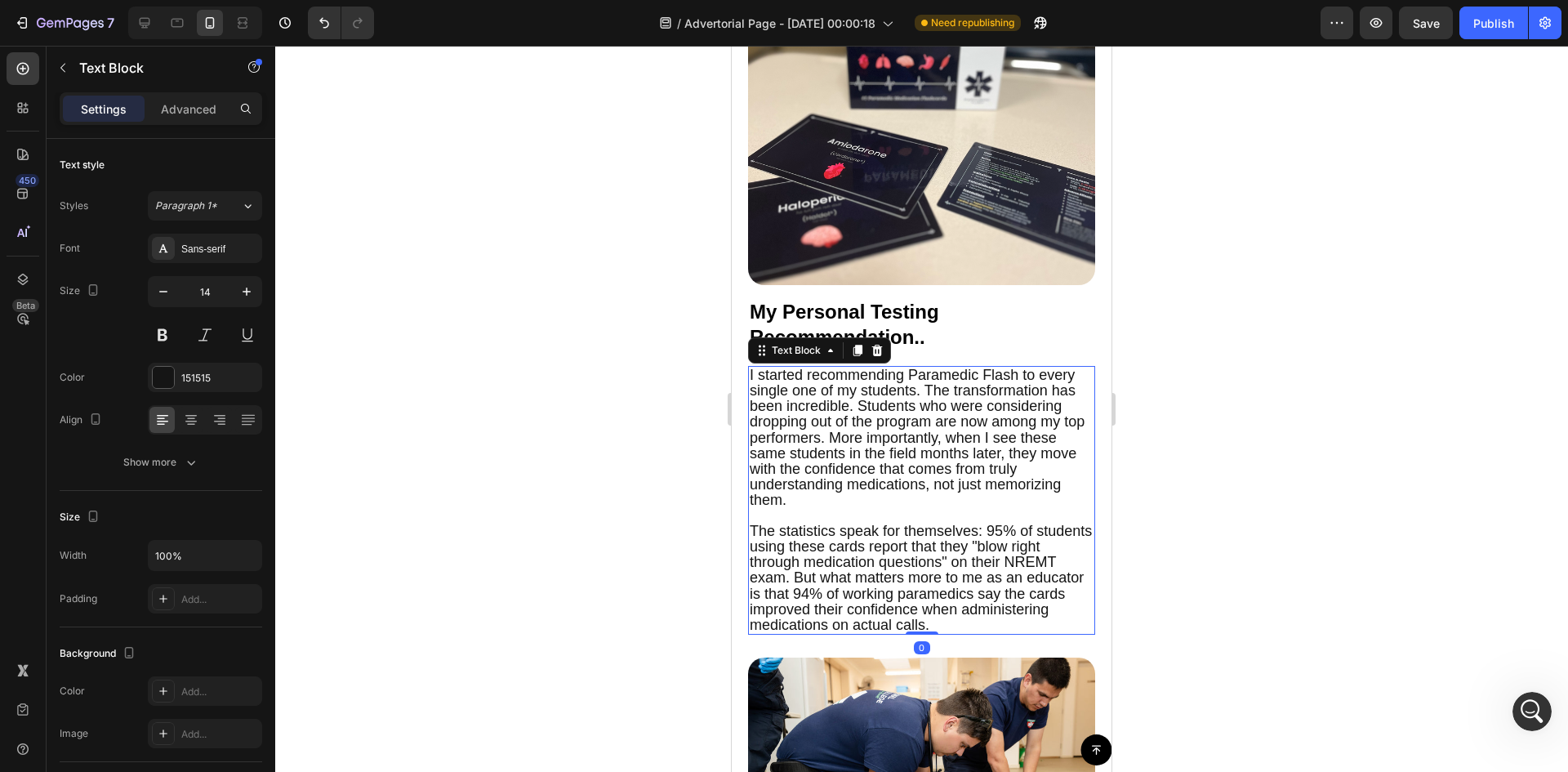
click at [817, 418] on span "I started recommending Paramedic Flash to every single one of my students. The …" at bounding box center [917, 437] width 335 height 142
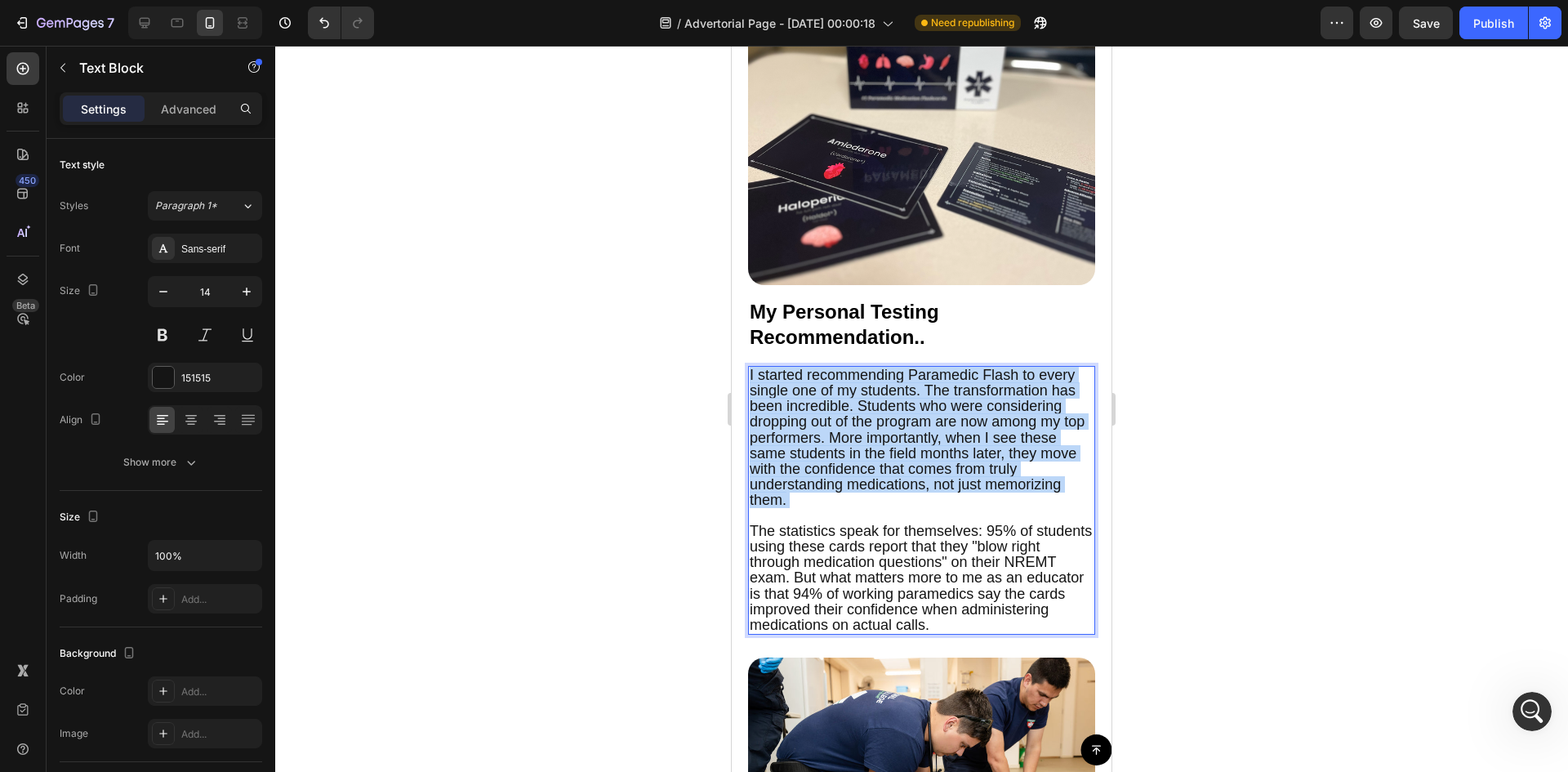
click at [817, 418] on span "I started recommending Paramedic Flash to every single one of my students. The …" at bounding box center [917, 437] width 335 height 142
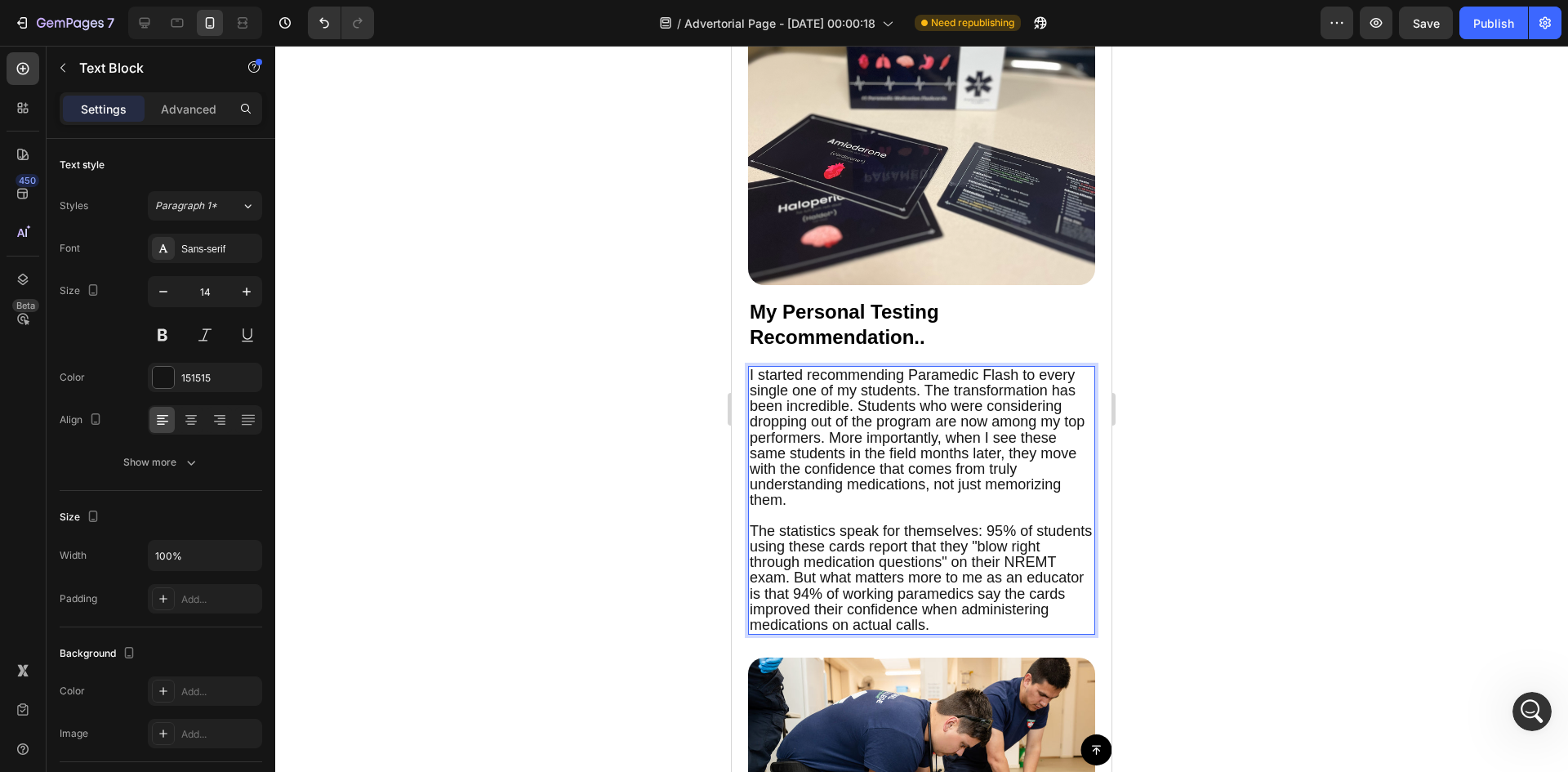
click at [860, 541] on span "The statistics speak for themselves: 95% of students using these cards report t…" at bounding box center [920, 578] width 342 height 111
drag, startPoint x: 531, startPoint y: 501, endPoint x: 714, endPoint y: 530, distance: 185.3
click at [534, 501] on div at bounding box center [921, 409] width 1293 height 726
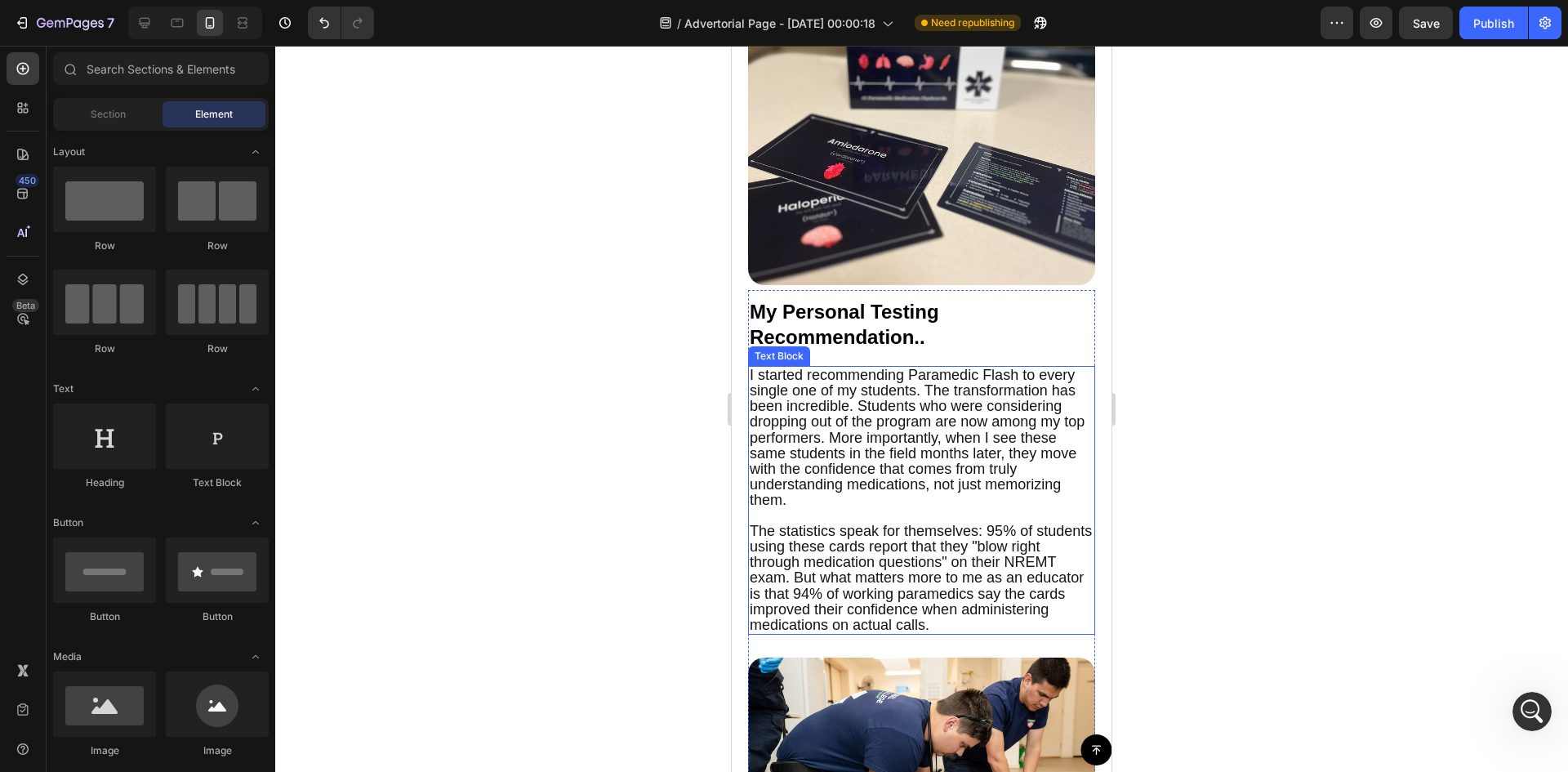
click at [874, 524] on p "I started recommending Paramedic Flash to every single one of my students. The …" at bounding box center [921, 445] width 343 height 156
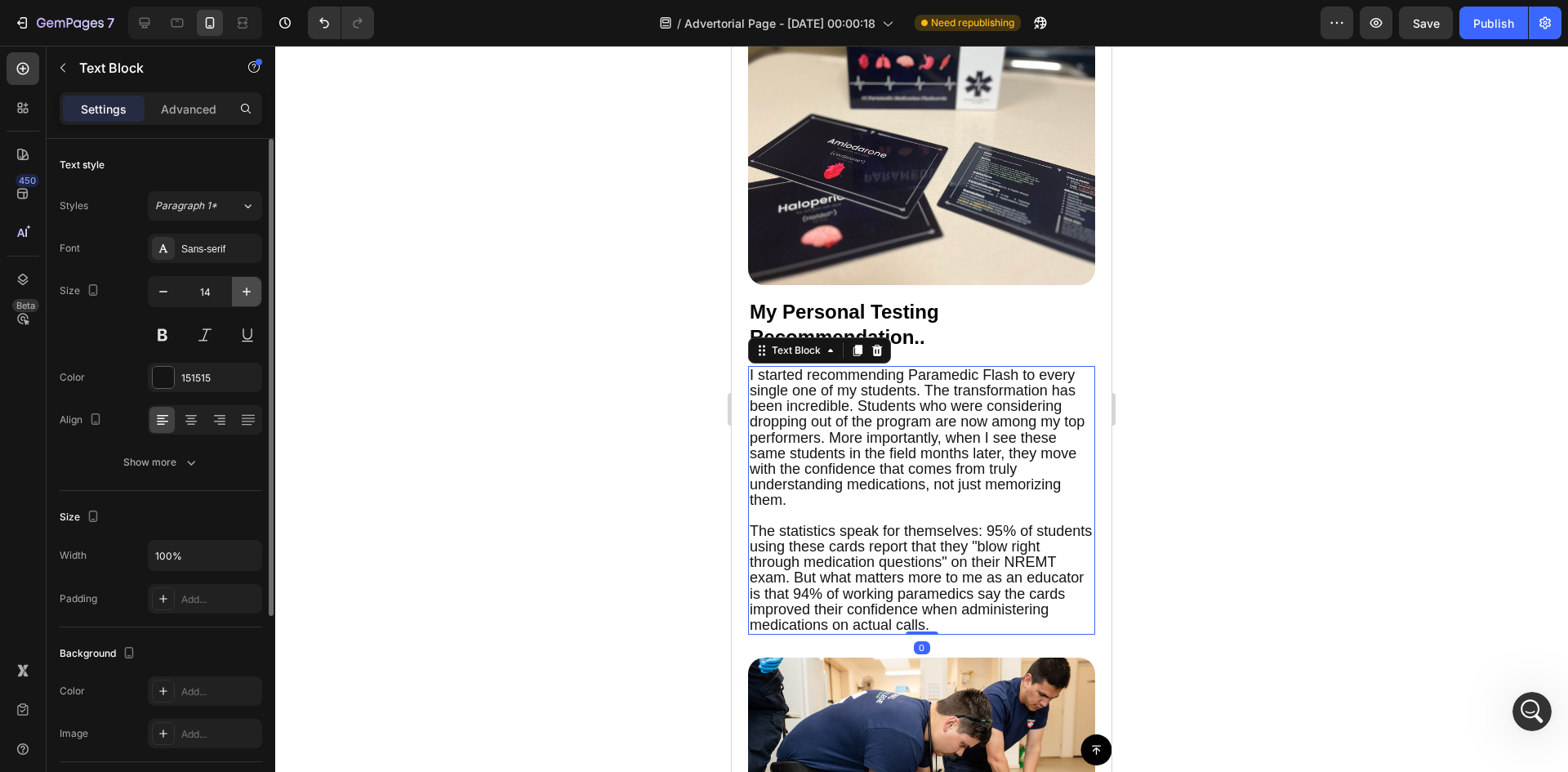
click at [254, 289] on icon "button" at bounding box center [246, 291] width 16 height 16
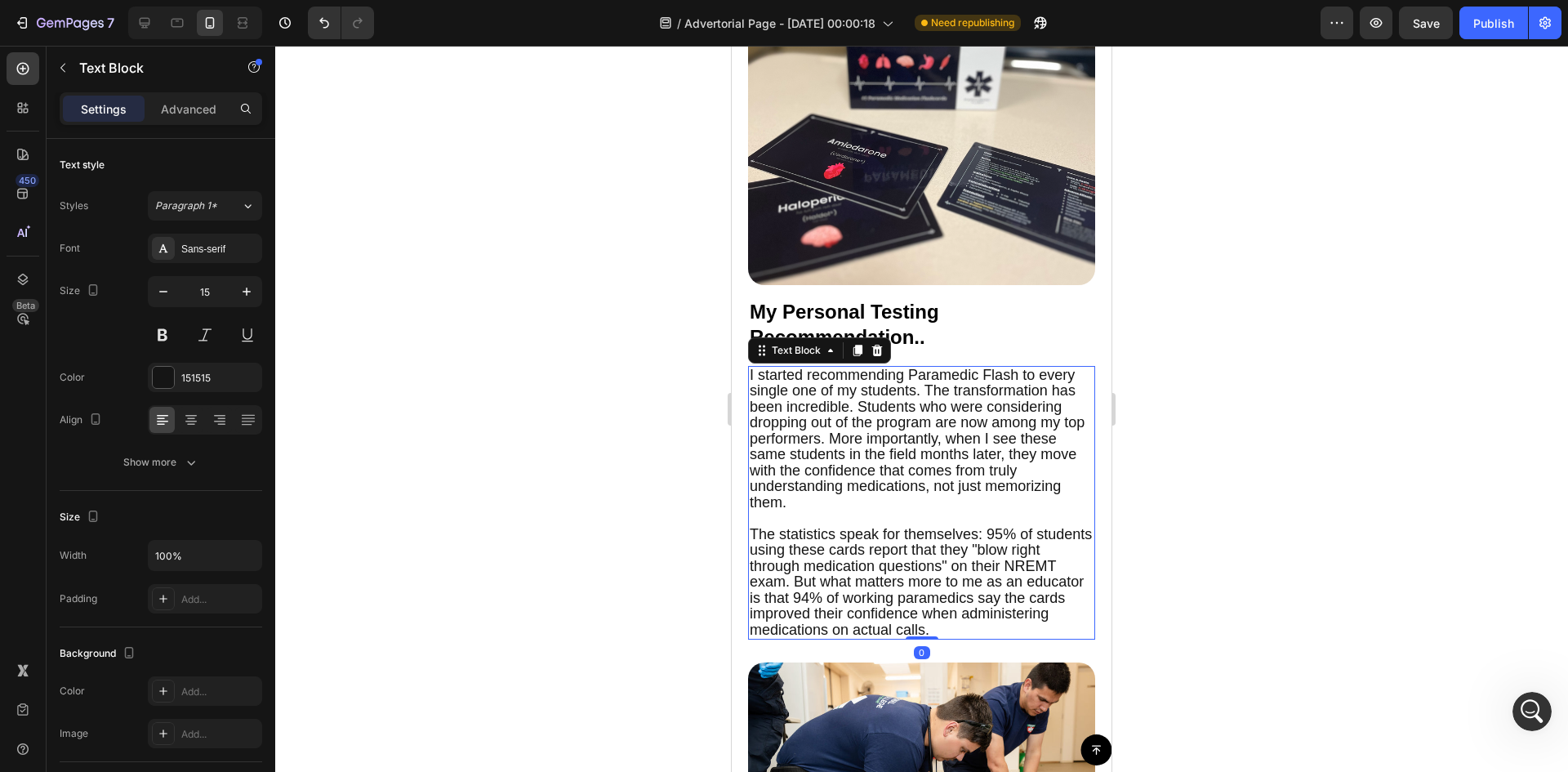
type input "16"
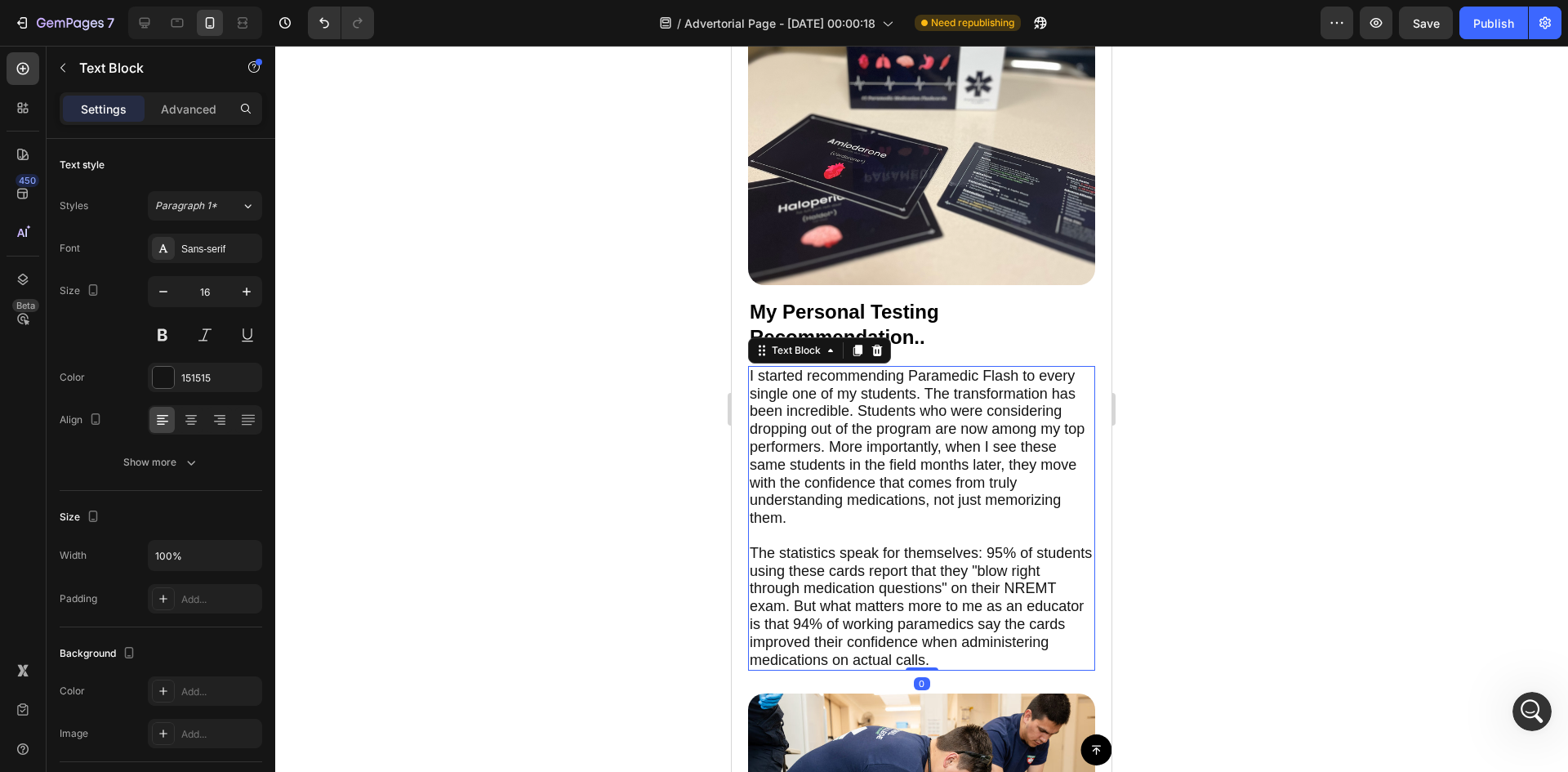
click at [593, 415] on div at bounding box center [921, 409] width 1293 height 726
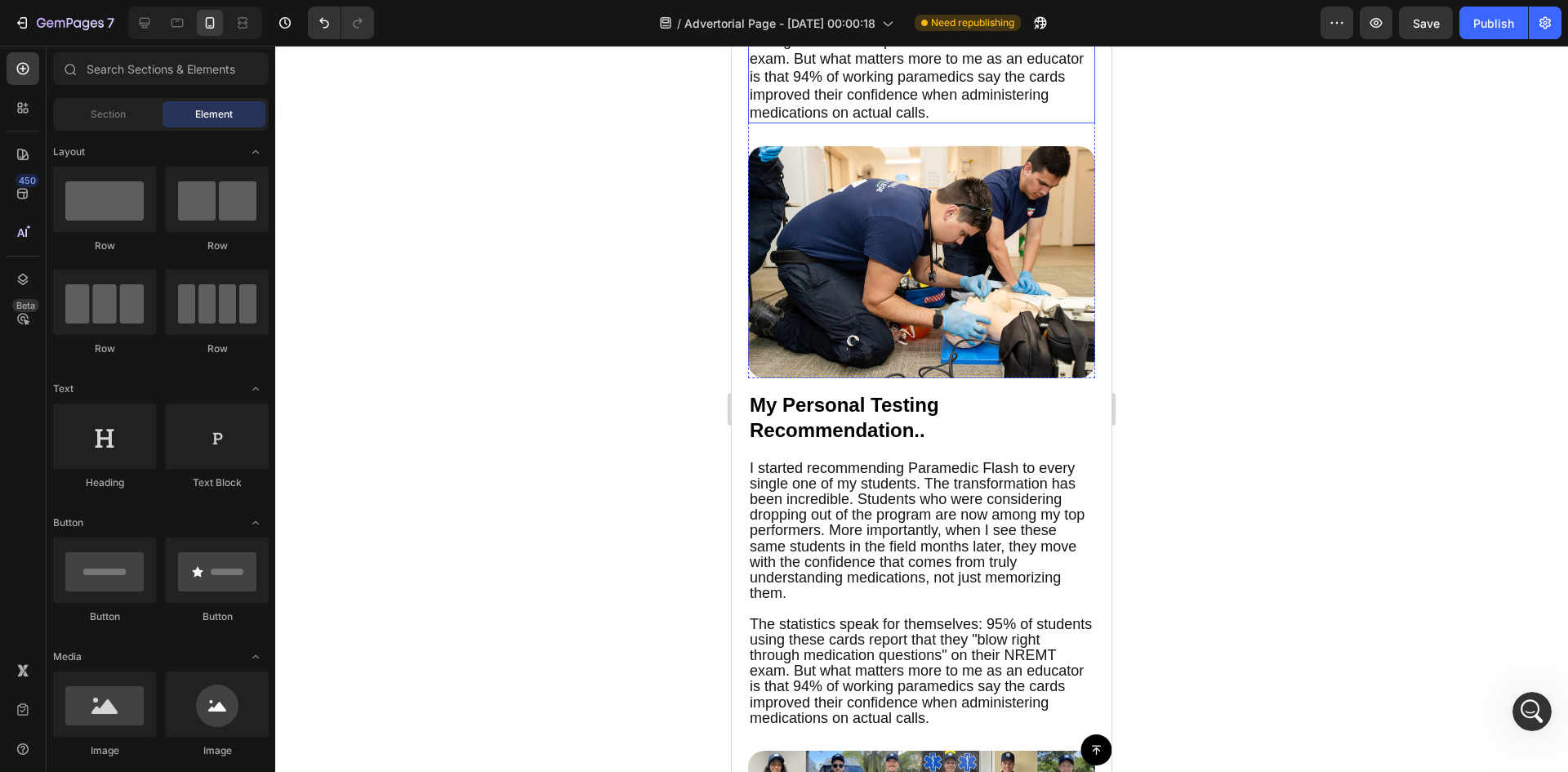
scroll to position [5091, 0]
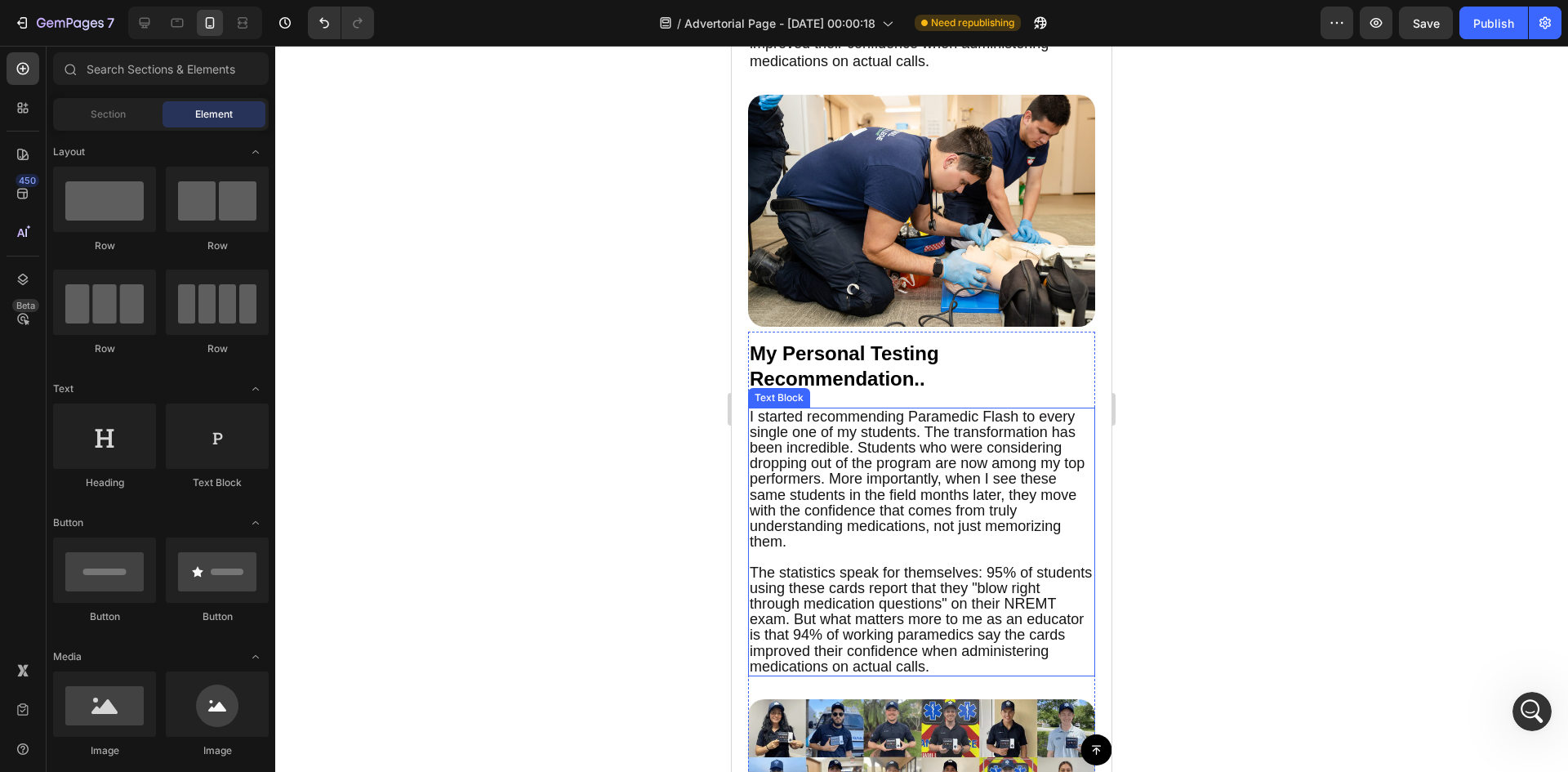
click at [974, 472] on span "I started recommending Paramedic Flash to every single one of my students. The …" at bounding box center [917, 479] width 335 height 142
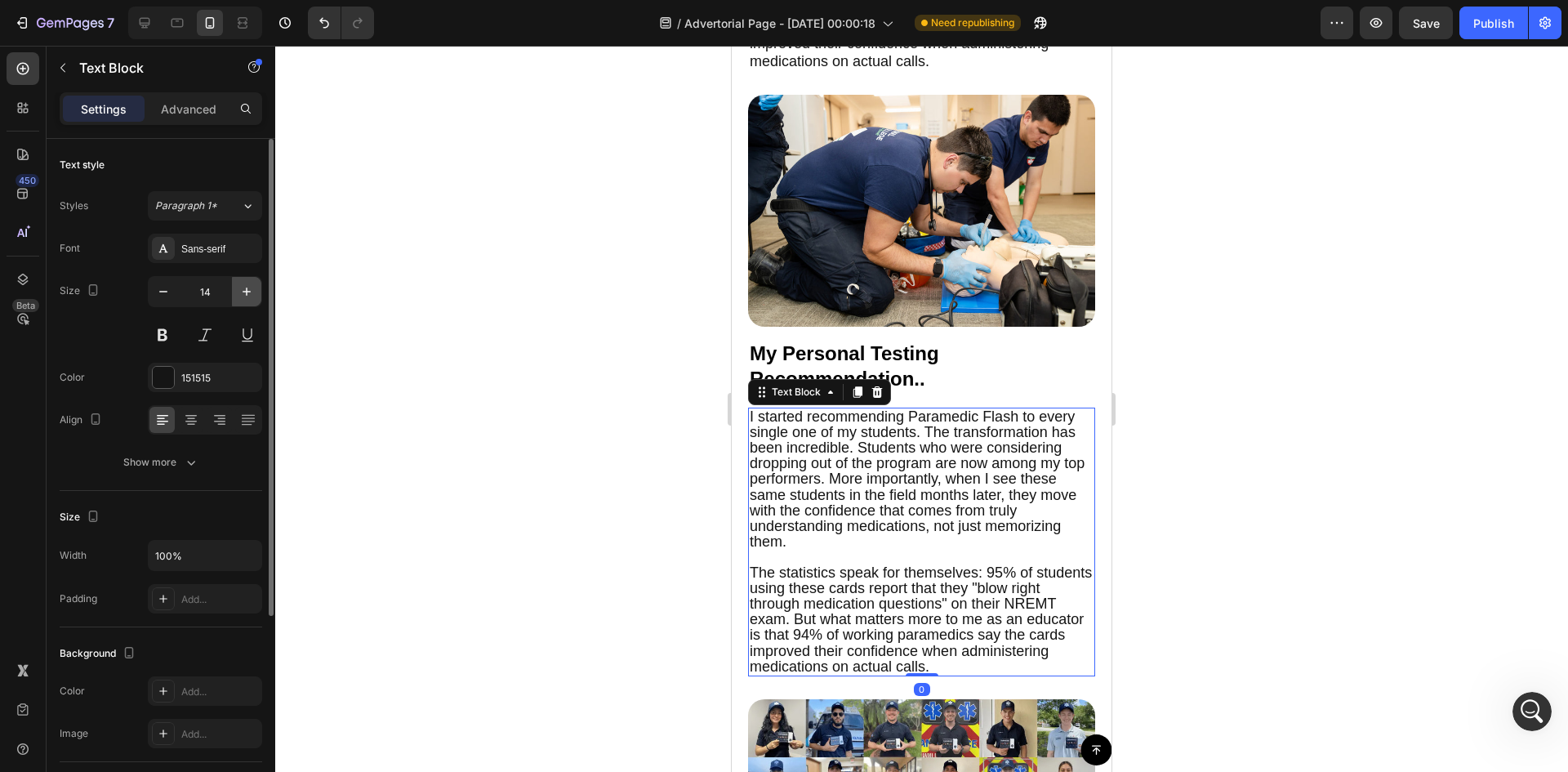
click at [235, 295] on button "button" at bounding box center [246, 292] width 30 height 30
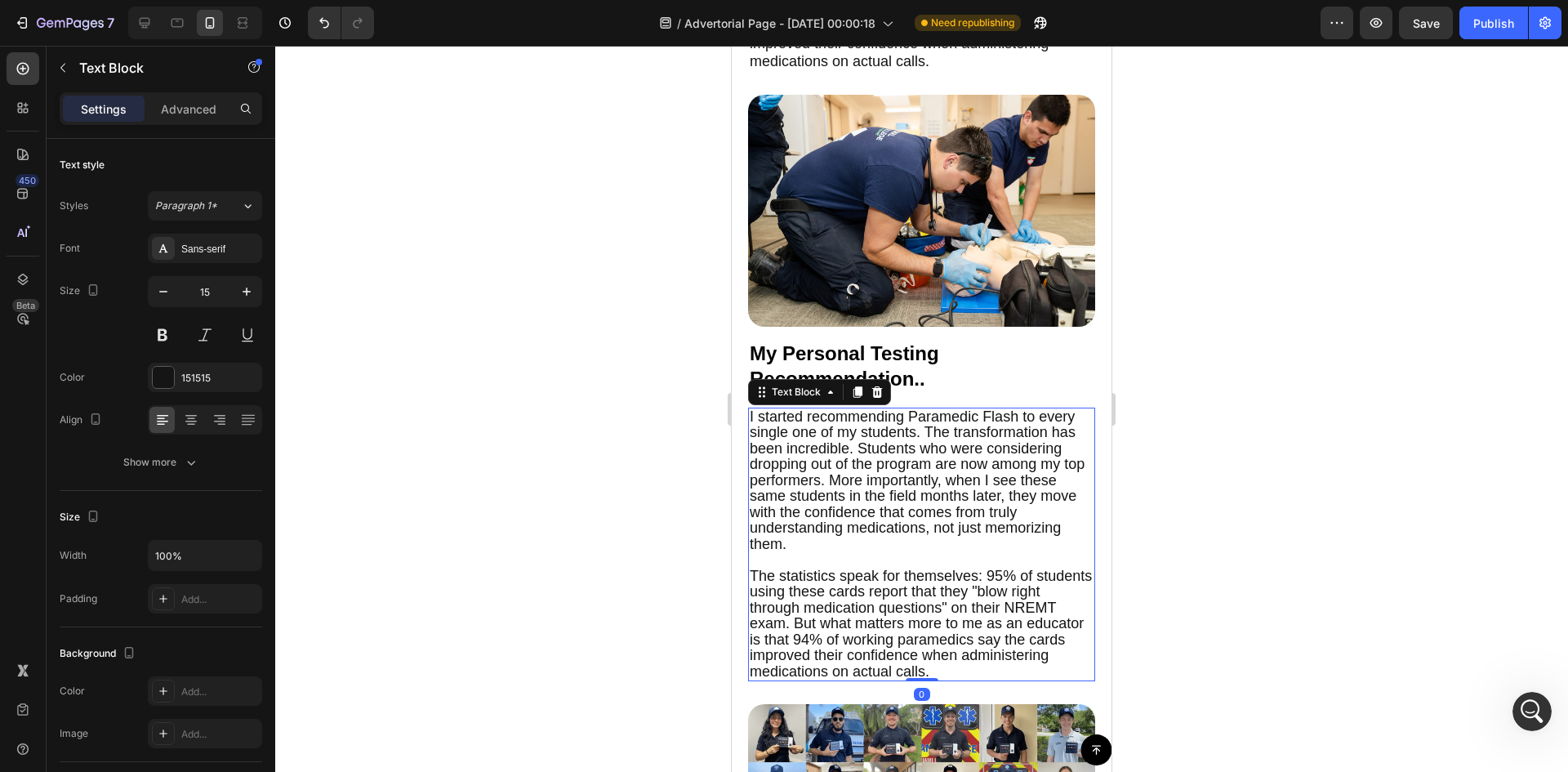
type input "16"
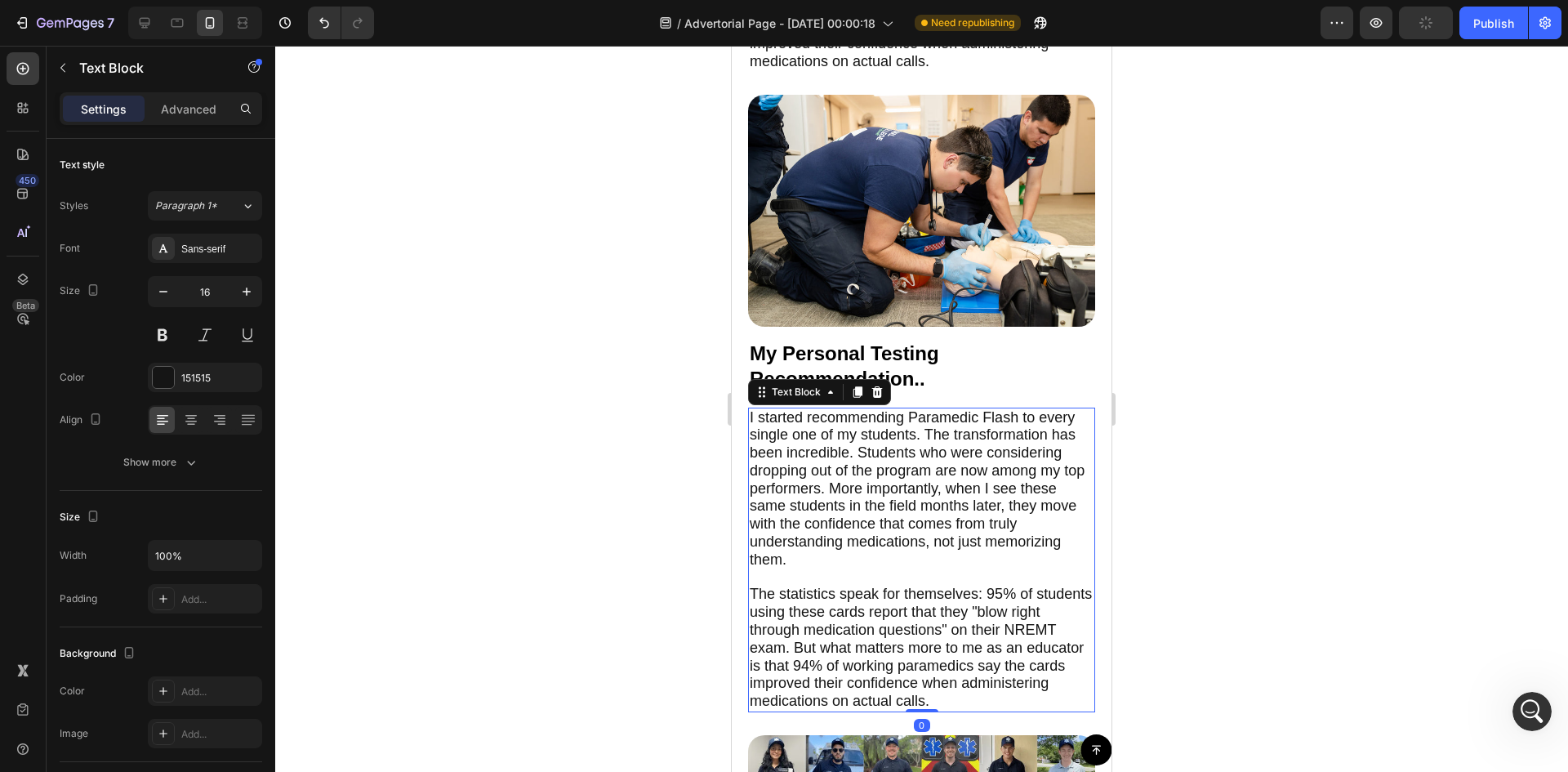
click at [548, 315] on div at bounding box center [921, 409] width 1293 height 726
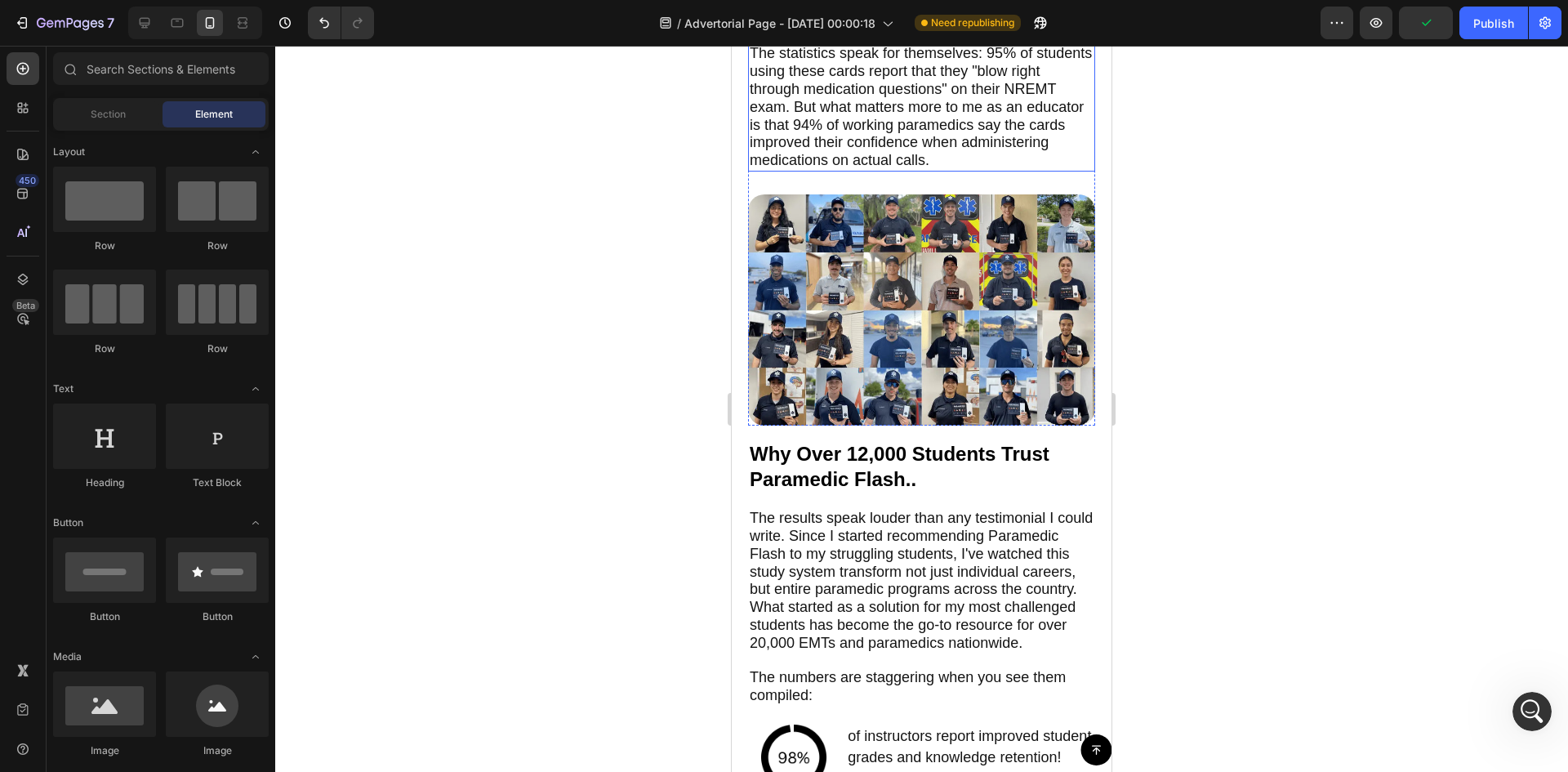
scroll to position [5691, 0]
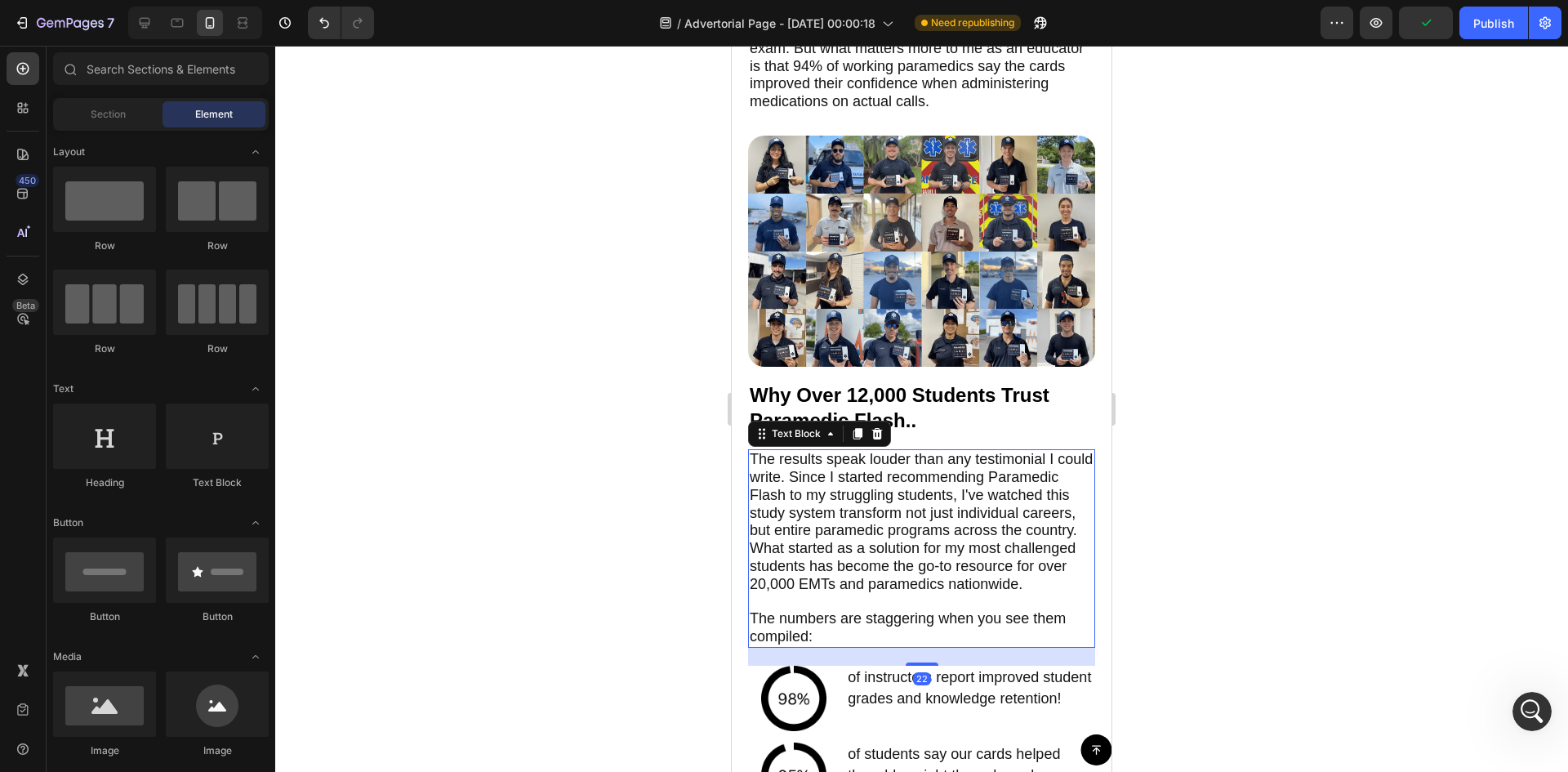
click at [926, 531] on span "The results speak louder than any testimonial I could write. Since I started re…" at bounding box center [921, 521] width 343 height 141
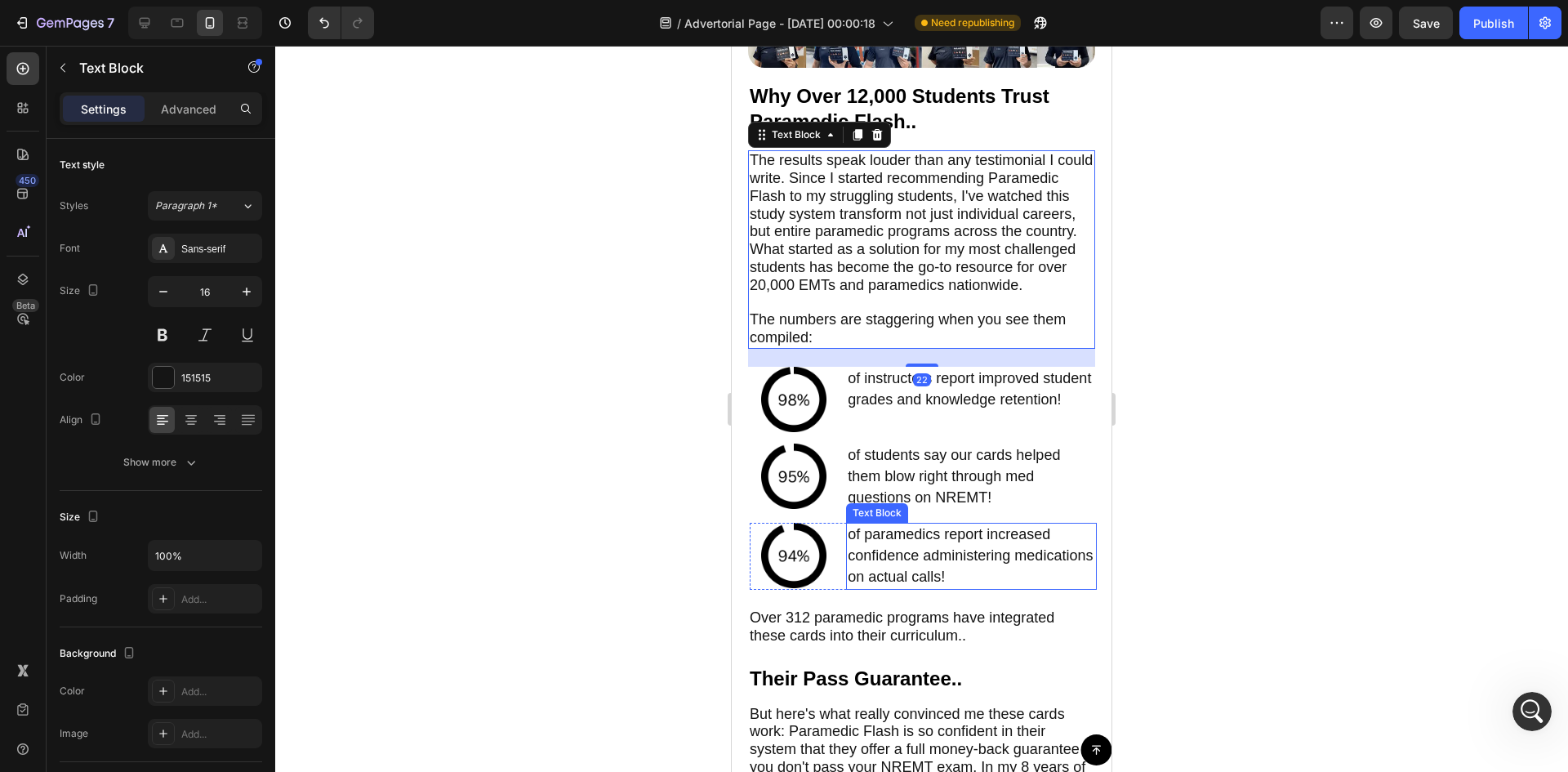
scroll to position [6290, 0]
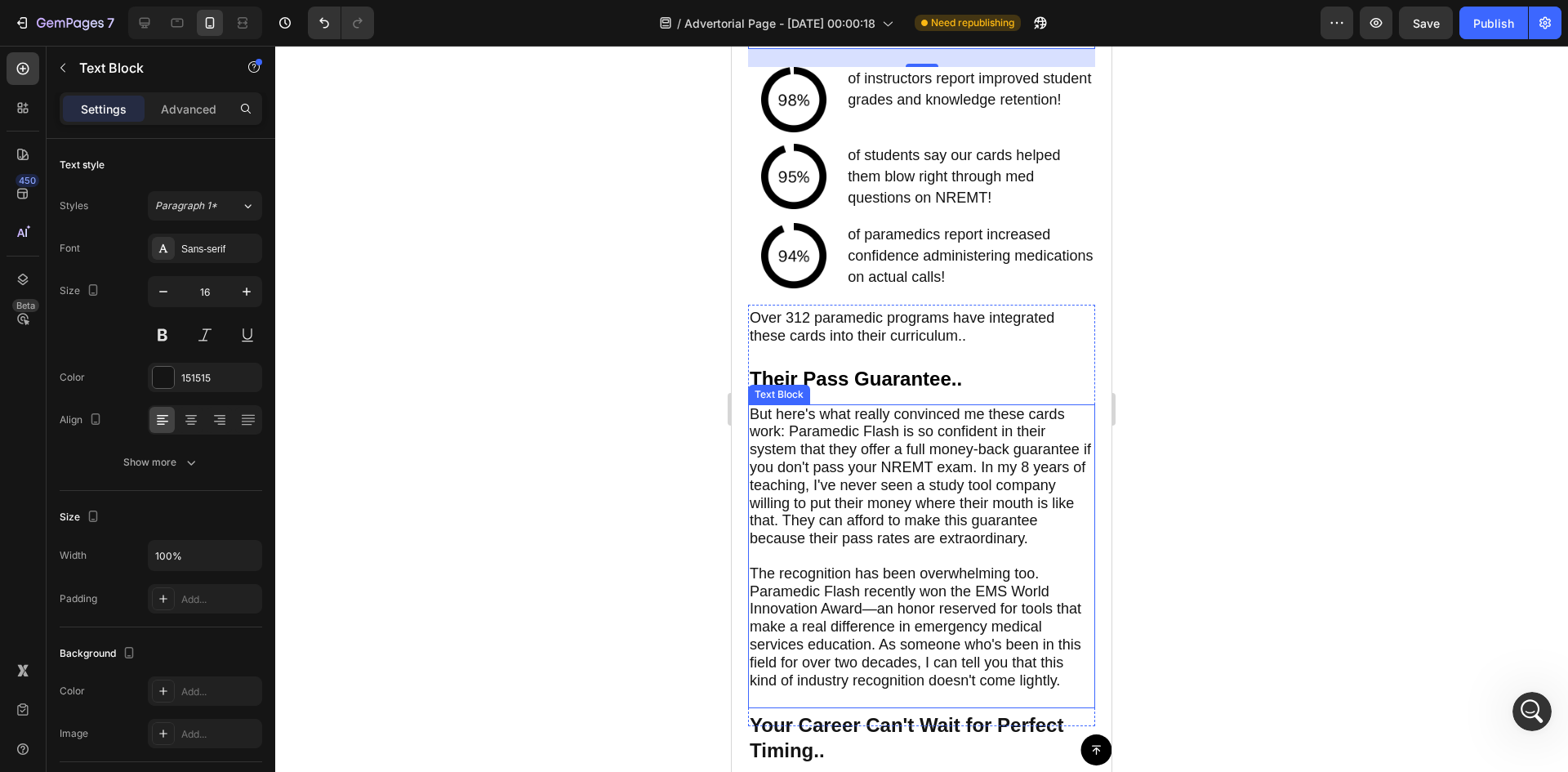
click at [894, 461] on span "But here's what really convinced me these cards work: Paramedic Flash is so con…" at bounding box center [920, 476] width 342 height 141
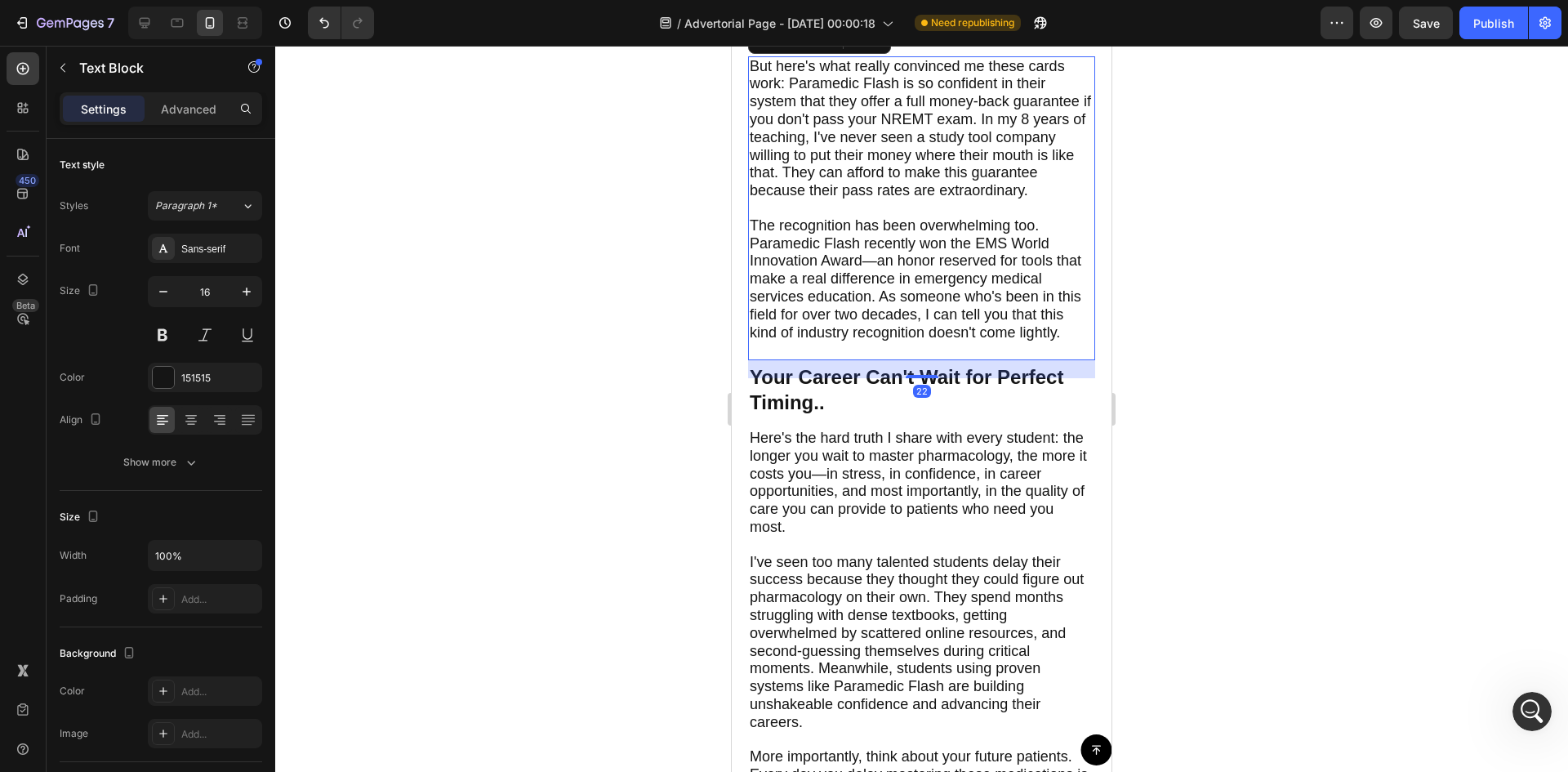
scroll to position [6888, 0]
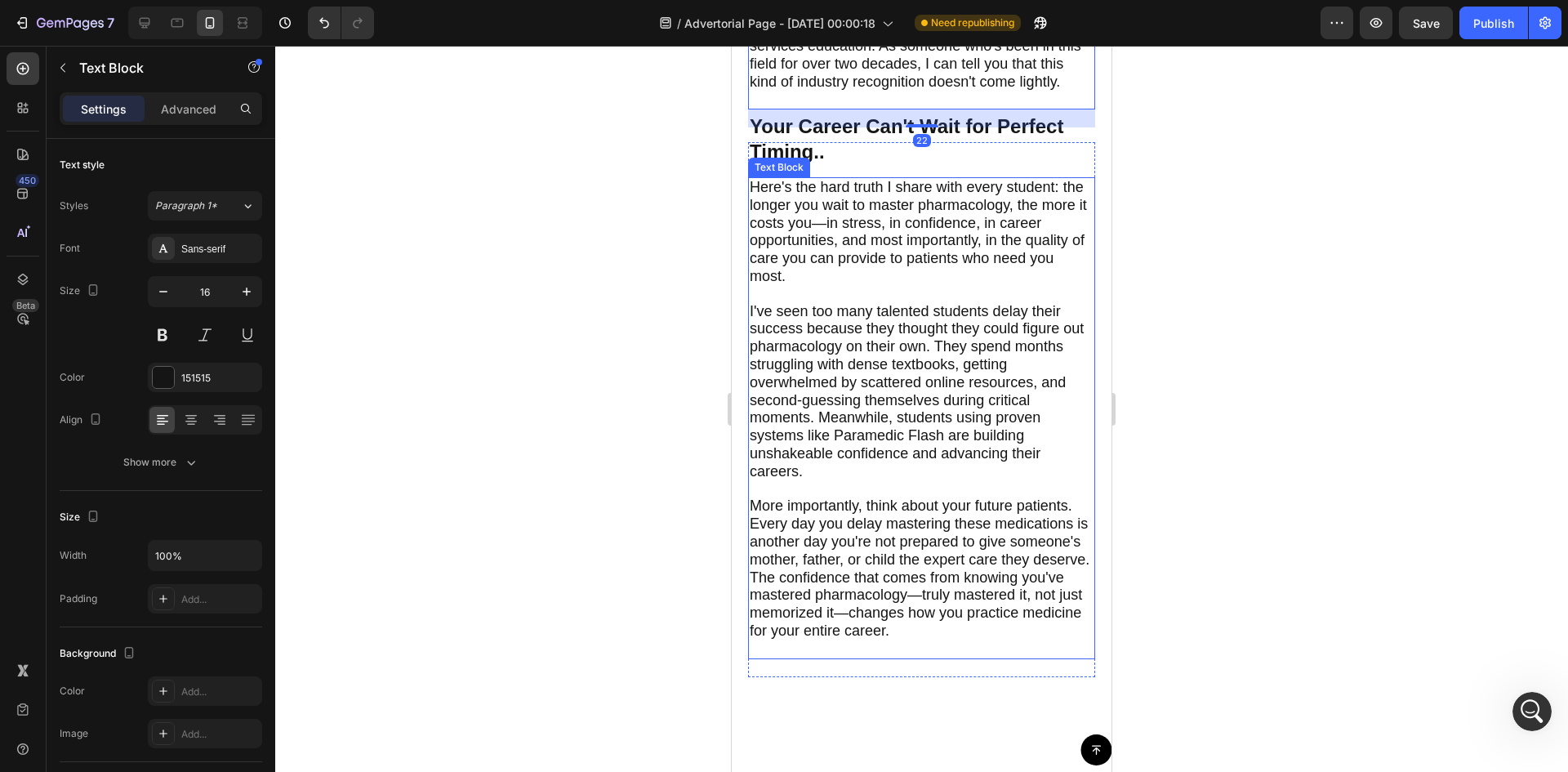
click at [892, 412] on span "I've seen too many talented students delay their success because they thought t…" at bounding box center [916, 391] width 334 height 177
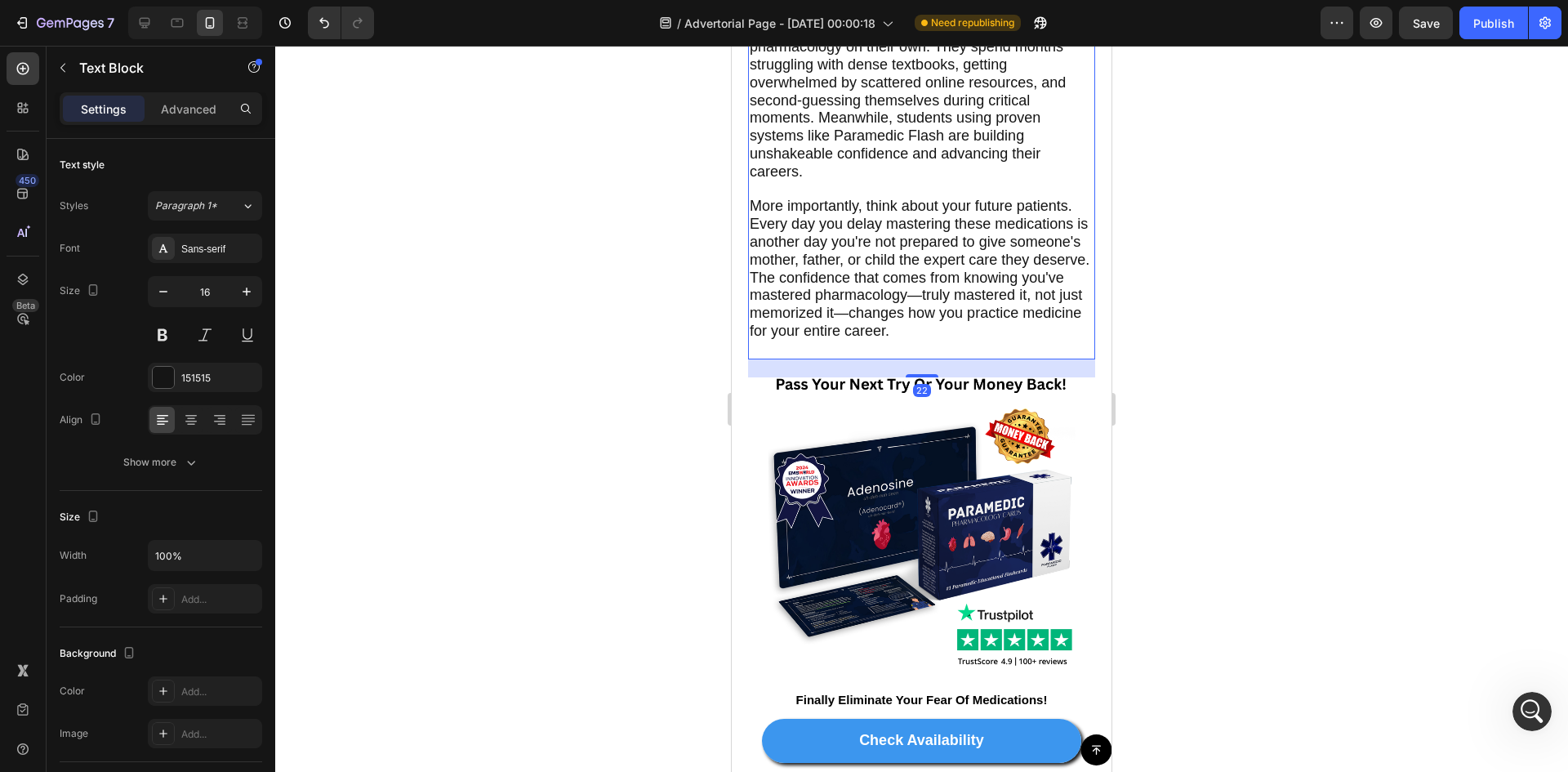
scroll to position [7488, 0]
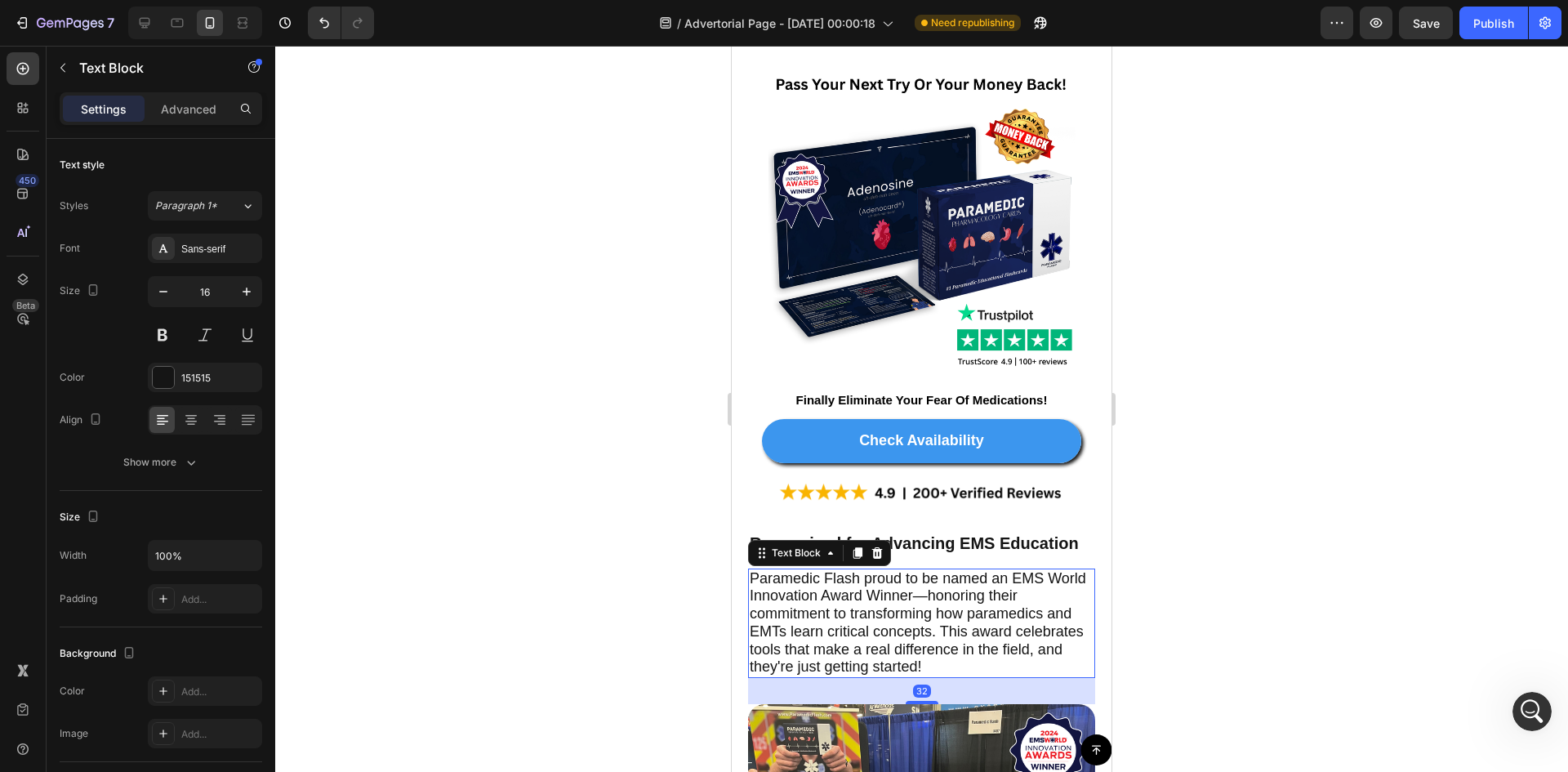
click at [883, 615] on span "Paramedic Flash proud to be named an EMS World Innovation Award Winner—honoring…" at bounding box center [918, 623] width 337 height 105
click at [586, 377] on div at bounding box center [921, 409] width 1293 height 726
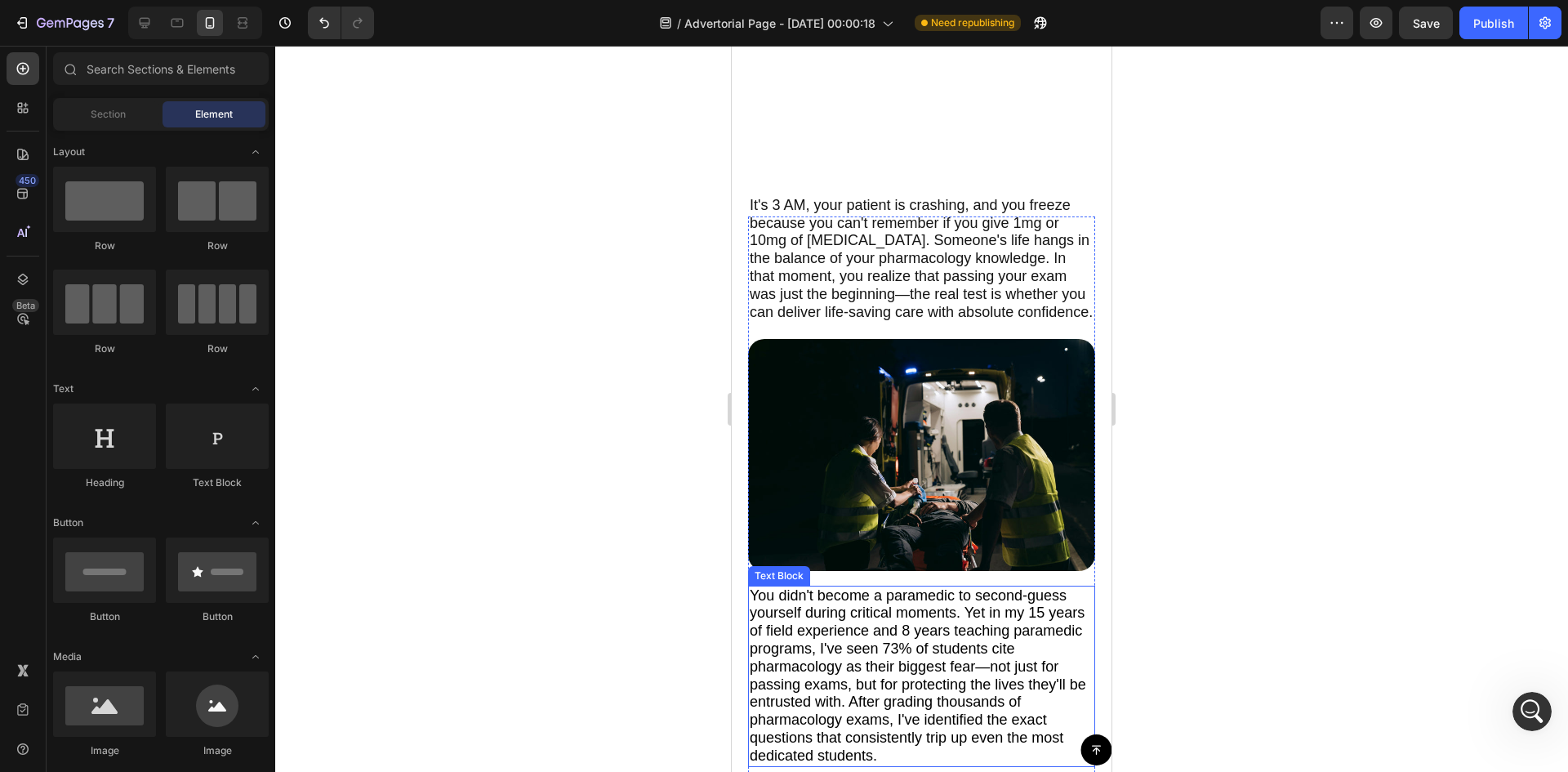
scroll to position [0, 0]
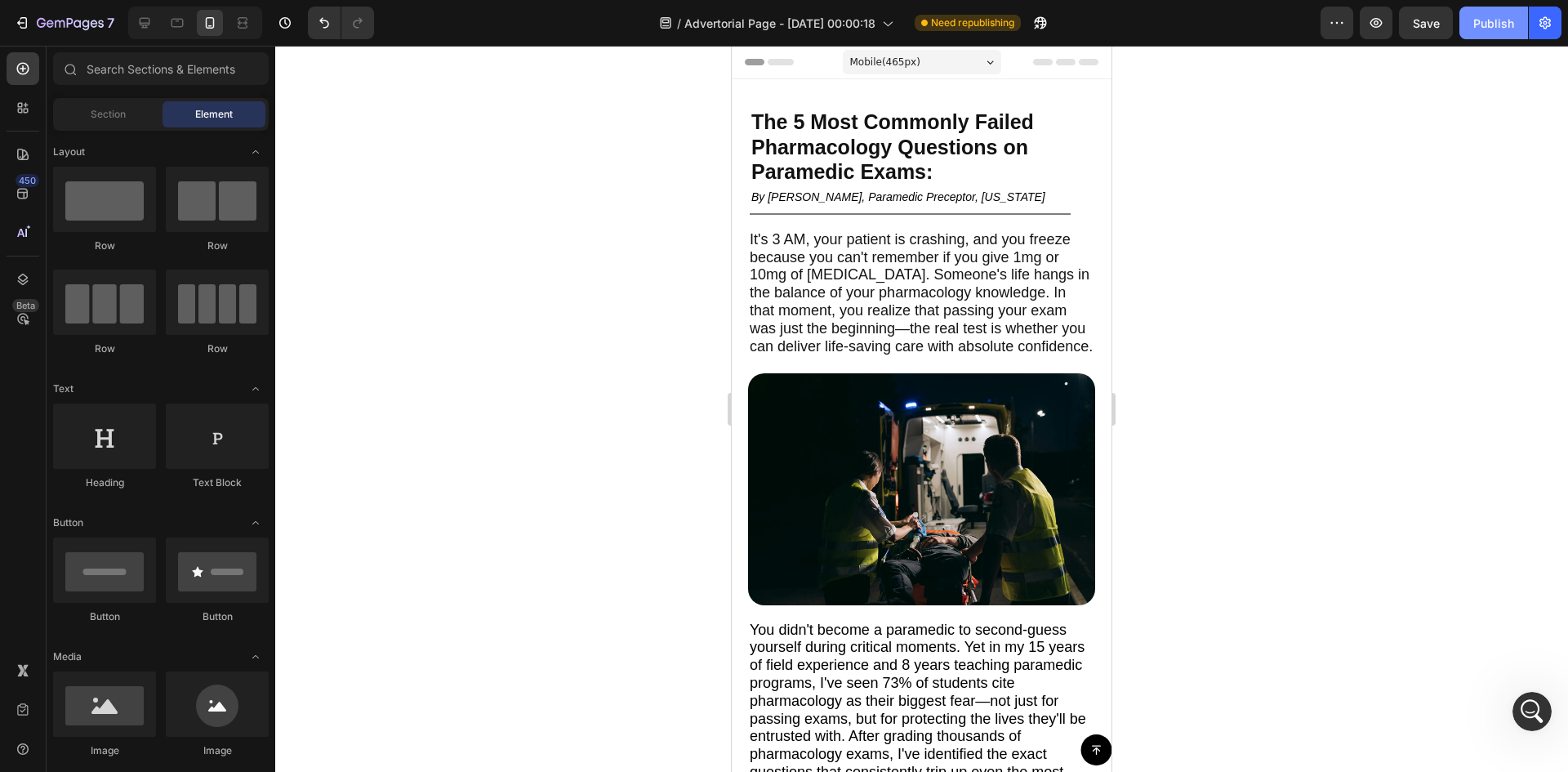
click at [1480, 20] on div "Publish" at bounding box center [1493, 23] width 41 height 17
click at [23, 14] on icon "button" at bounding box center [21, 22] width 16 height 16
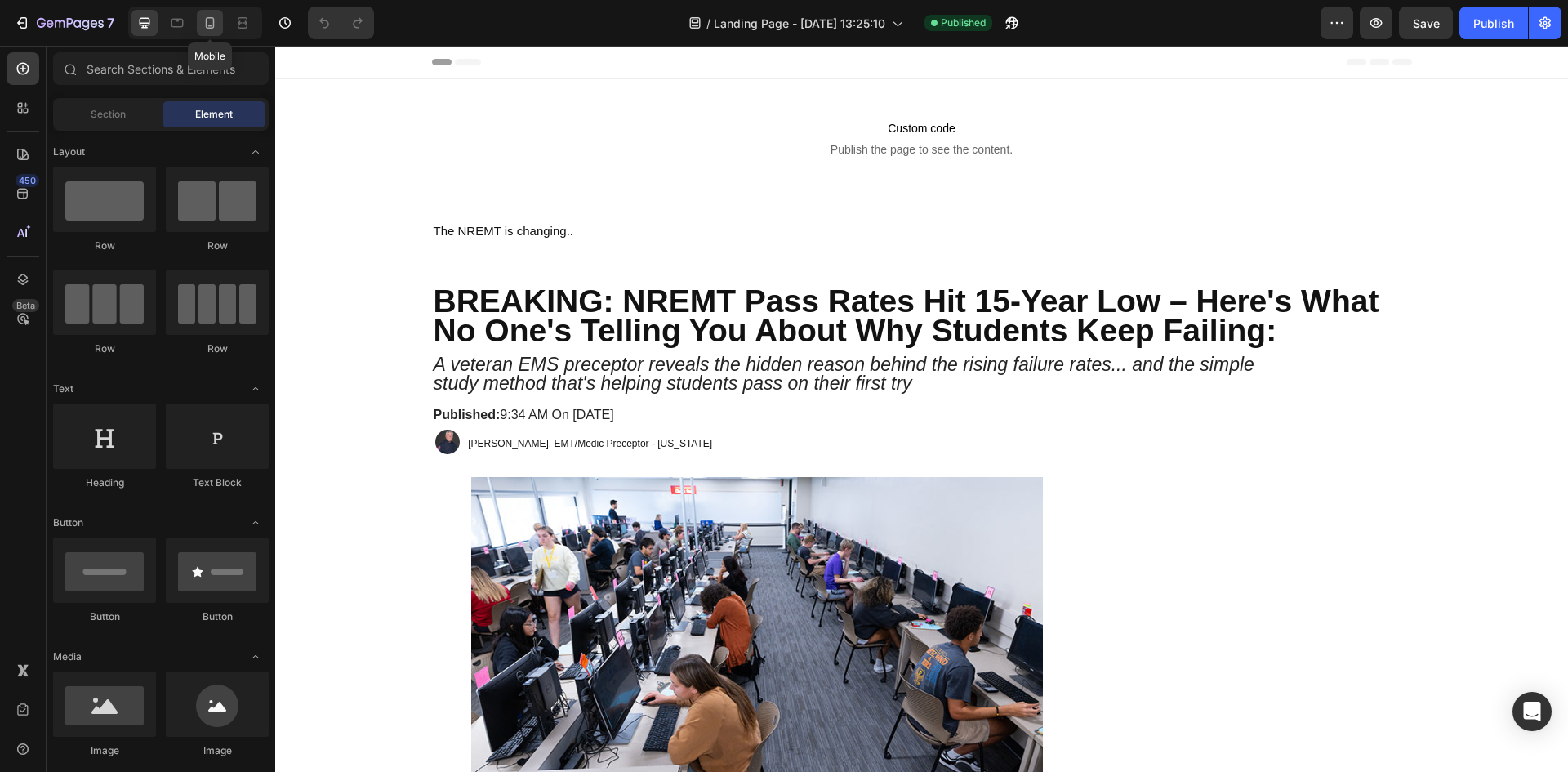
click at [214, 17] on icon at bounding box center [209, 22] width 16 height 16
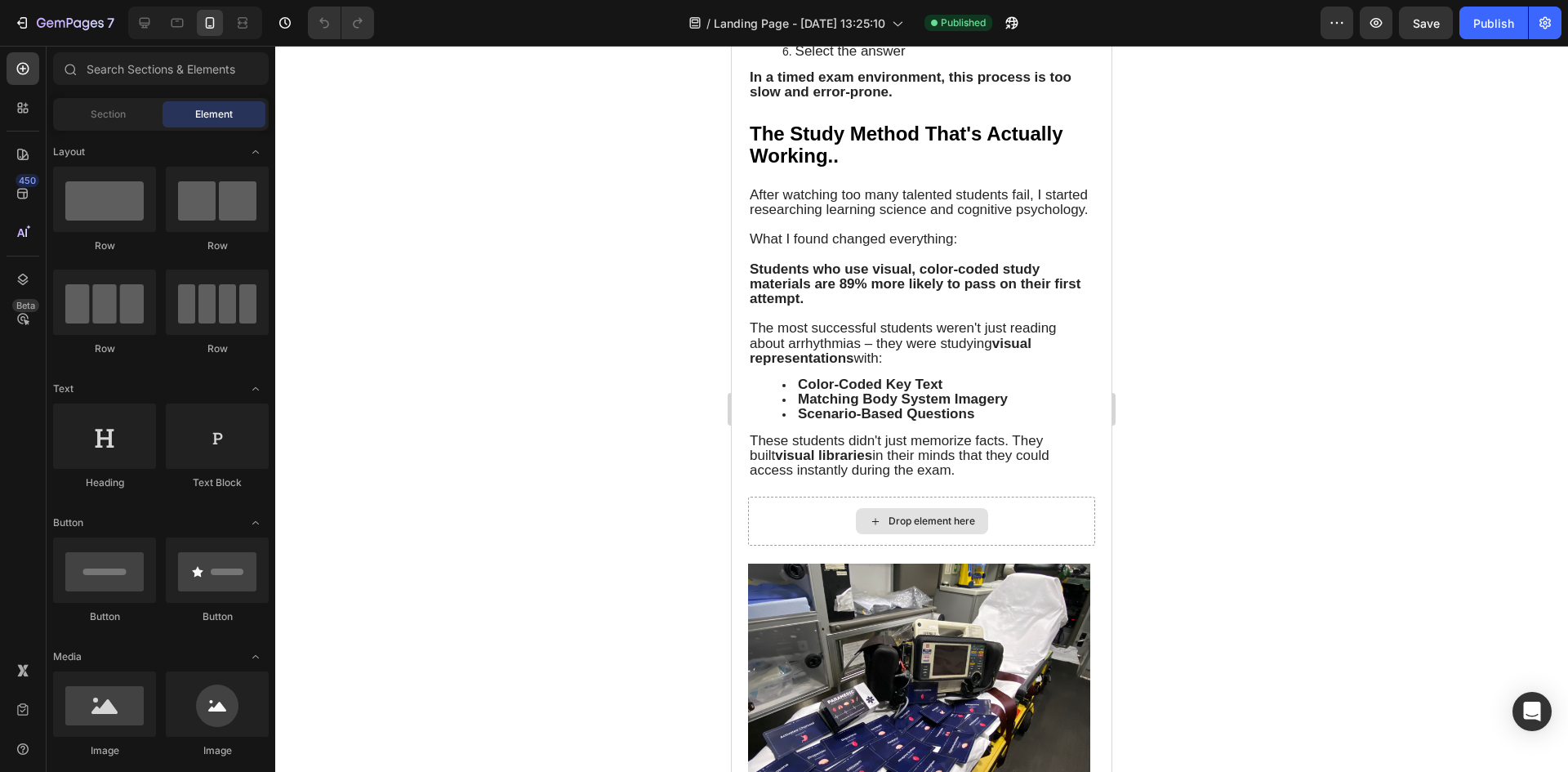
scroll to position [3295, 0]
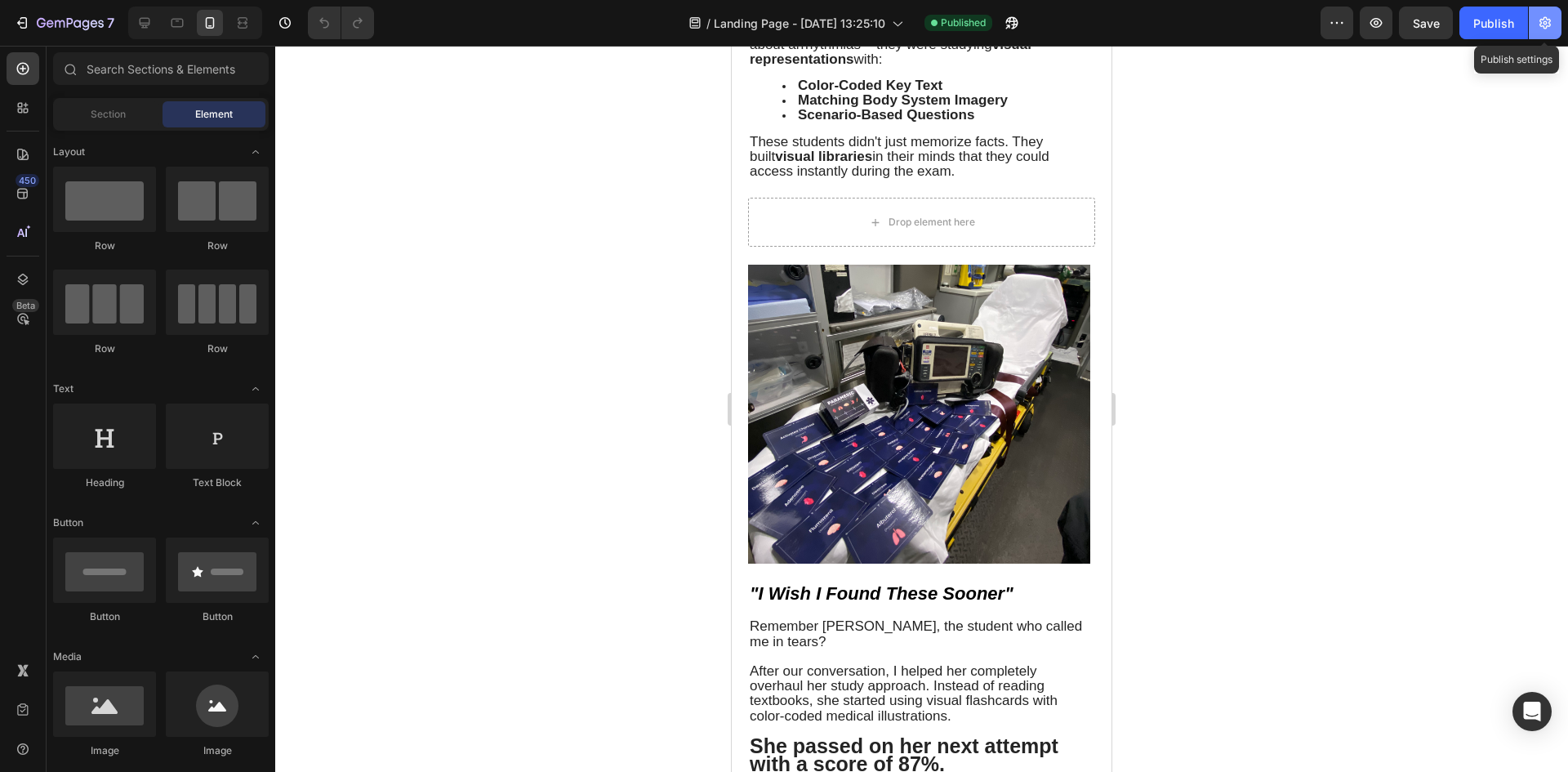
click at [1551, 23] on icon "button" at bounding box center [1544, 22] width 16 height 16
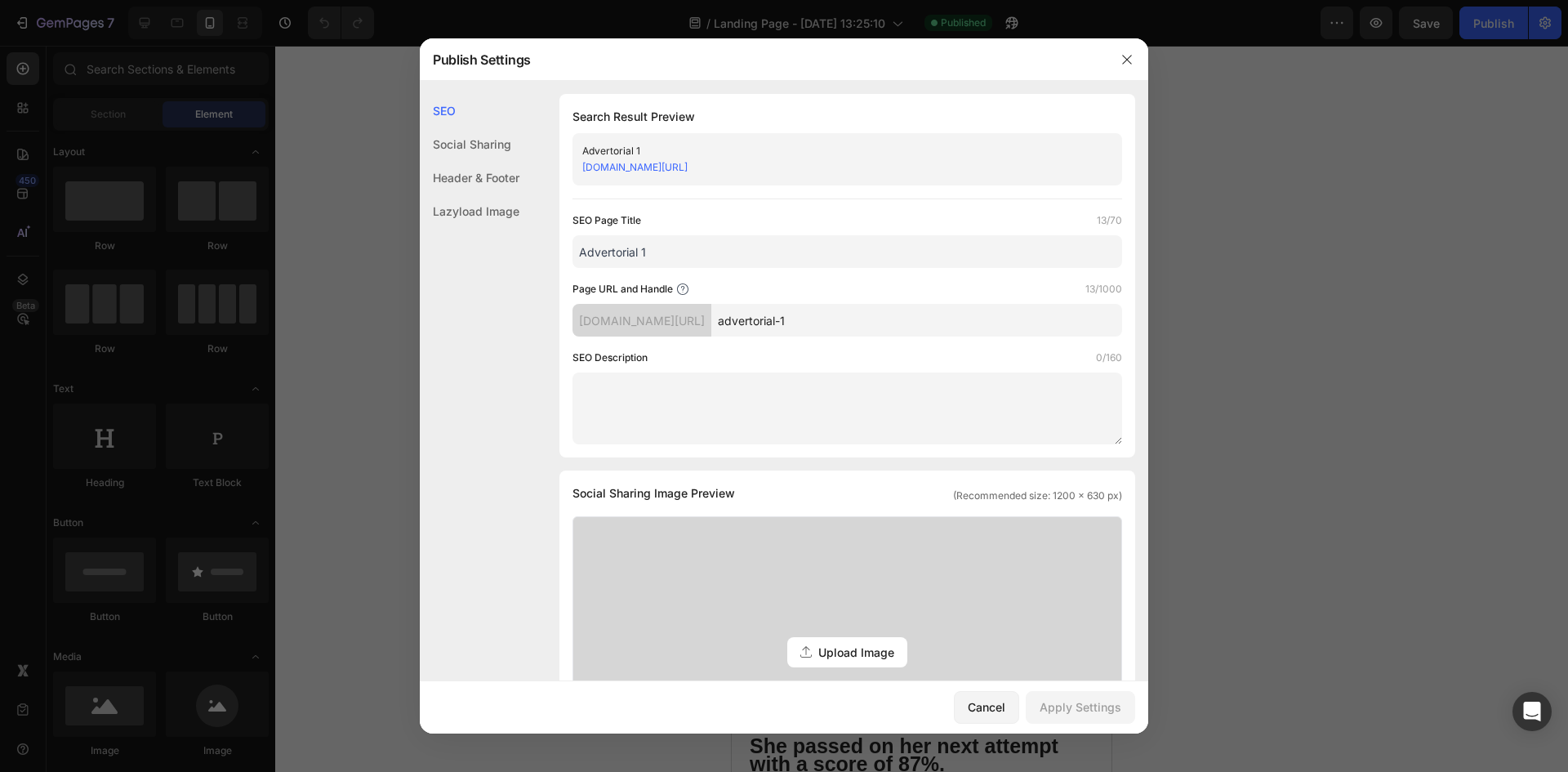
click at [768, 160] on div "[DOMAIN_NAME][URL]" at bounding box center [834, 167] width 503 height 16
click at [688, 166] on link "[DOMAIN_NAME][URL]" at bounding box center [635, 167] width 105 height 12
click at [1117, 54] on button "button" at bounding box center [1126, 60] width 26 height 26
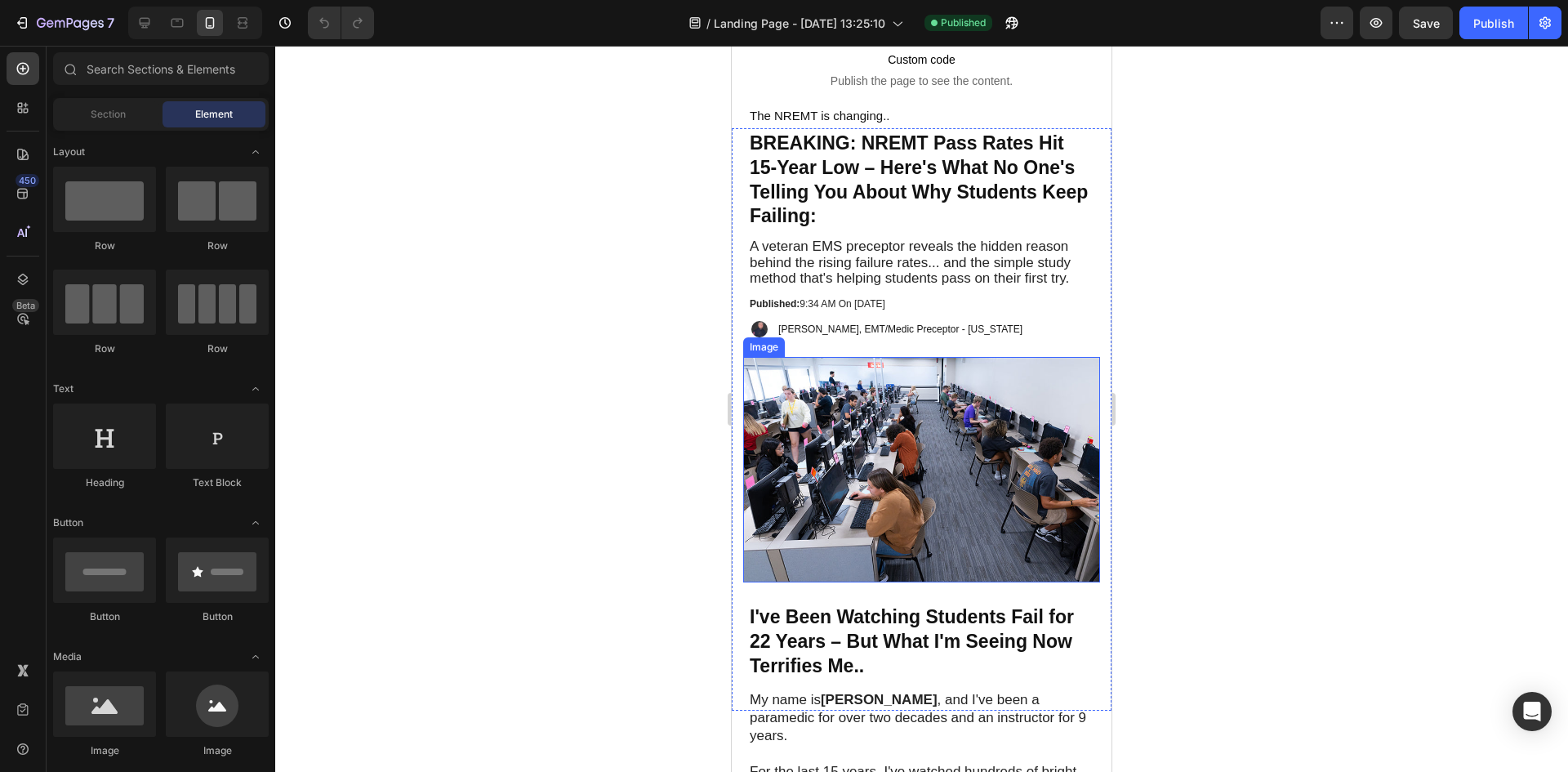
scroll to position [0, 0]
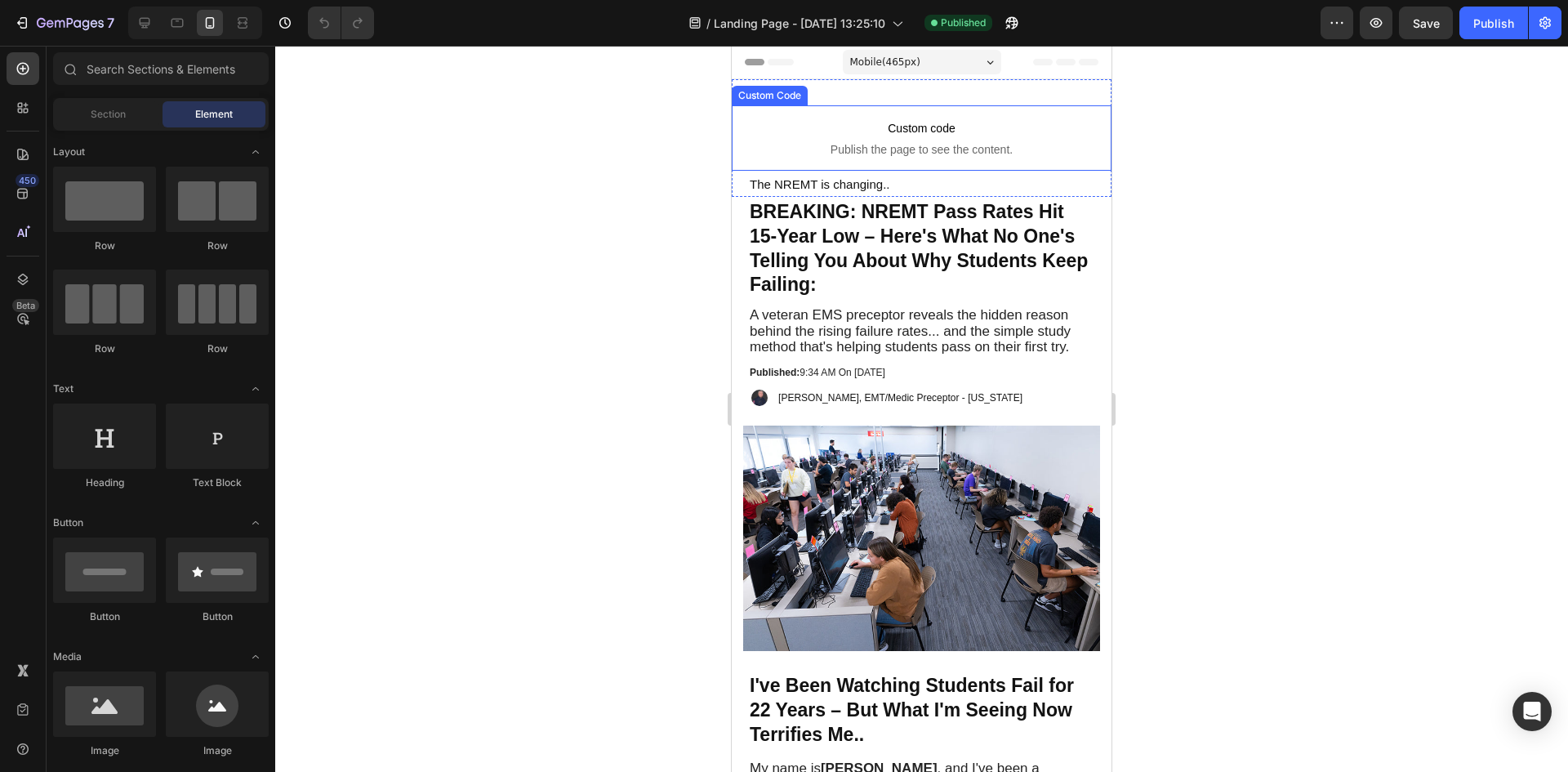
click at [1020, 139] on p "Custom code Publish the page to see the content." at bounding box center [921, 138] width 380 height 65
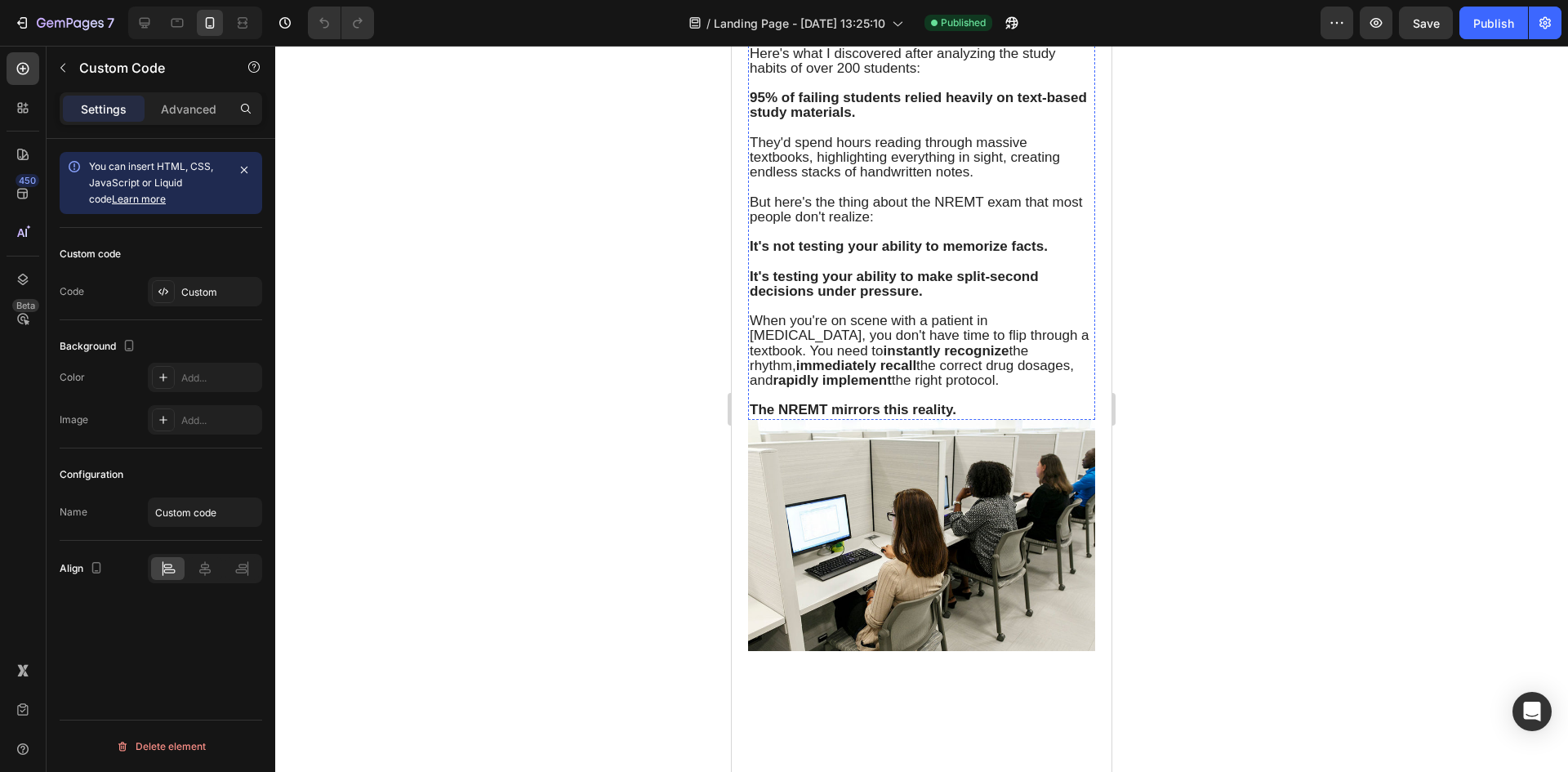
scroll to position [2695, 0]
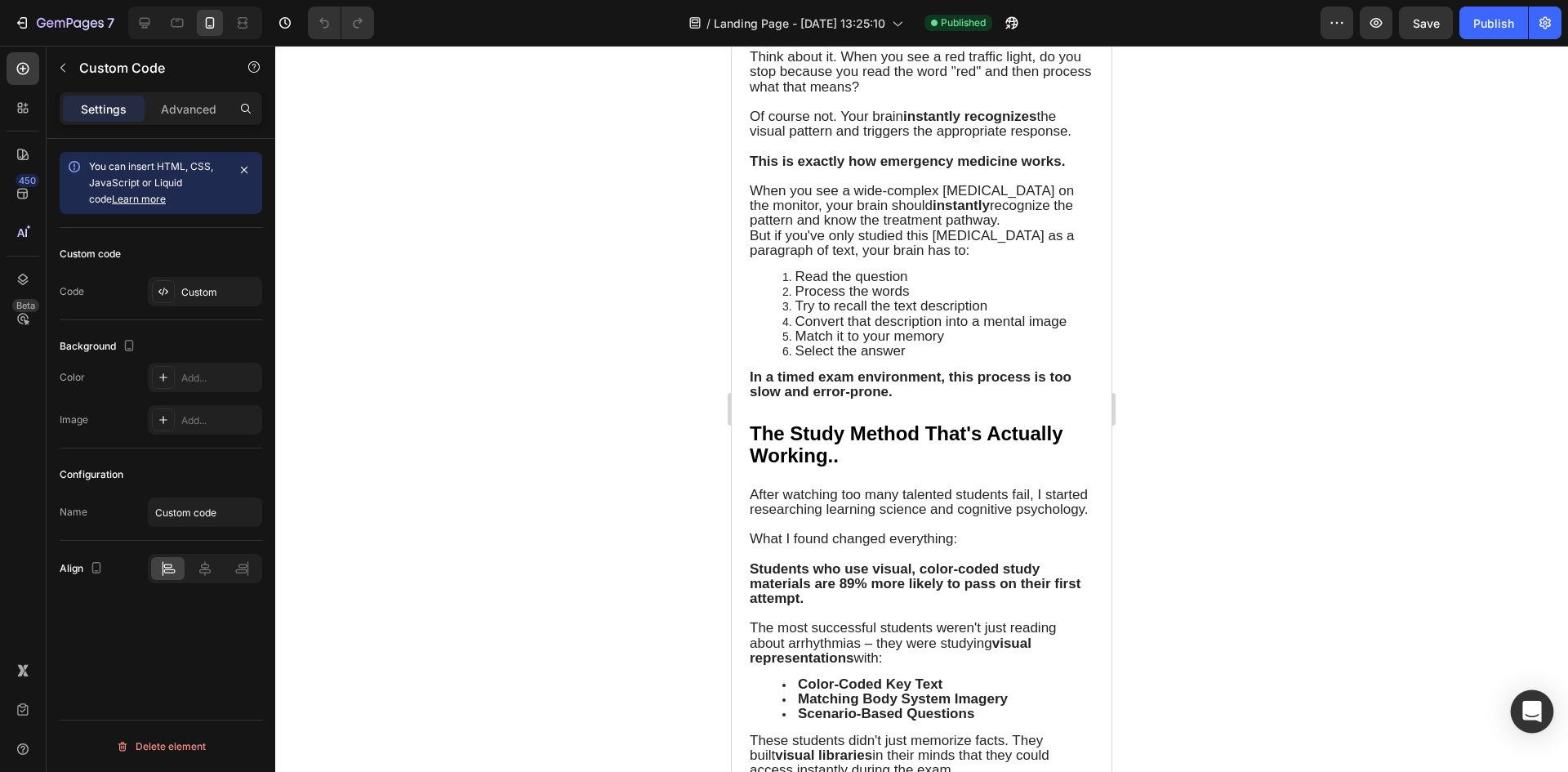
click at [1523, 703] on icon "Open Intercom Messenger" at bounding box center [1531, 711] width 21 height 21
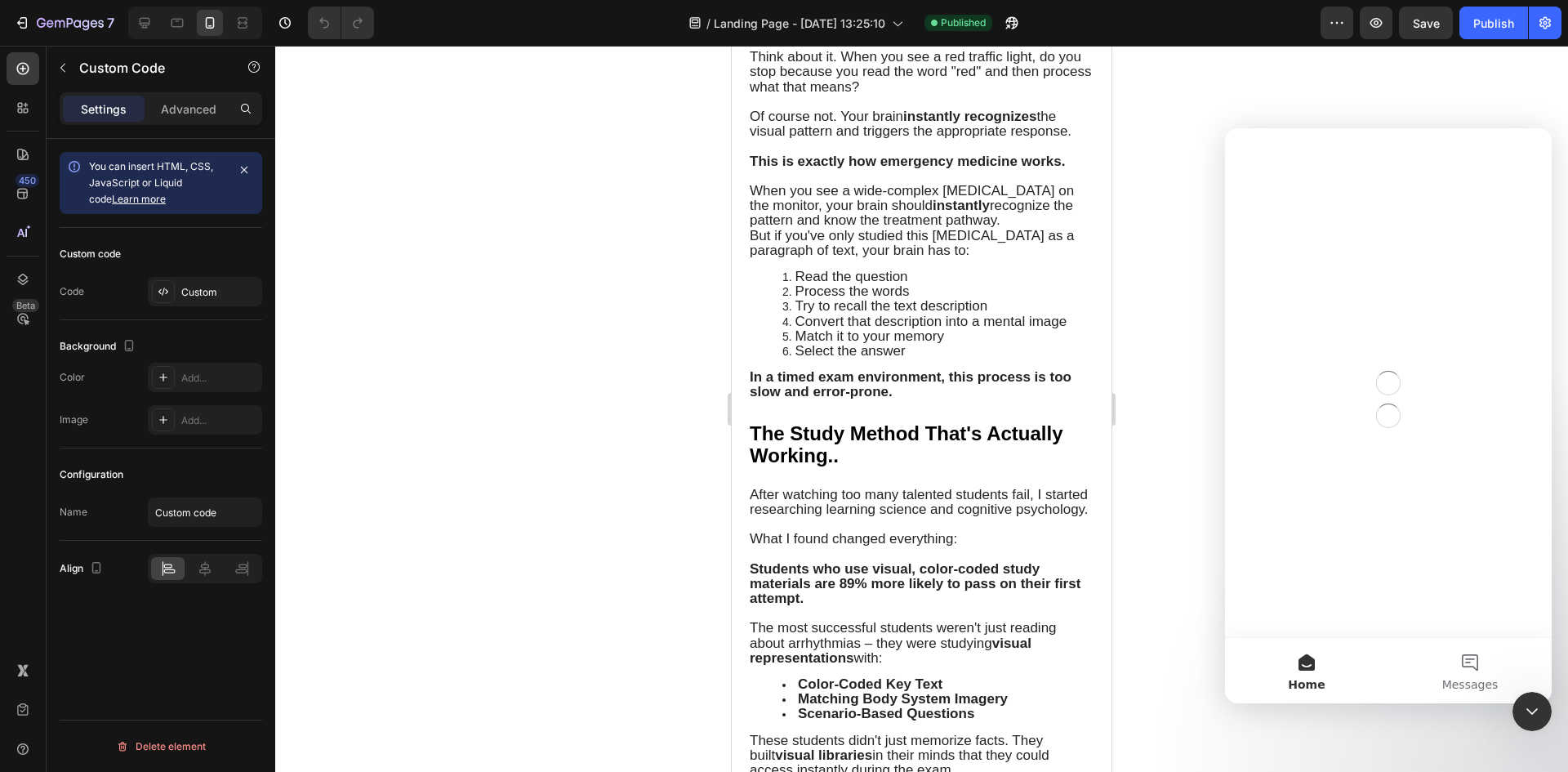
scroll to position [0, 0]
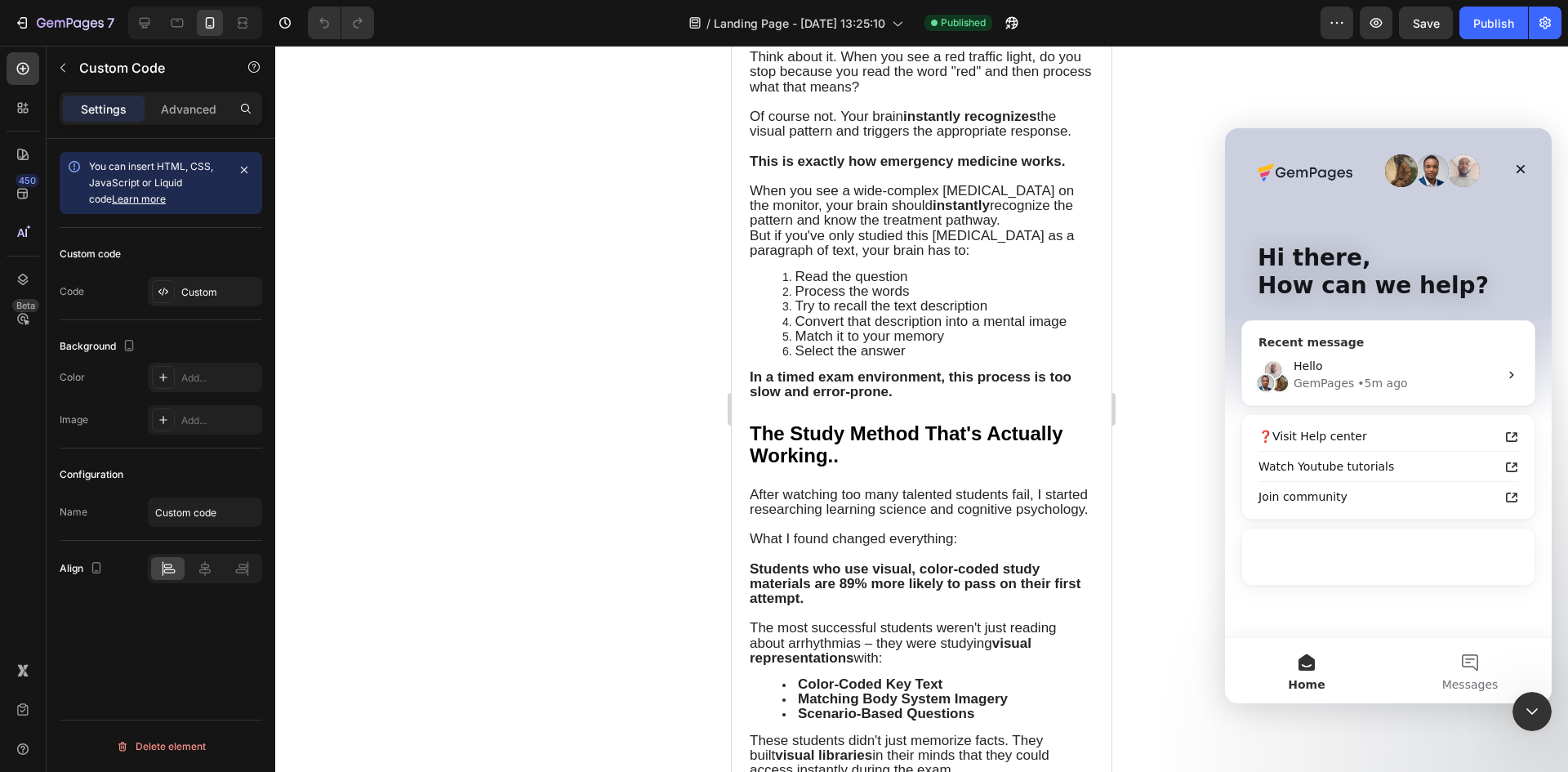
click at [1357, 377] on div "• 5m ago" at bounding box center [1382, 383] width 50 height 17
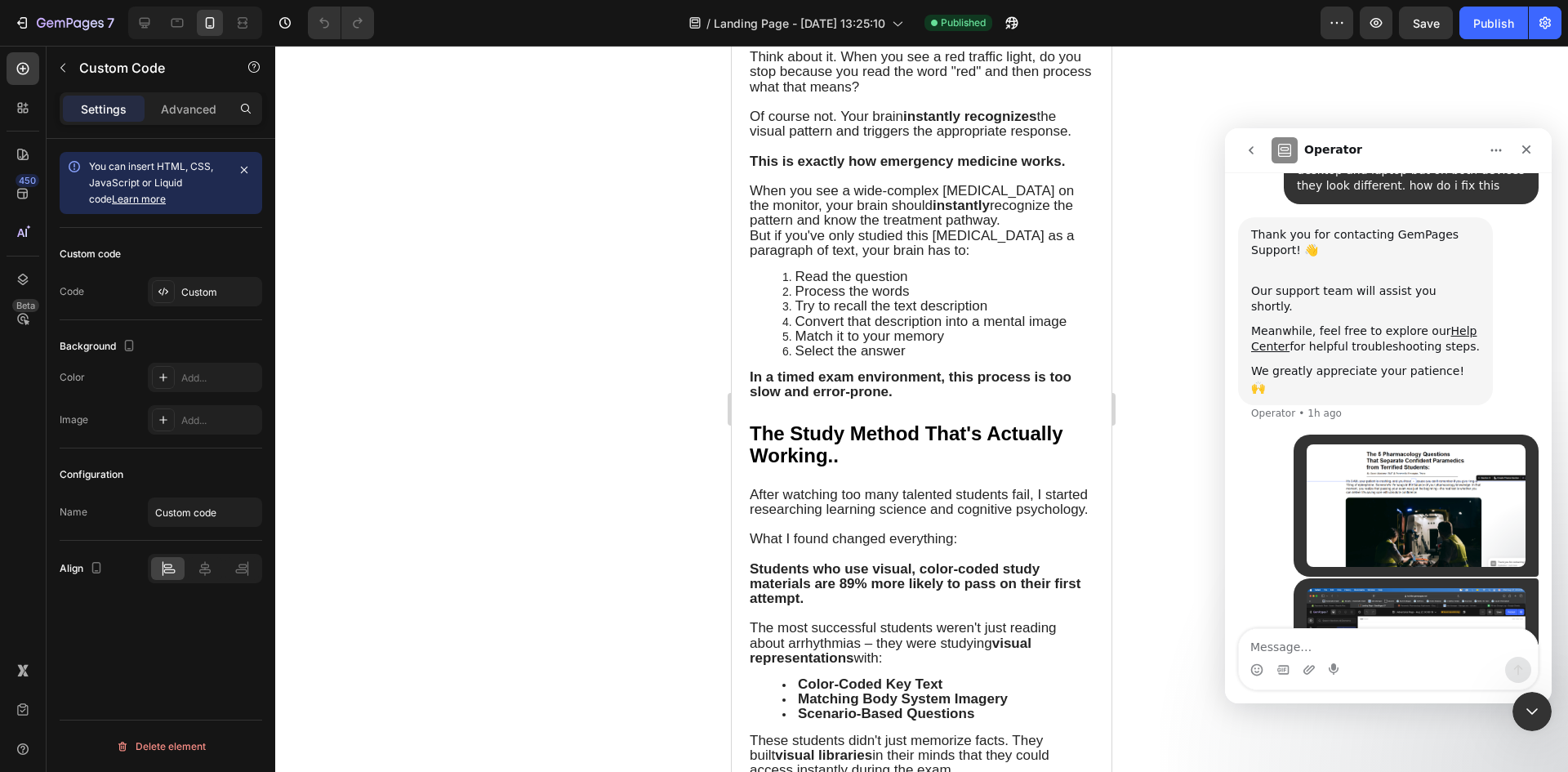
scroll to position [364, 0]
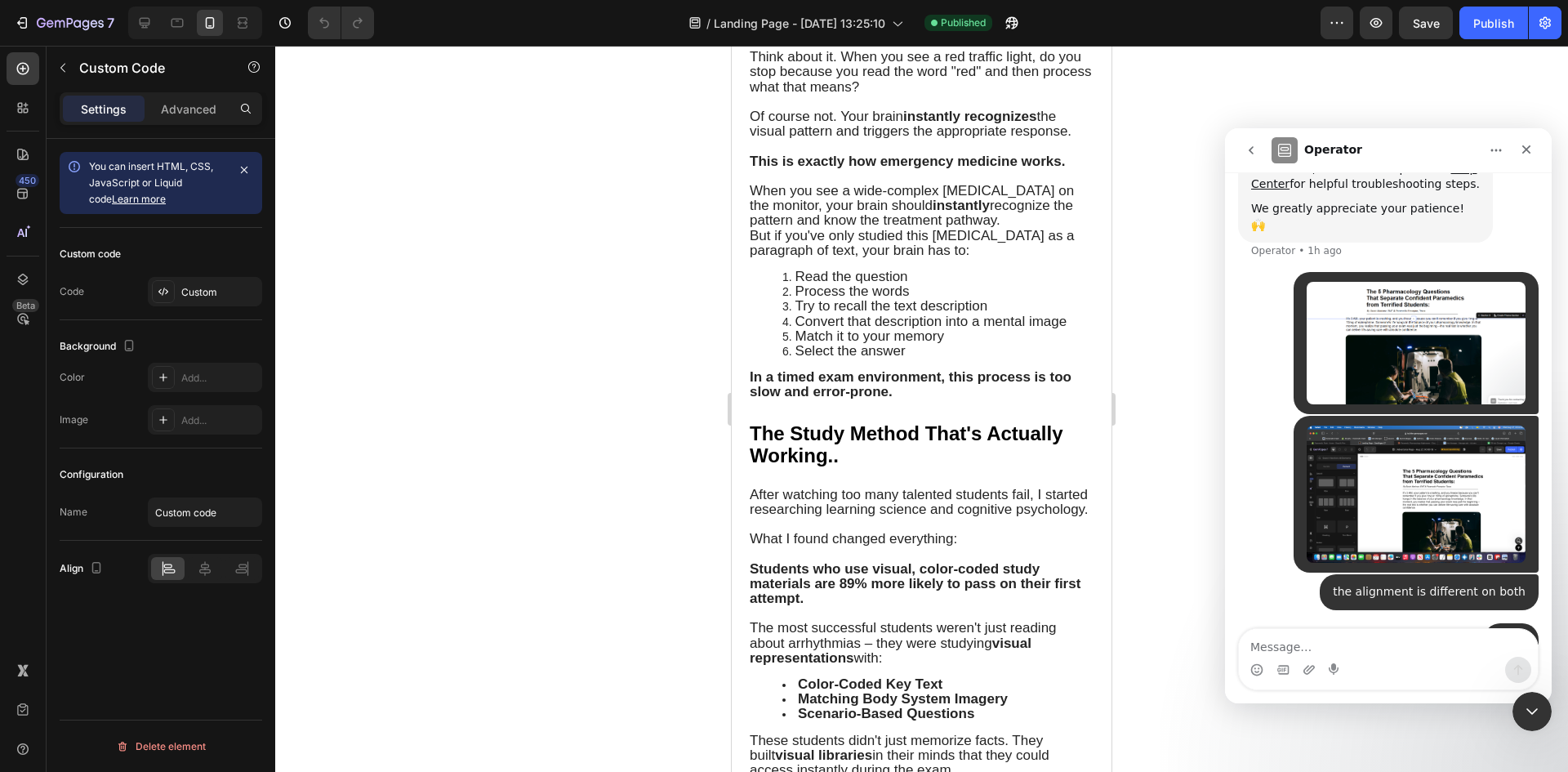
click at [1175, 266] on div at bounding box center [921, 409] width 1293 height 726
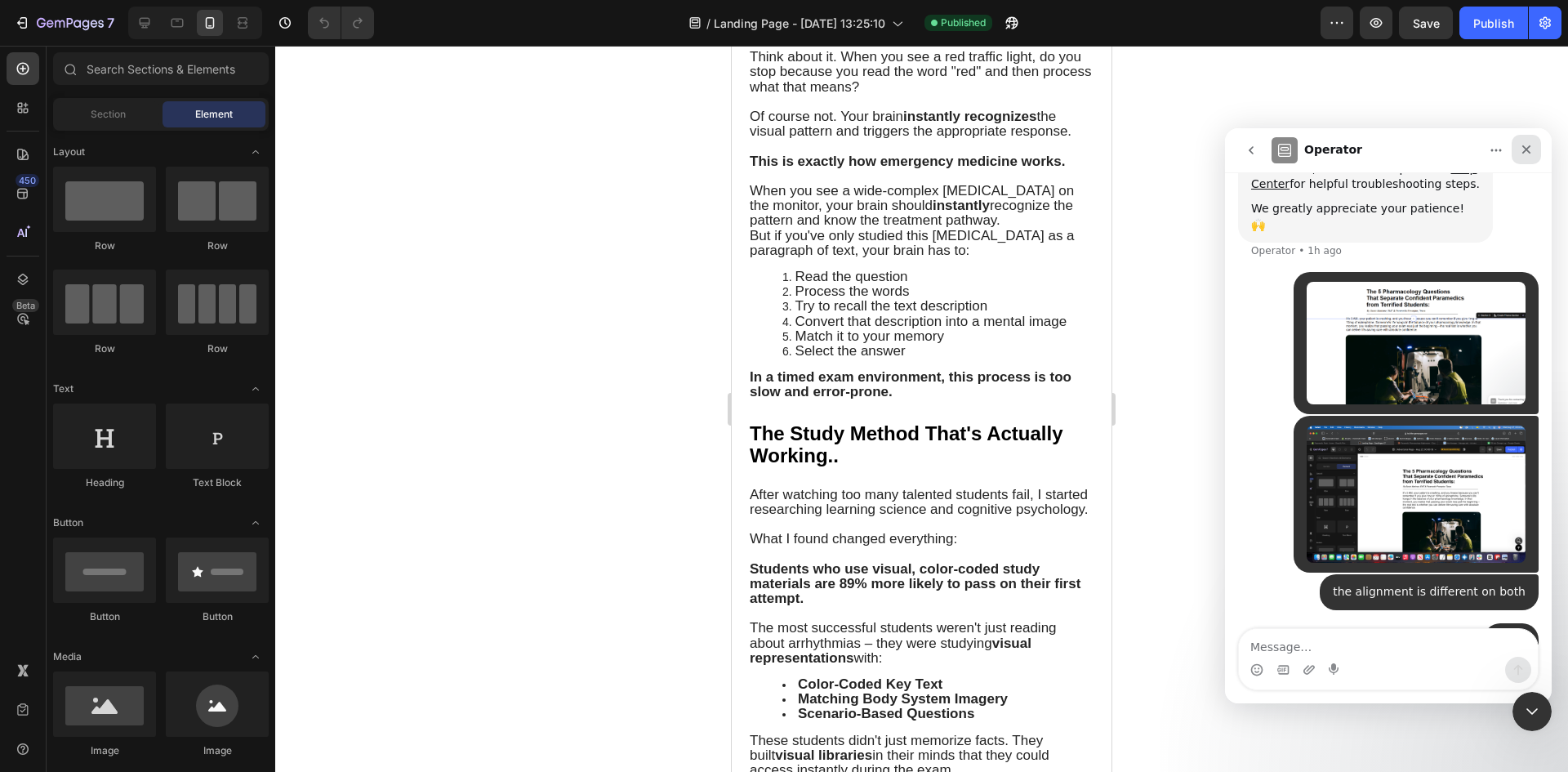
click at [1520, 155] on icon "Close" at bounding box center [1526, 149] width 13 height 13
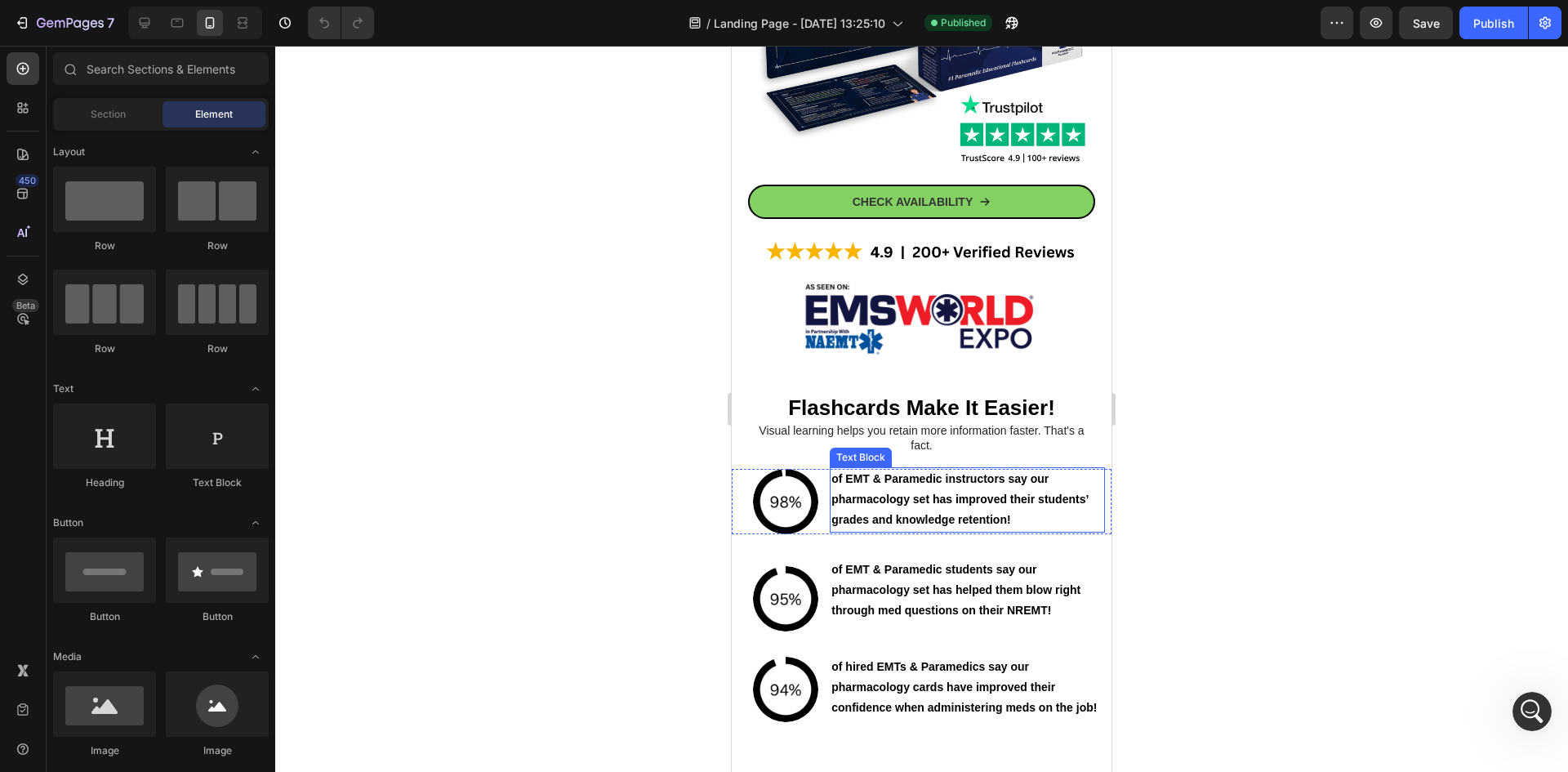
scroll to position [6708, 0]
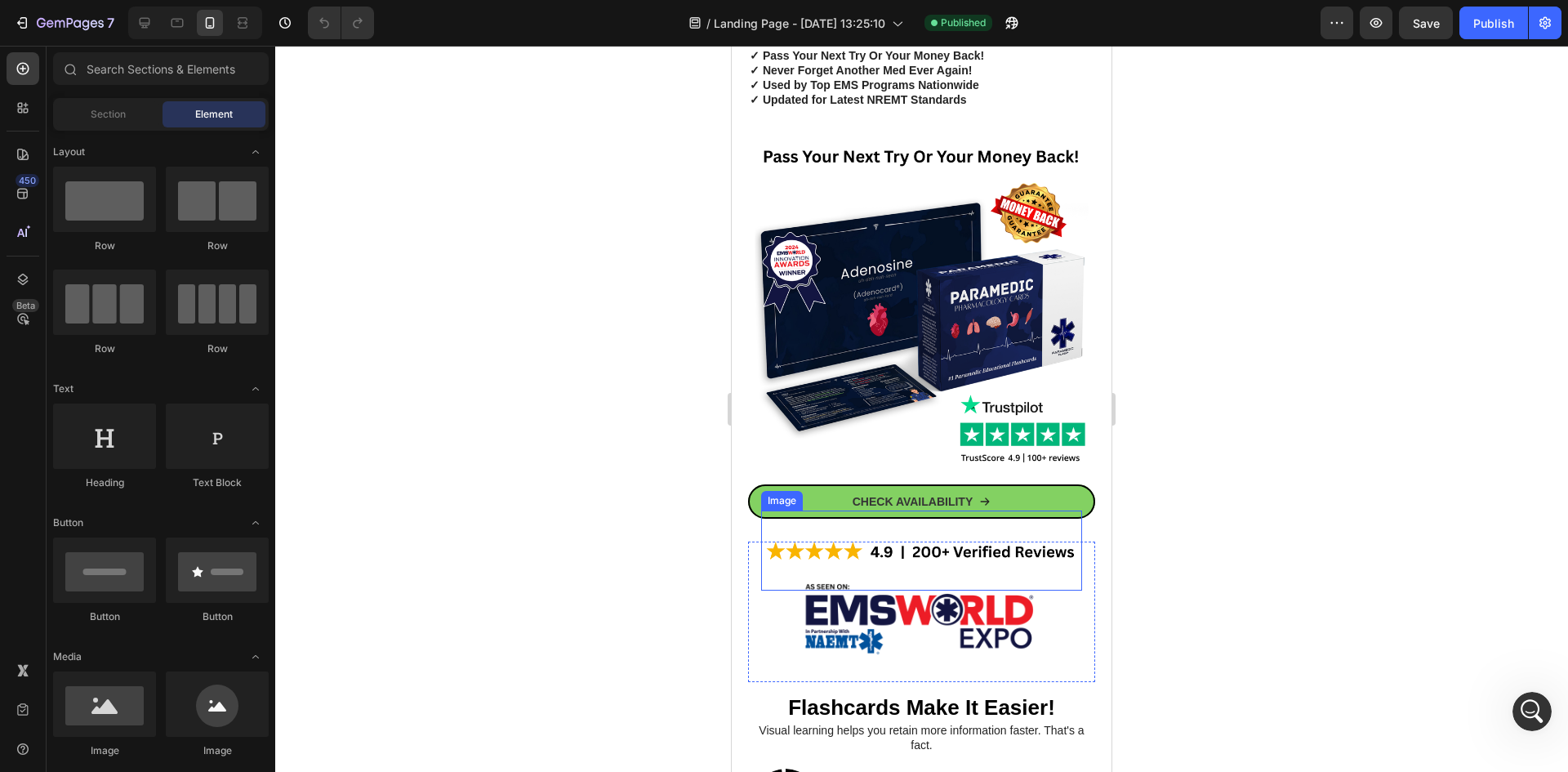
click at [1023, 514] on img at bounding box center [921, 550] width 321 height 80
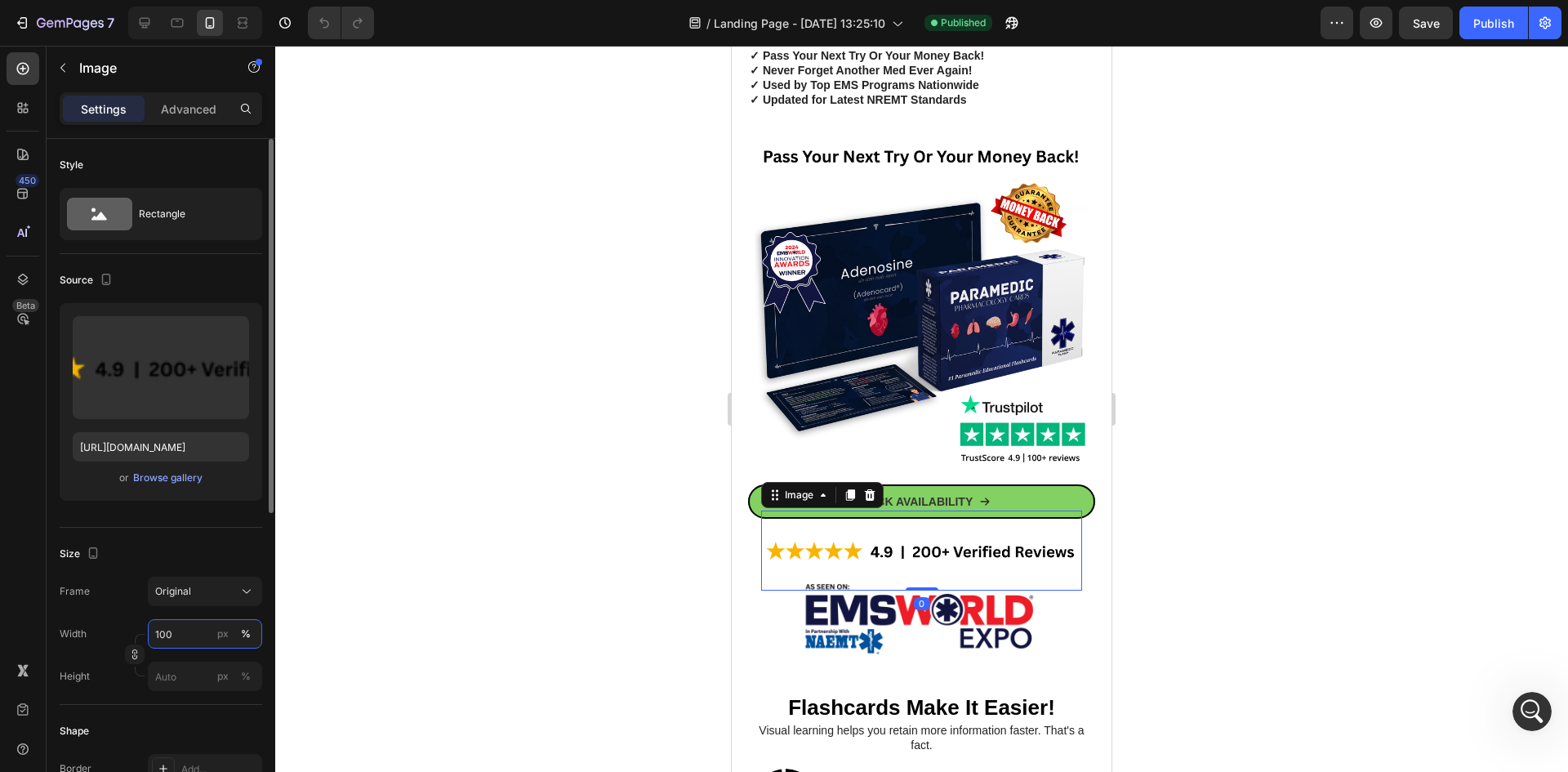
click at [189, 633] on input "100" at bounding box center [205, 633] width 115 height 30
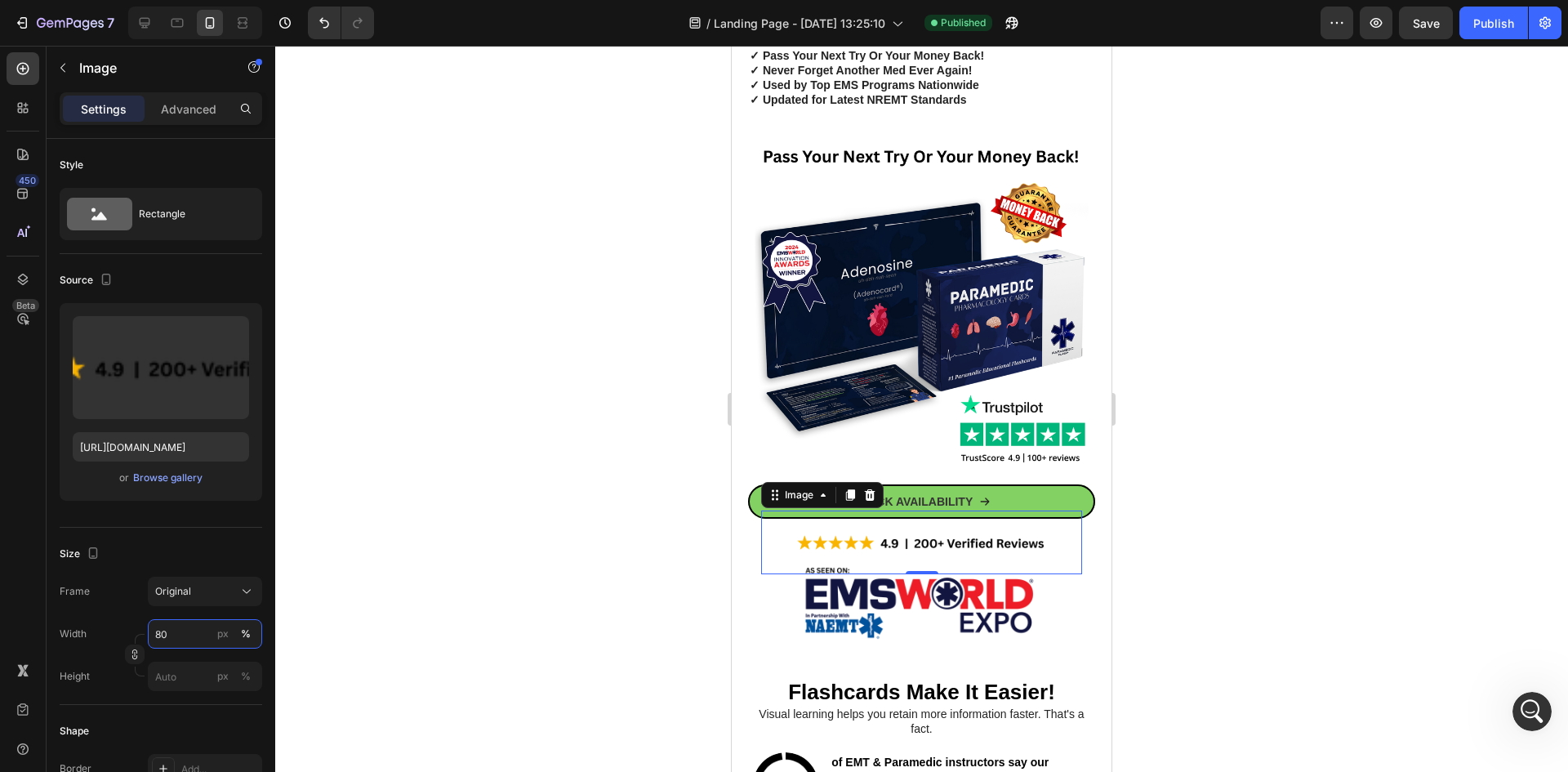
type input "80"
click at [553, 463] on div at bounding box center [921, 409] width 1293 height 726
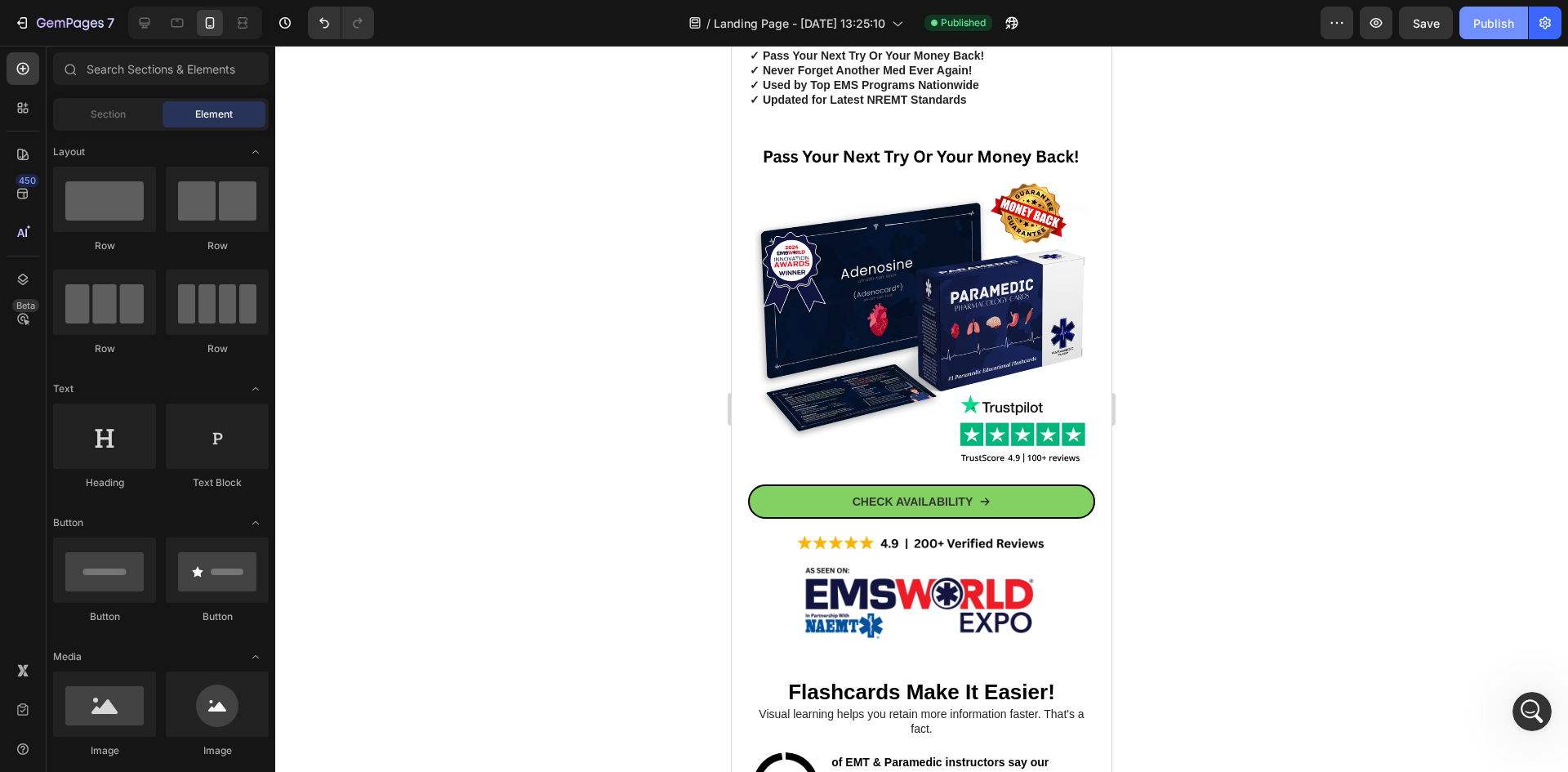
click at [1523, 34] on button "Publish" at bounding box center [1493, 23] width 69 height 32
click at [1542, 24] on icon "button" at bounding box center [1544, 22] width 16 height 16
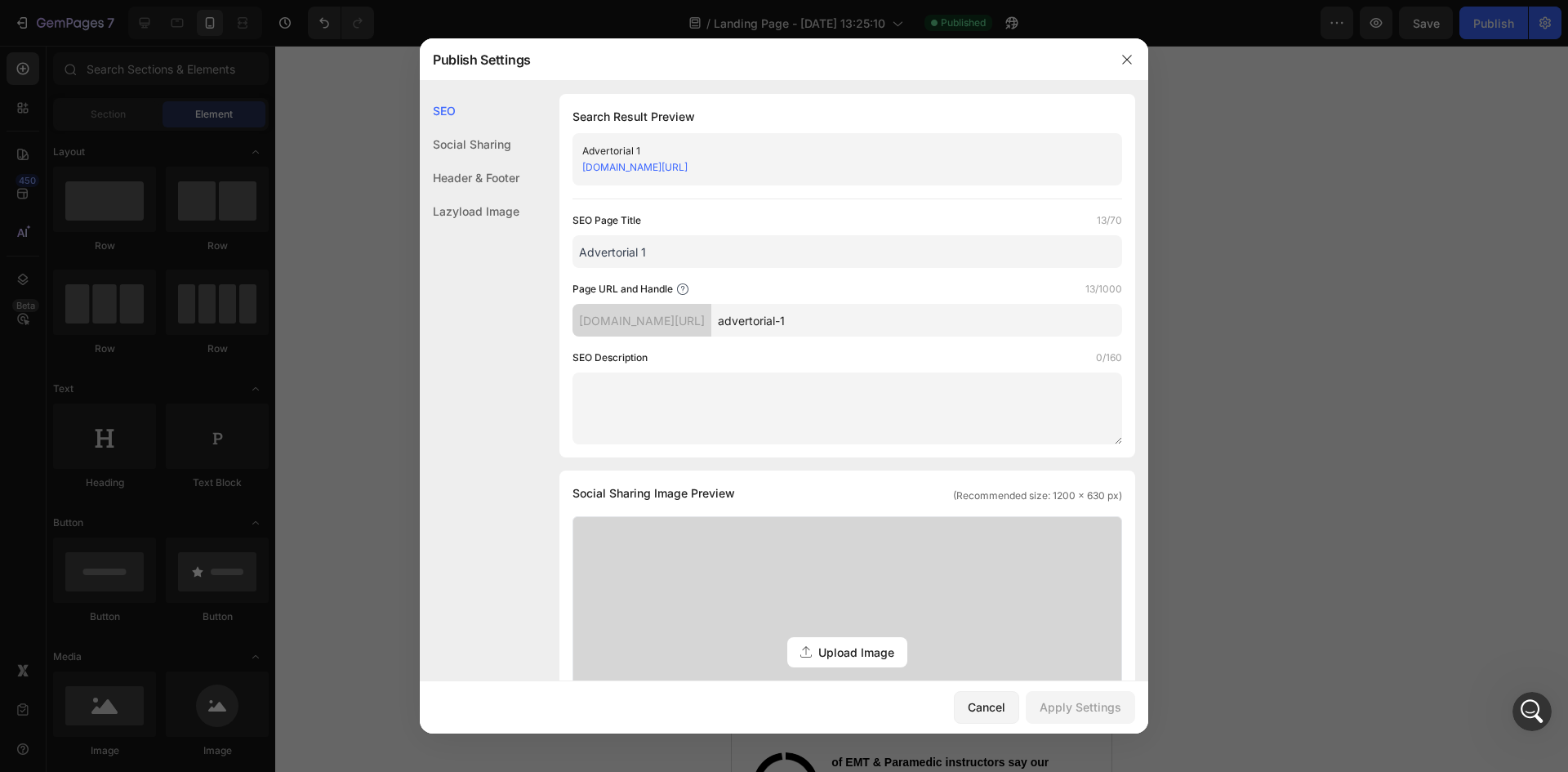
click at [688, 167] on link "[DOMAIN_NAME][URL]" at bounding box center [635, 167] width 105 height 12
click at [1337, 507] on div at bounding box center [784, 386] width 1568 height 772
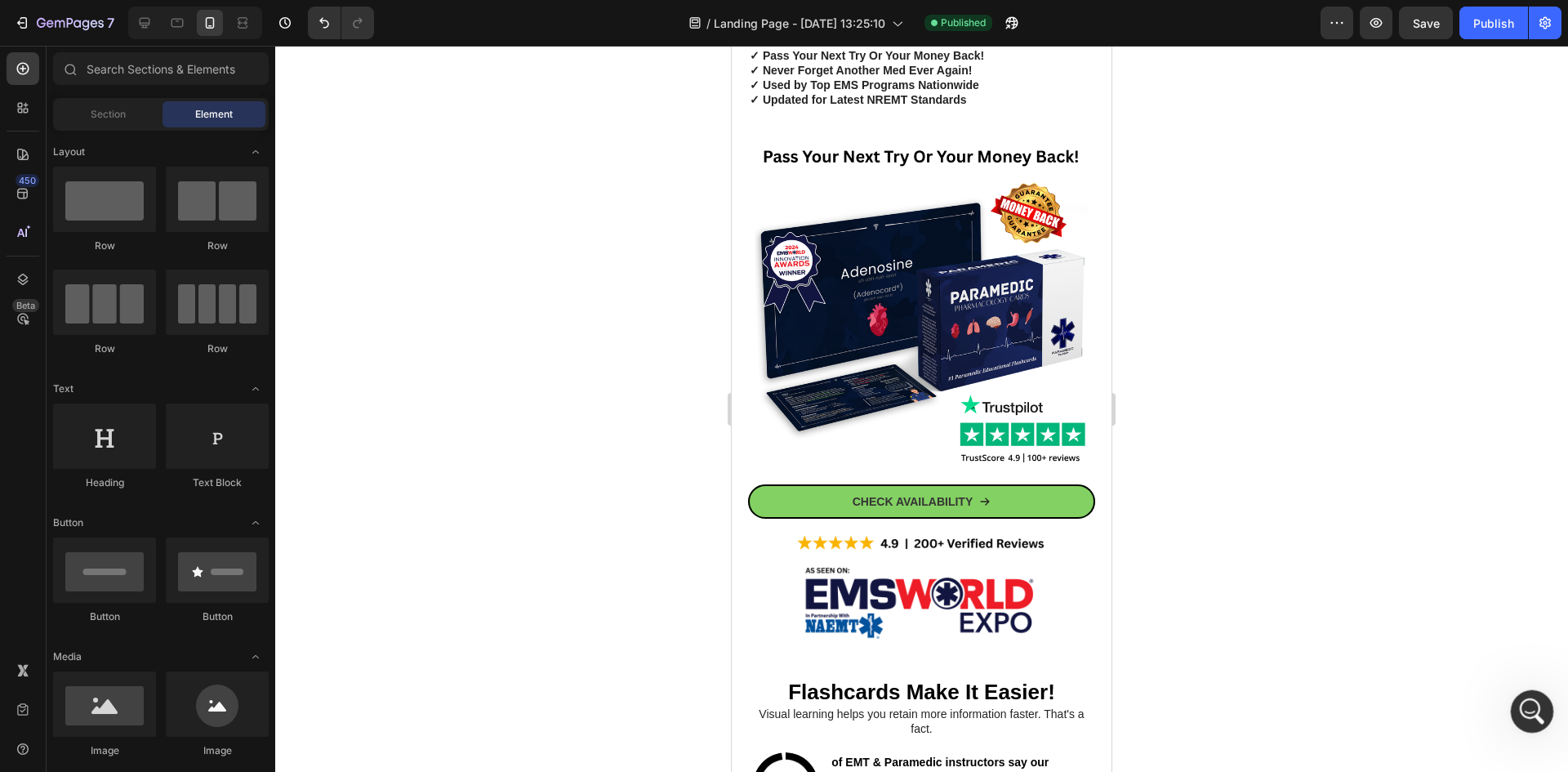
click at [1534, 712] on icon "Open Intercom Messenger" at bounding box center [1530, 710] width 27 height 27
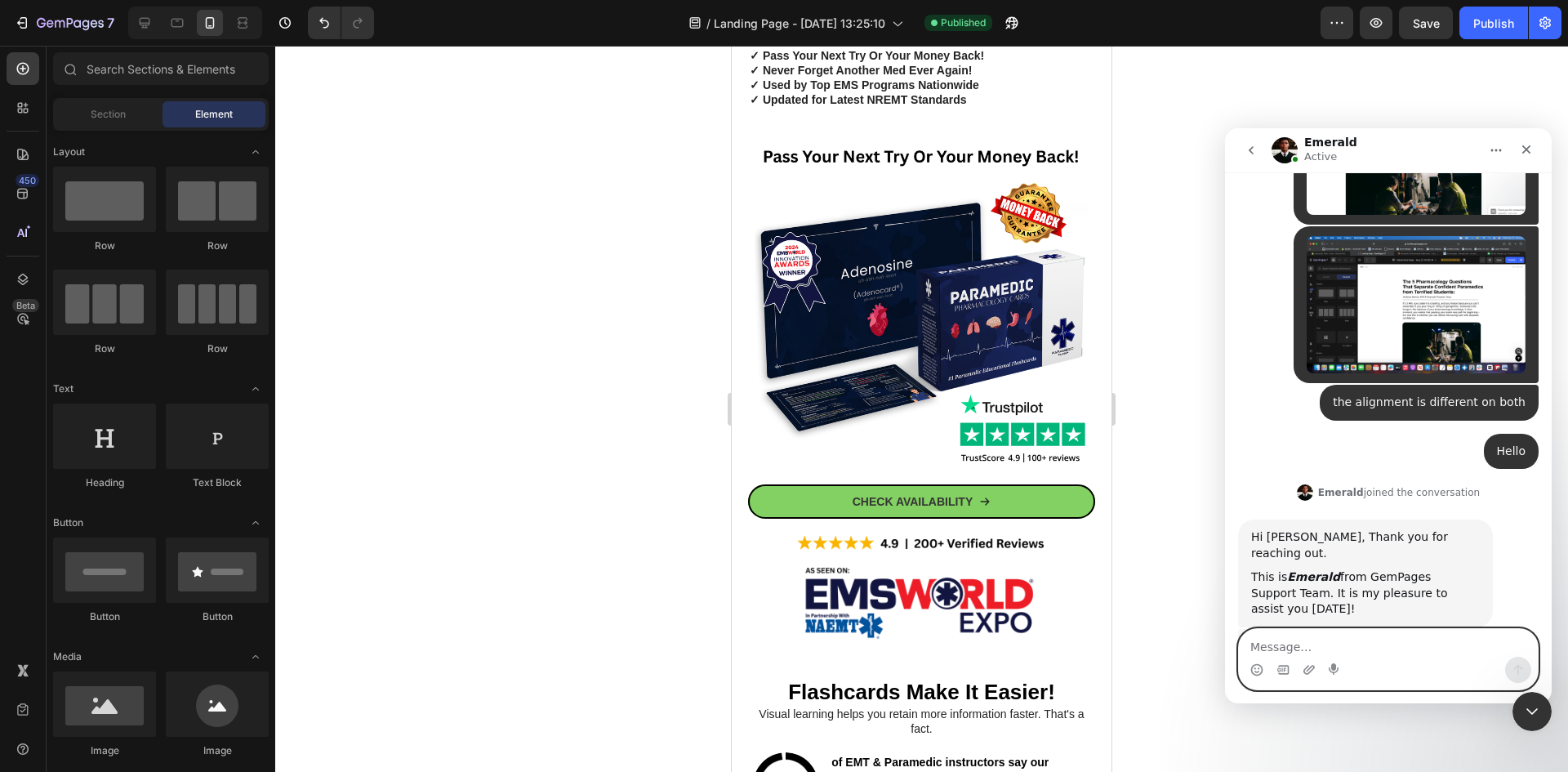
scroll to position [575, 0]
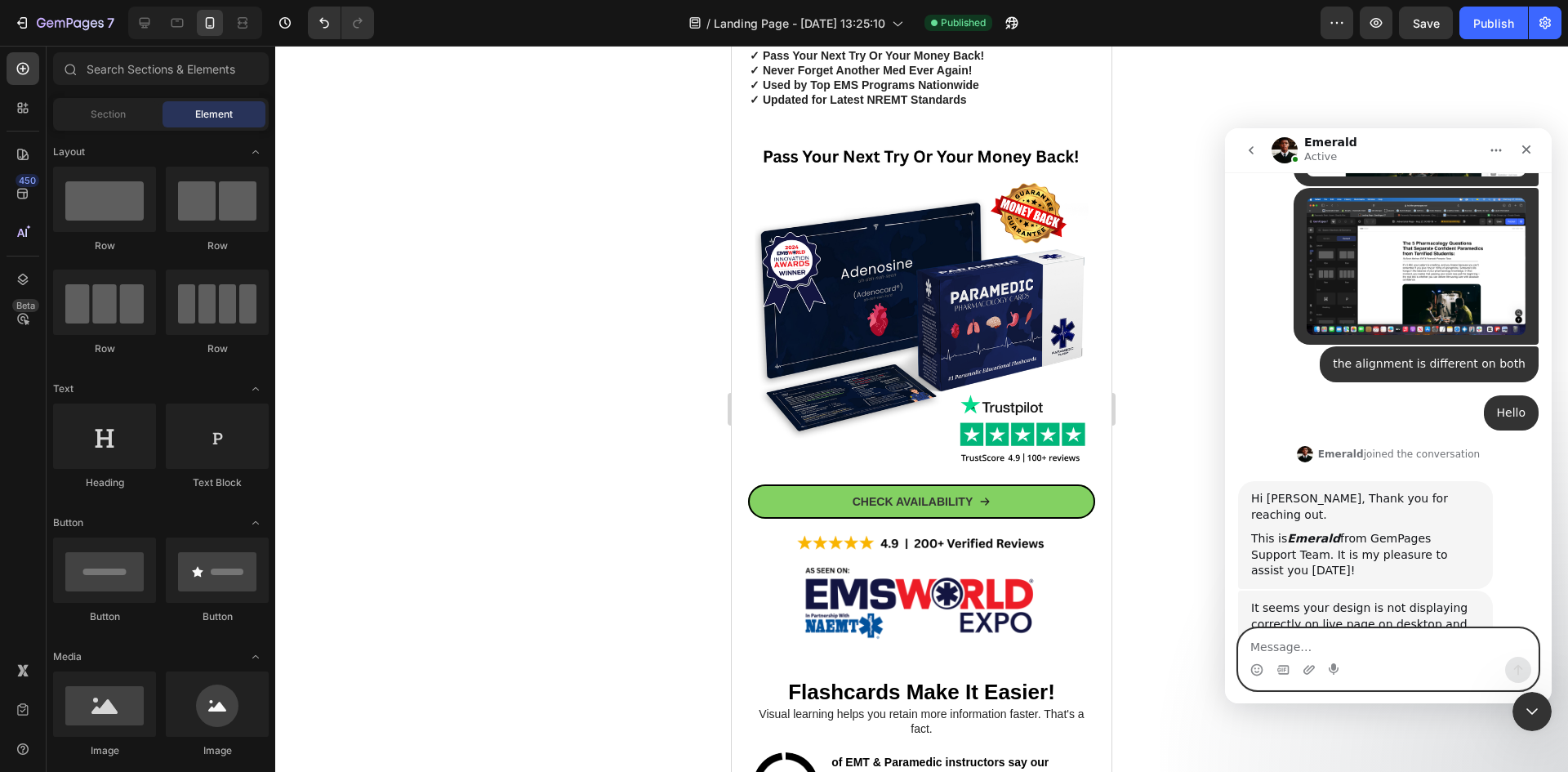
click at [1412, 652] on textarea "Message…" at bounding box center [1388, 643] width 299 height 28
type textarea "y"
type textarea "yes"
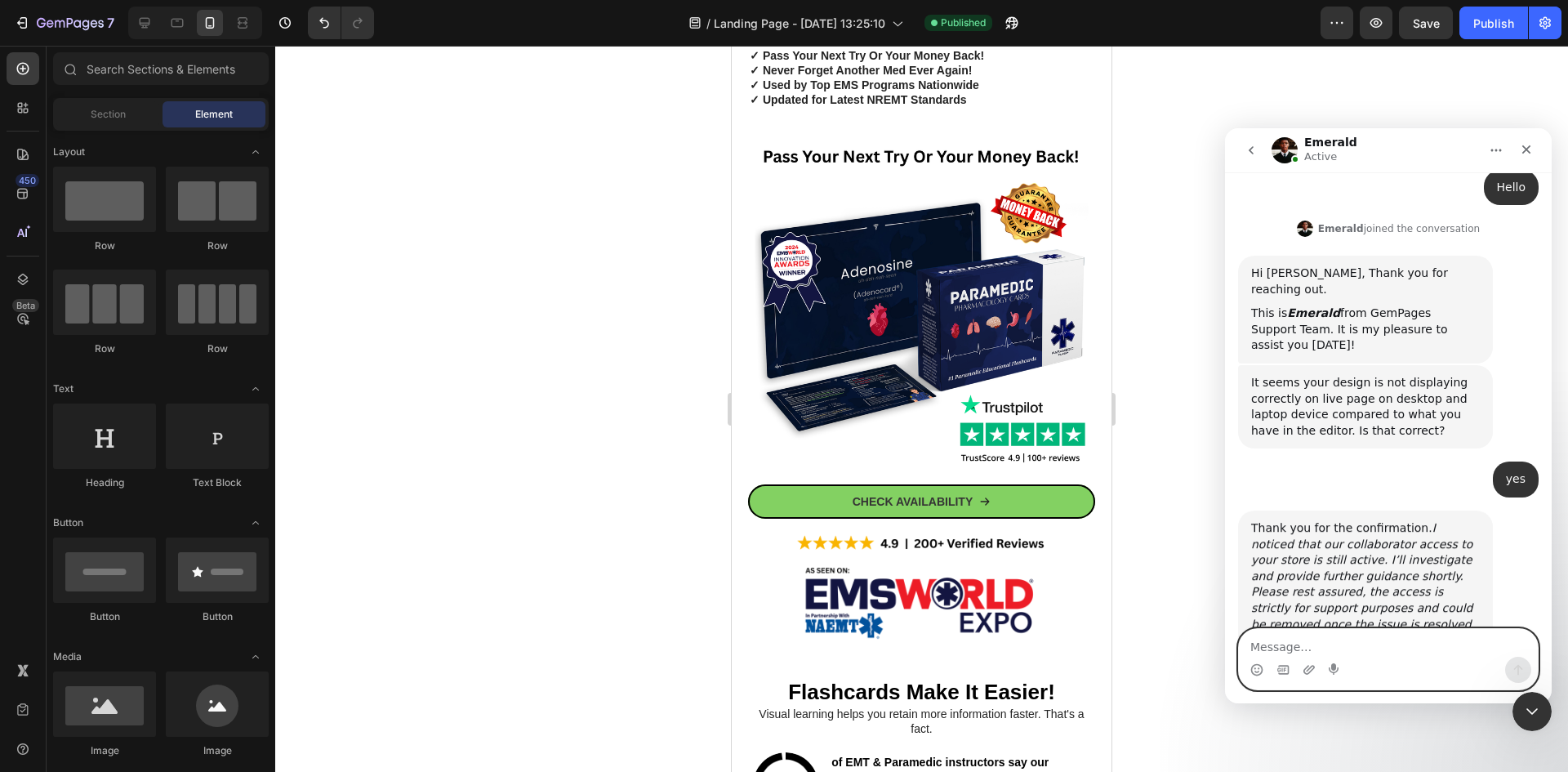
scroll to position [809, 0]
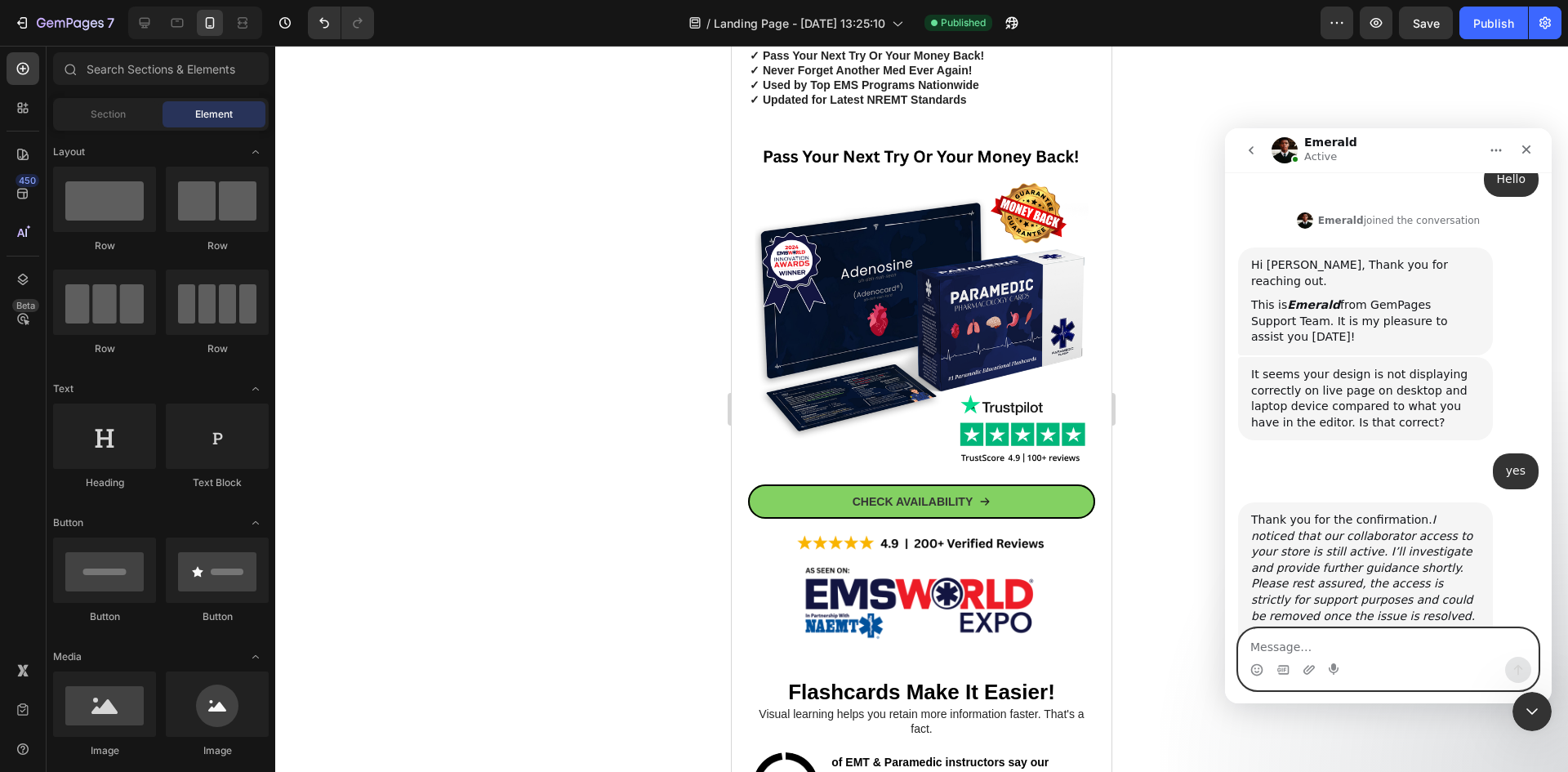
click at [1321, 640] on textarea "Message…" at bounding box center [1388, 643] width 299 height 28
type textarea "ok"
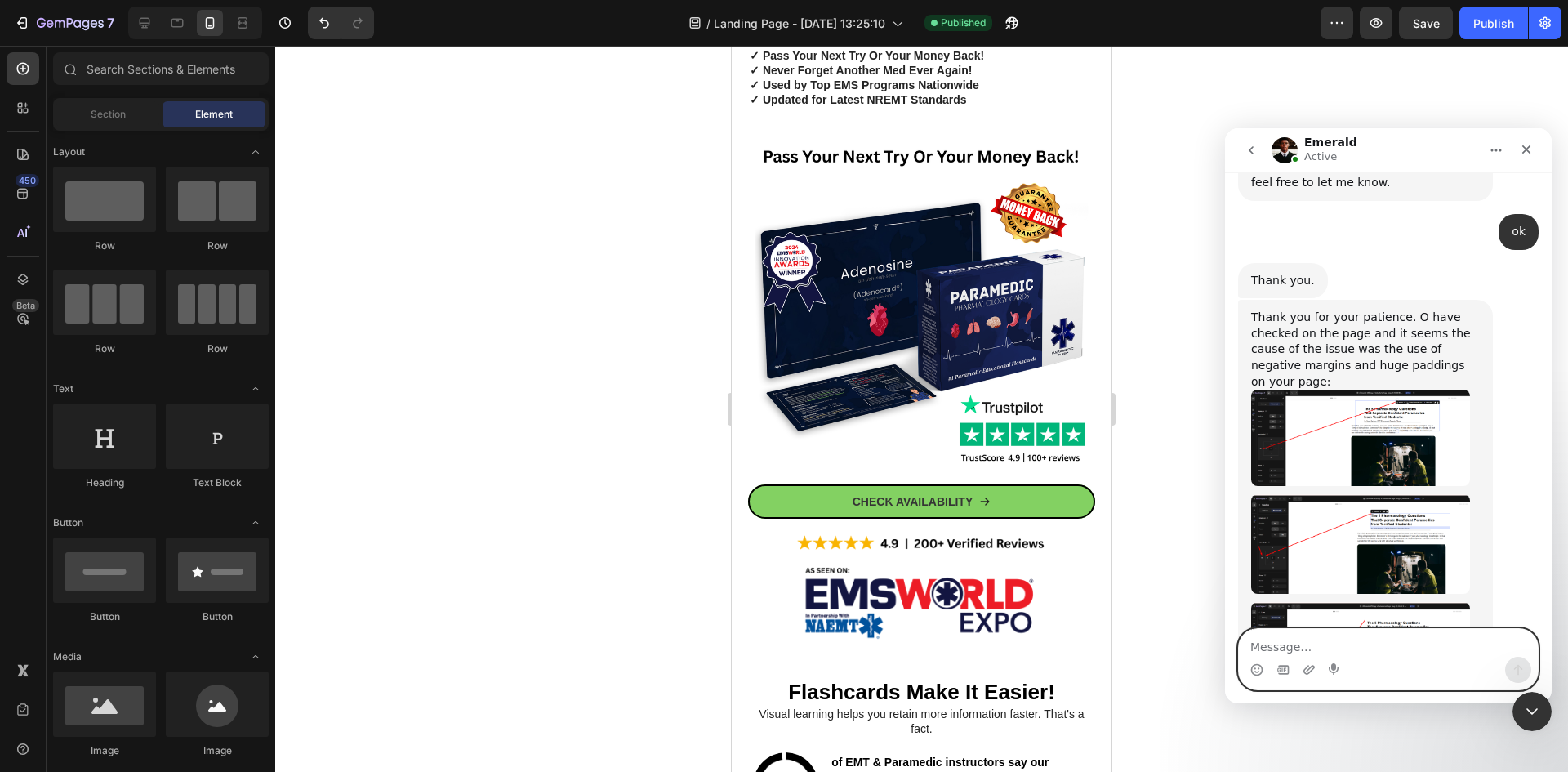
scroll to position [1296, 0]
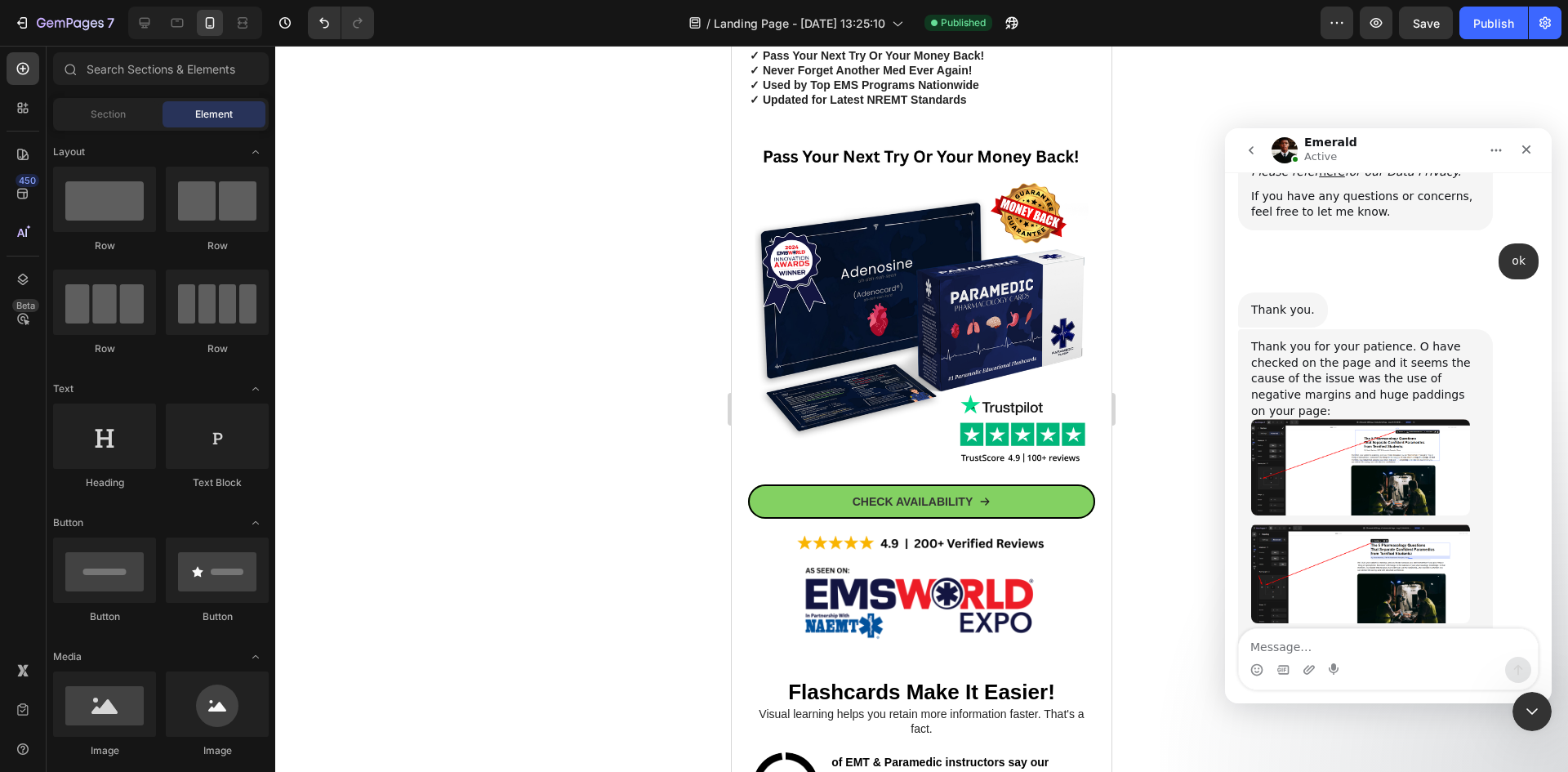
click at [1433, 419] on img "Emerald says…" at bounding box center [1360, 467] width 218 height 96
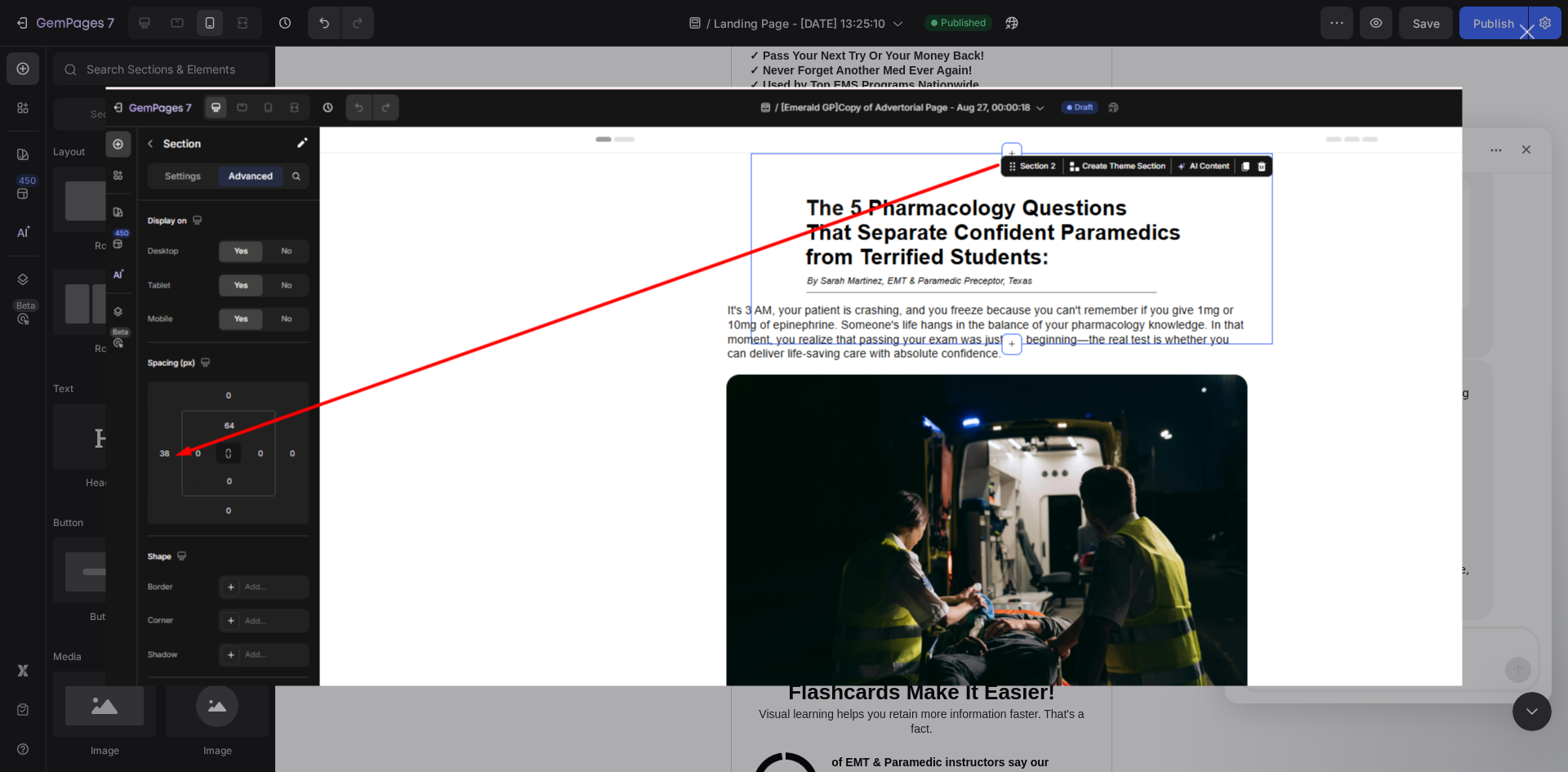
scroll to position [1933, 0]
click at [1530, 335] on div "Intercom messenger" at bounding box center [784, 386] width 1568 height 772
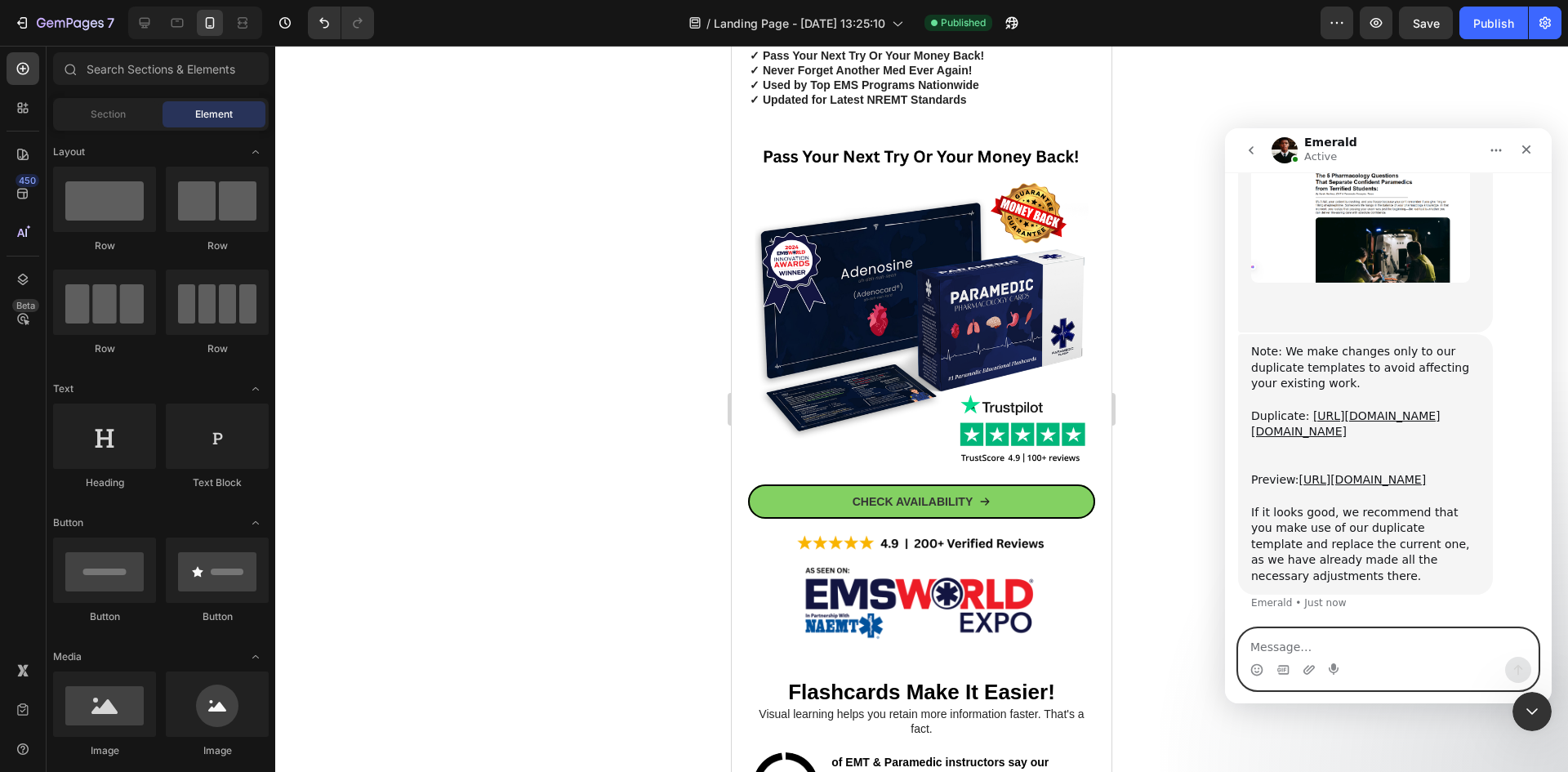
click at [1284, 638] on textarea "Message…" at bounding box center [1388, 643] width 299 height 28
type textarea "ok thanks"
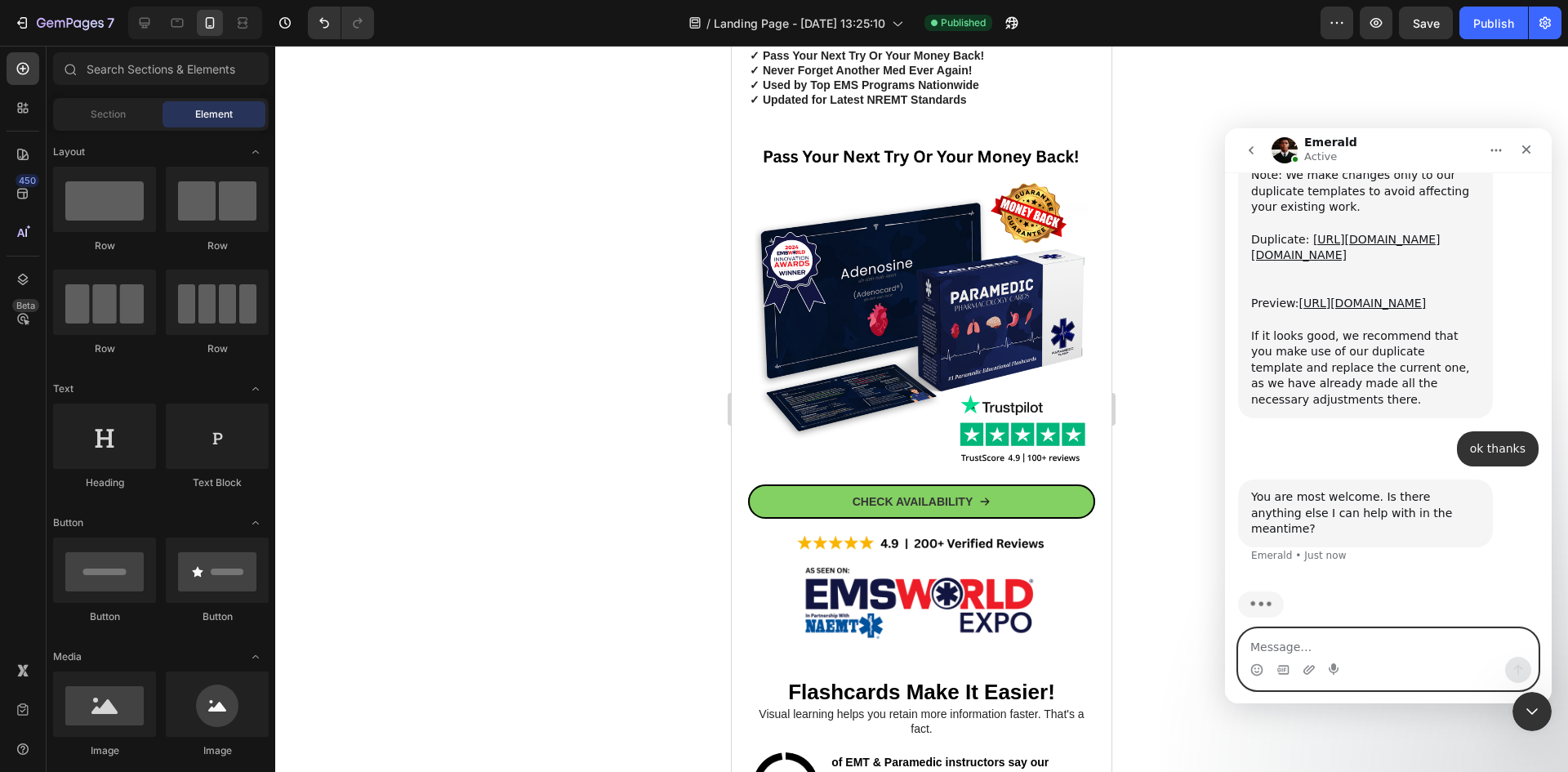
scroll to position [2019, 0]
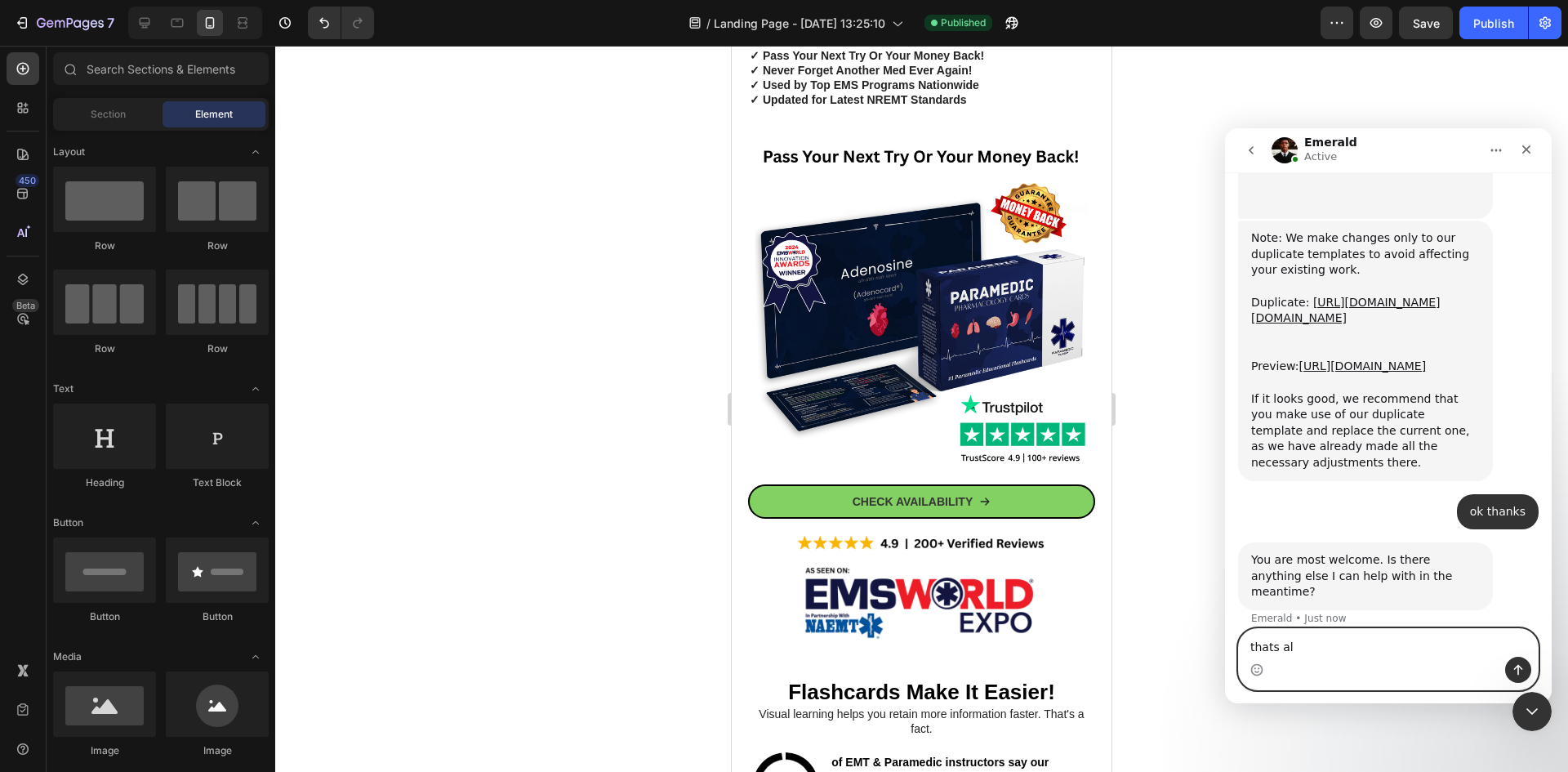
type textarea "thats all"
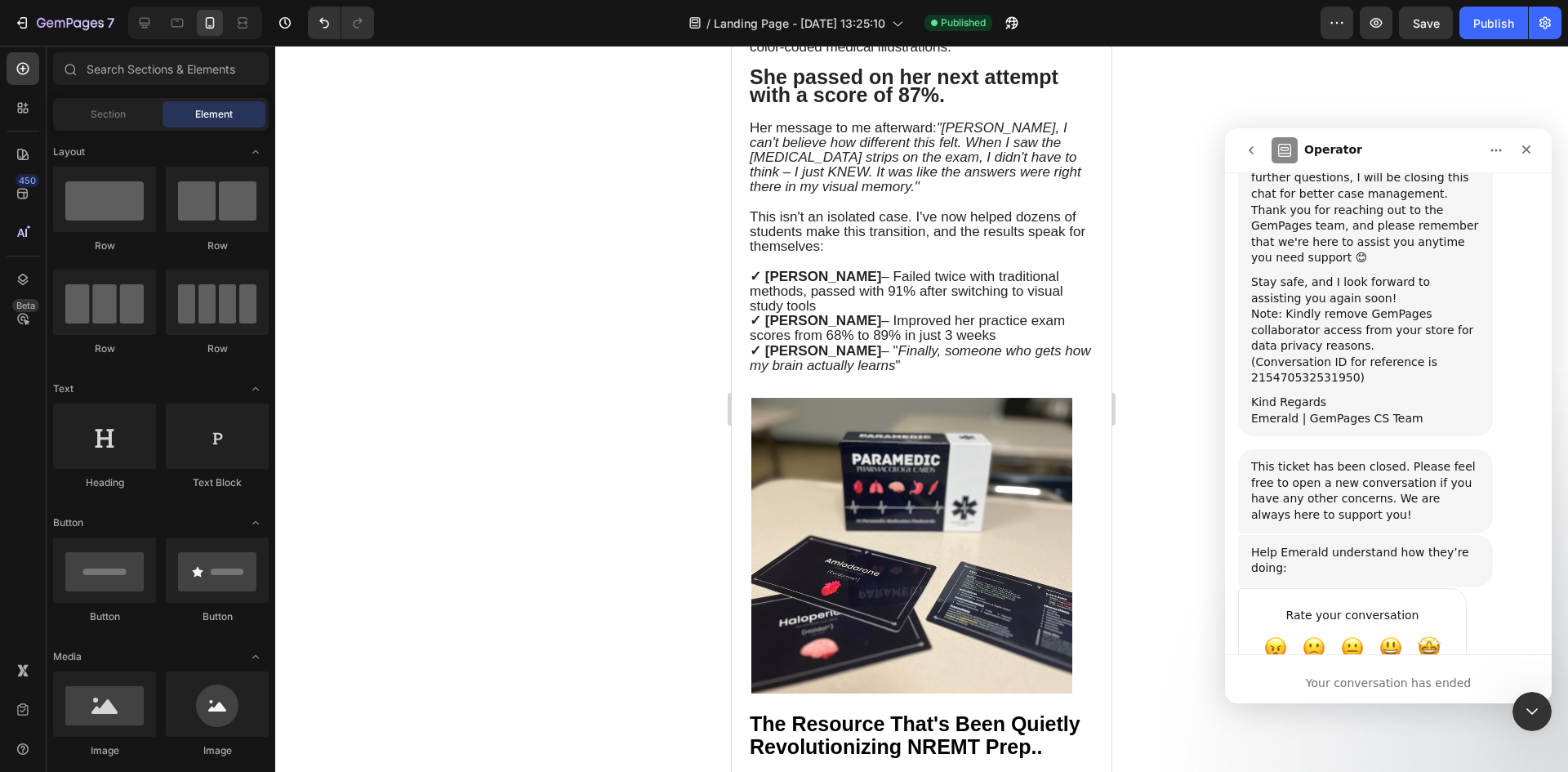
scroll to position [3092, 0]
